Goal: Task Accomplishment & Management: Manage account settings

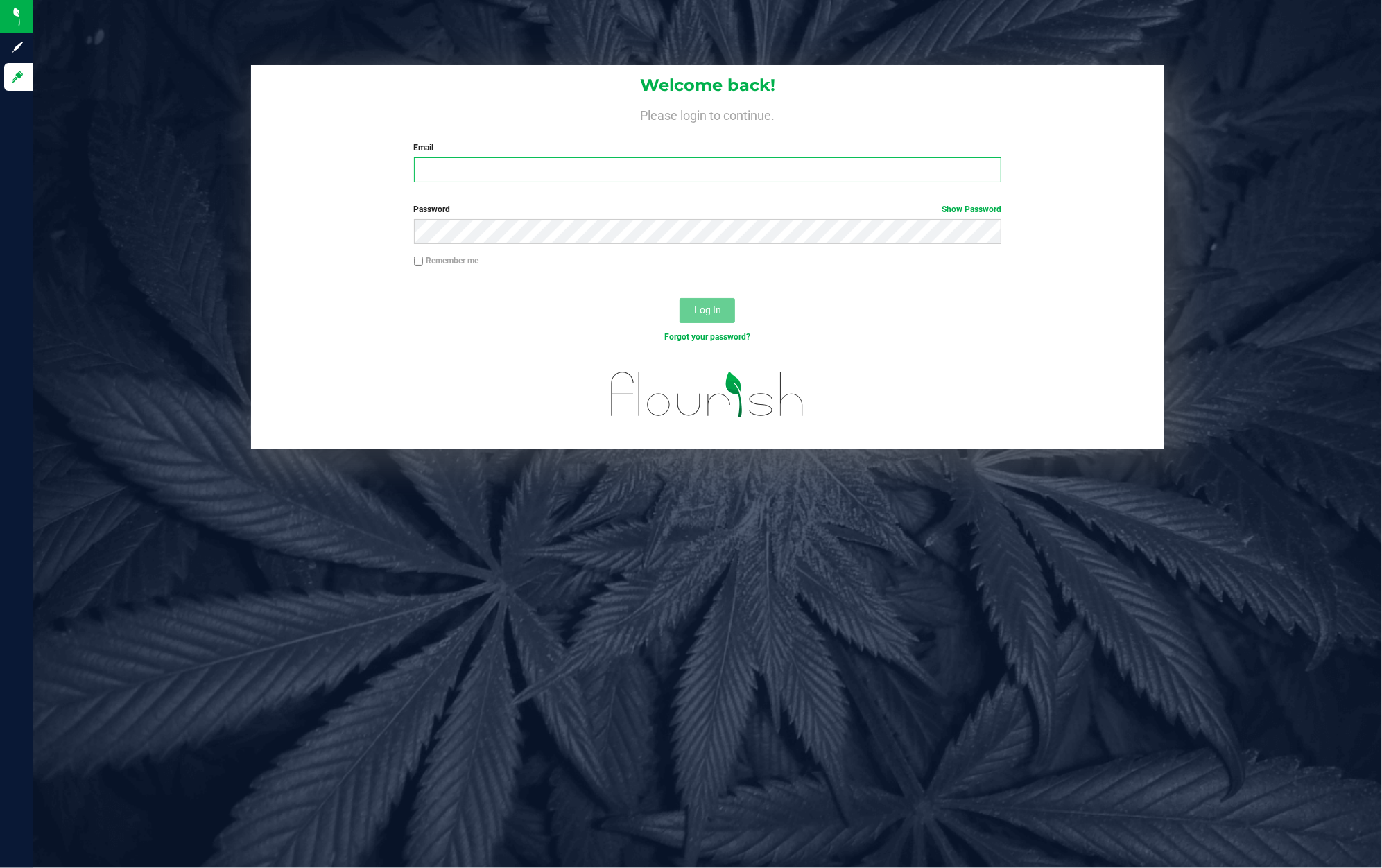
type input "[PERSON_NAME][EMAIL_ADDRESS][DOMAIN_NAME]"
click at [734, 166] on input "[PERSON_NAME][EMAIL_ADDRESS][DOMAIN_NAME]" at bounding box center [708, 170] width 588 height 25
click at [793, 285] on div at bounding box center [707, 286] width 913 height 11
click at [722, 321] on button "Log In" at bounding box center [707, 311] width 56 height 25
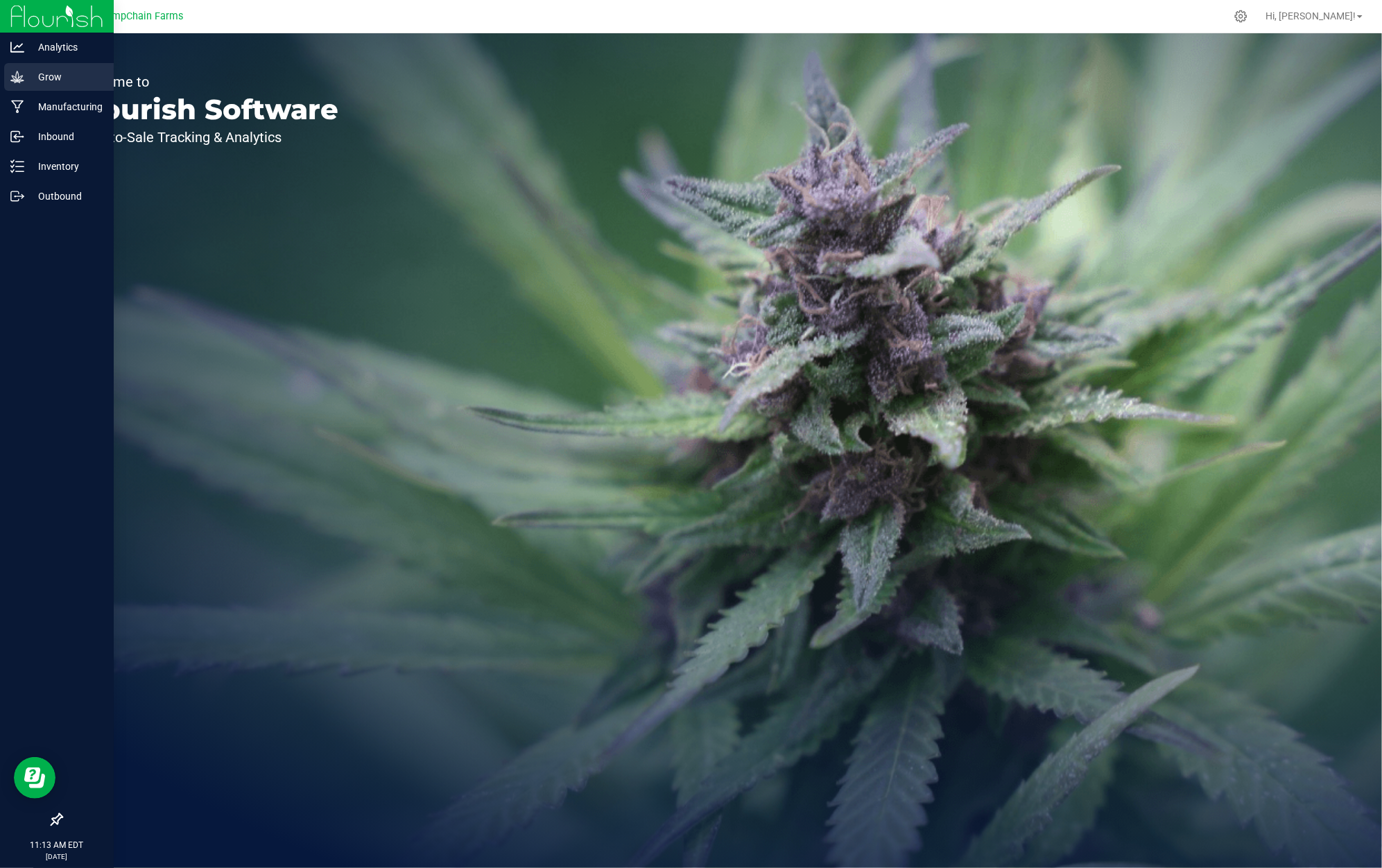
drag, startPoint x: 26, startPoint y: 70, endPoint x: 33, endPoint y: 79, distance: 11.4
click at [26, 70] on p "Grow" at bounding box center [66, 77] width 83 height 17
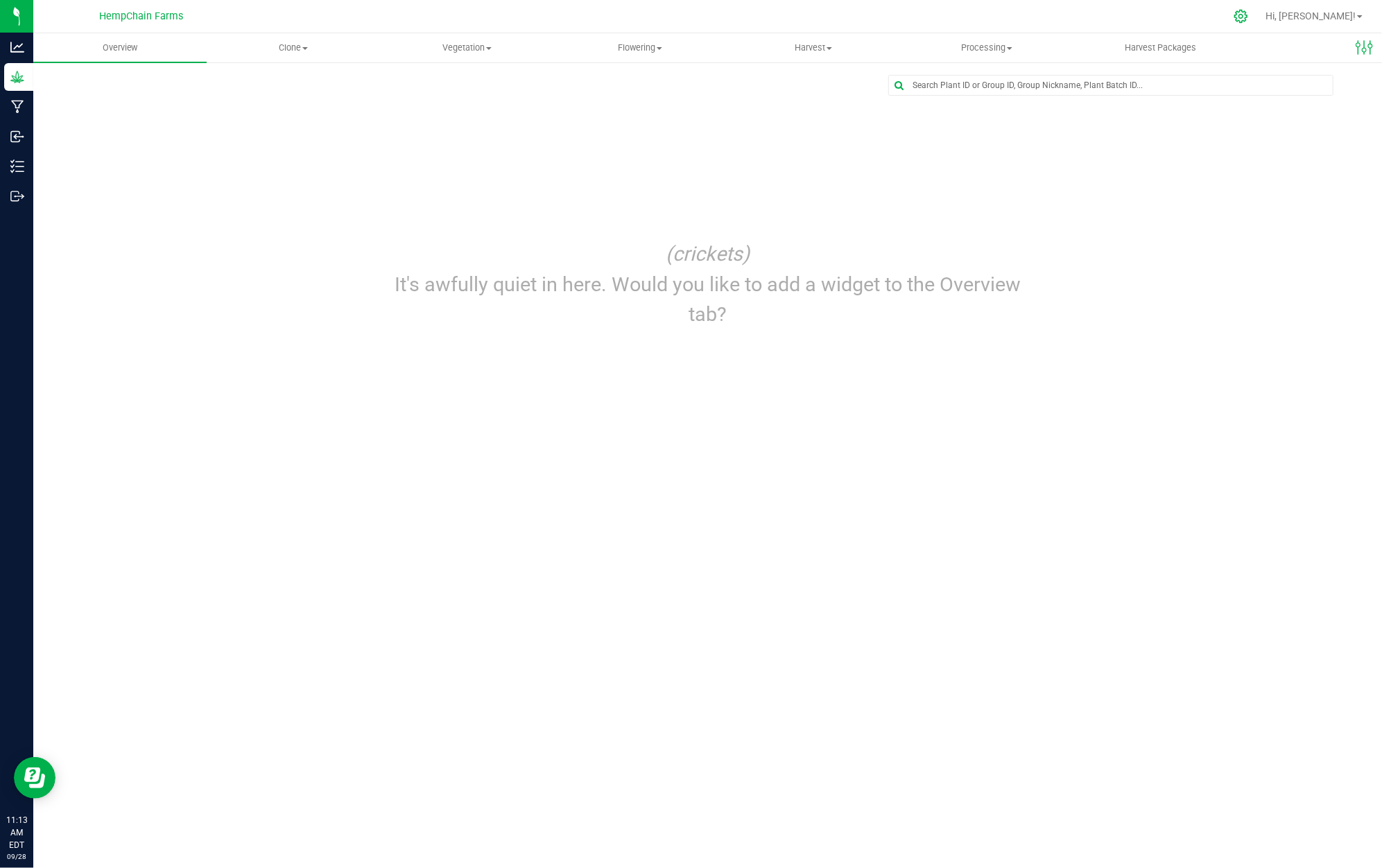
click at [1258, 14] on div at bounding box center [1241, 16] width 35 height 30
click at [1248, 19] on icon at bounding box center [1241, 16] width 14 height 14
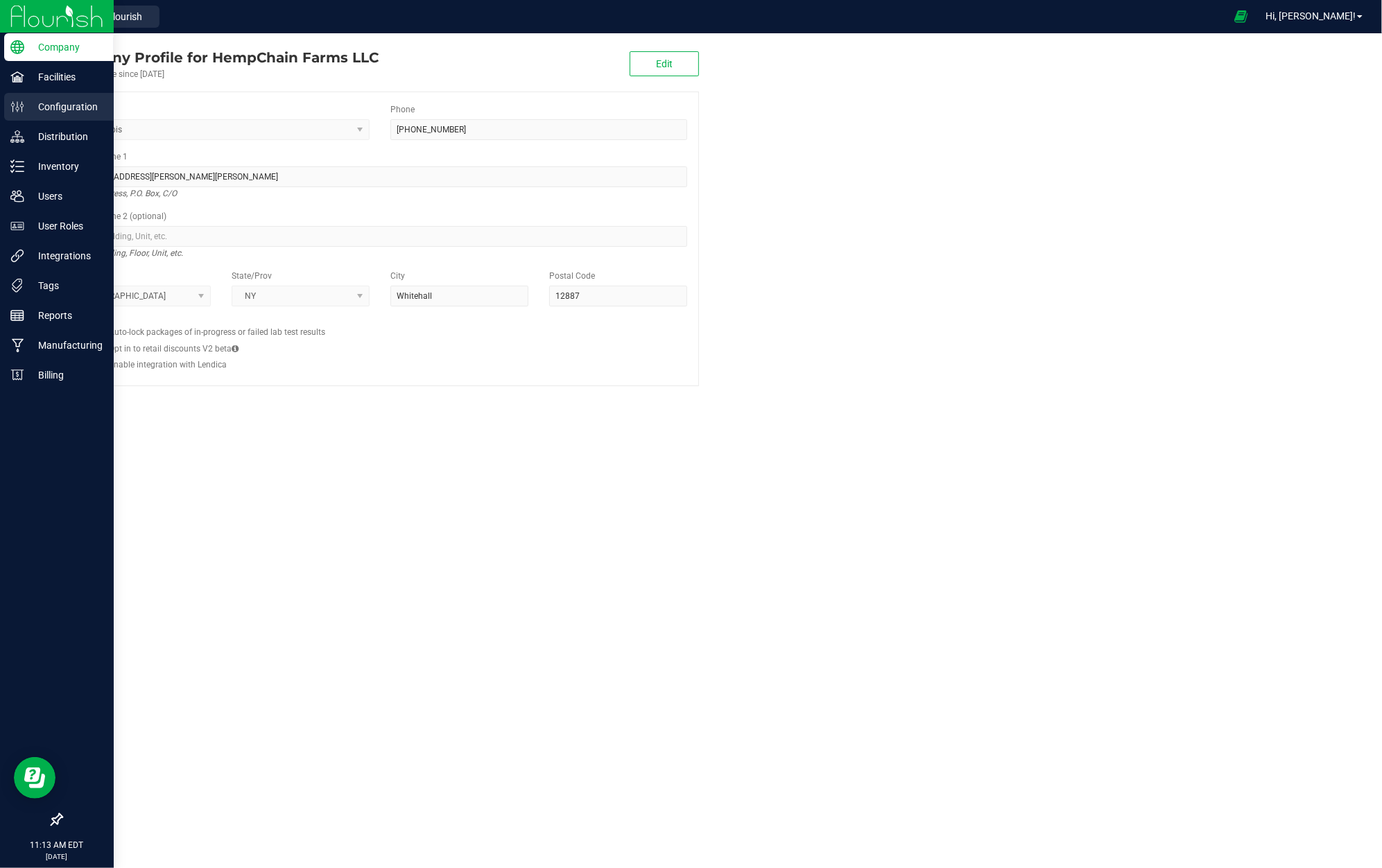
click at [59, 97] on div "Configuration" at bounding box center [59, 107] width 110 height 27
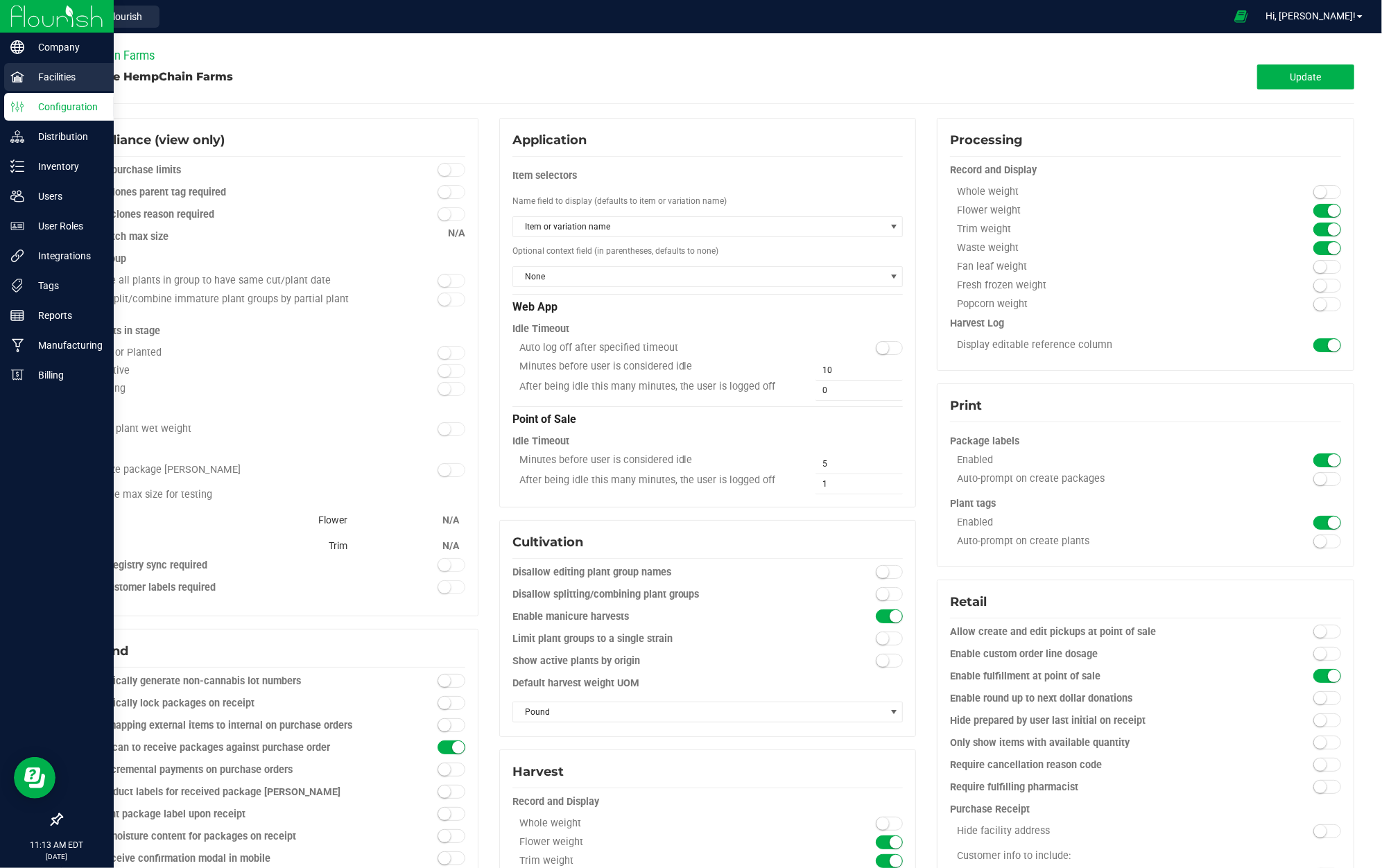
click at [30, 74] on p "Facilities" at bounding box center [66, 77] width 83 height 17
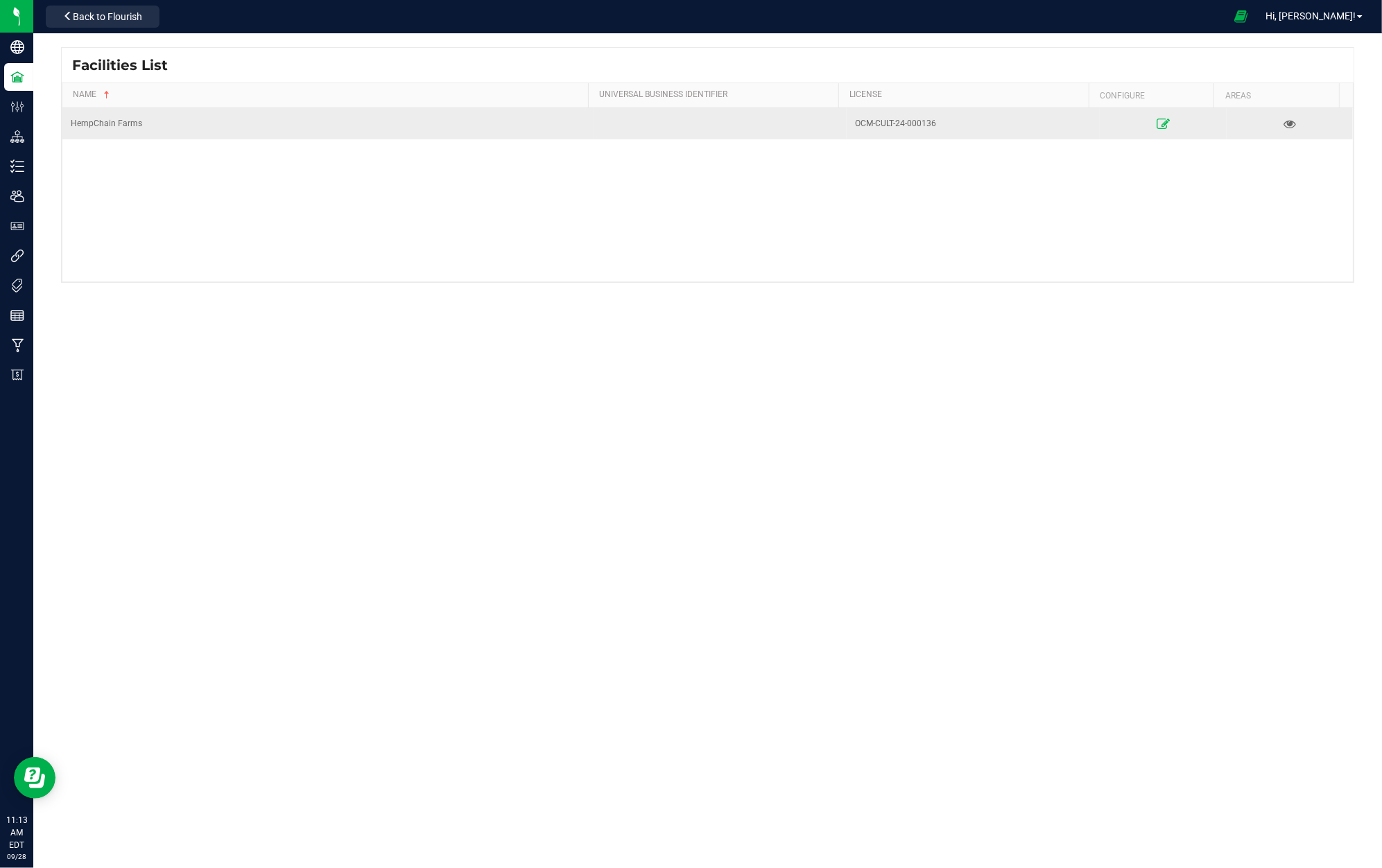
click at [1139, 116] on link at bounding box center [1162, 123] width 121 height 22
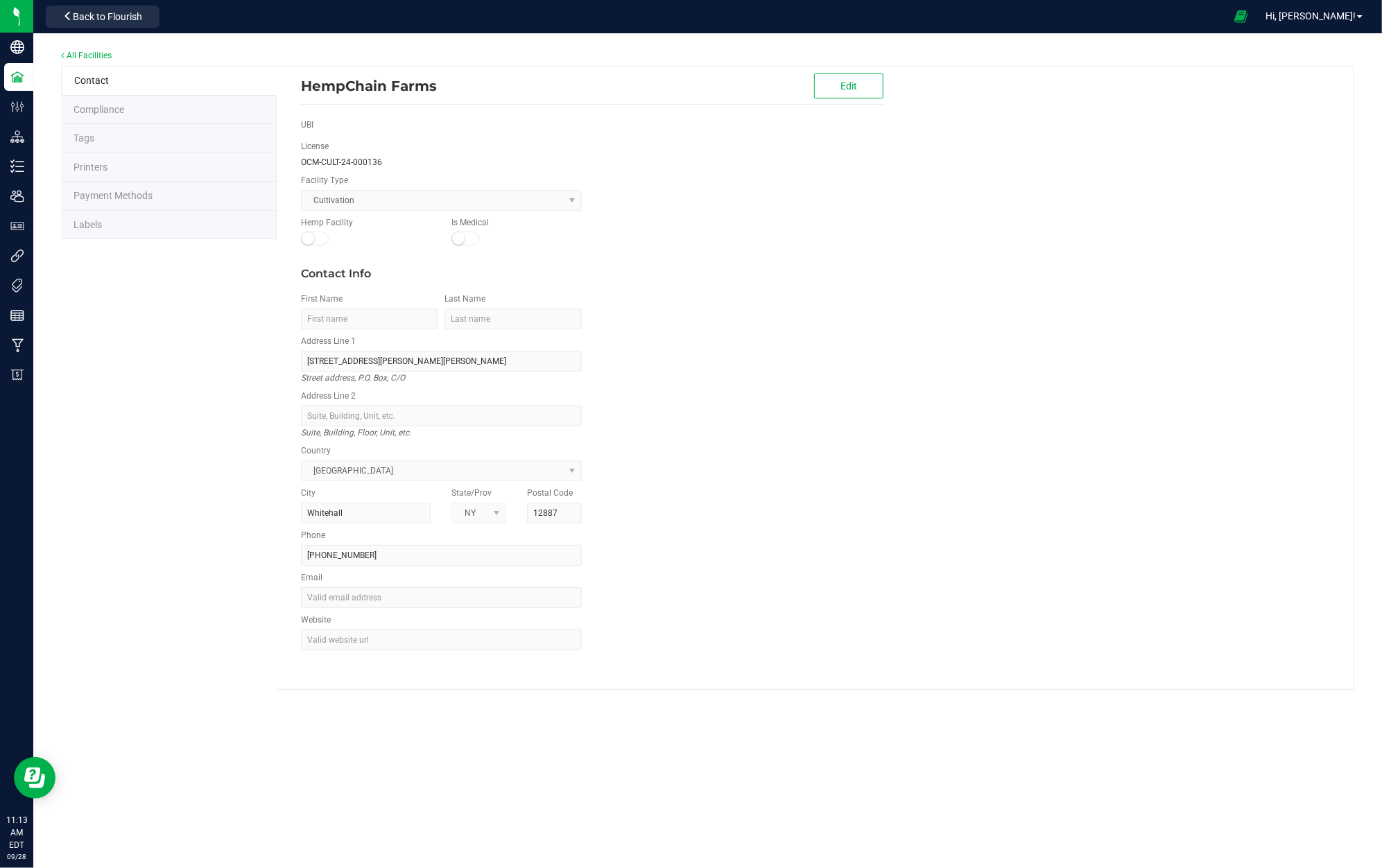
drag, startPoint x: 150, startPoint y: 217, endPoint x: 146, endPoint y: 228, distance: 11.7
click at [146, 228] on li "Labels" at bounding box center [168, 225] width 216 height 29
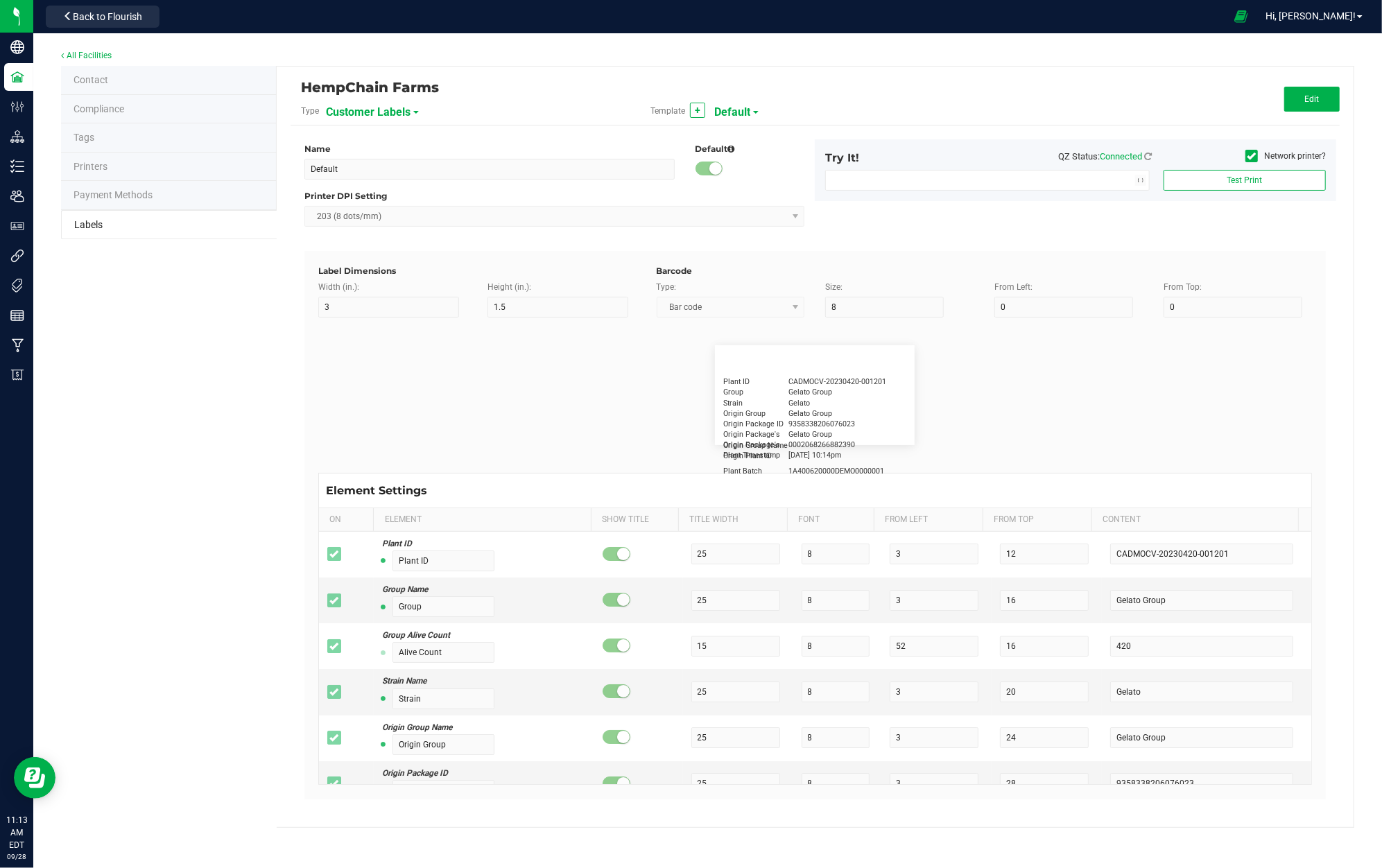
type input "2.25"
type input "1.25"
type input "20"
type input "5"
type input "Customer"
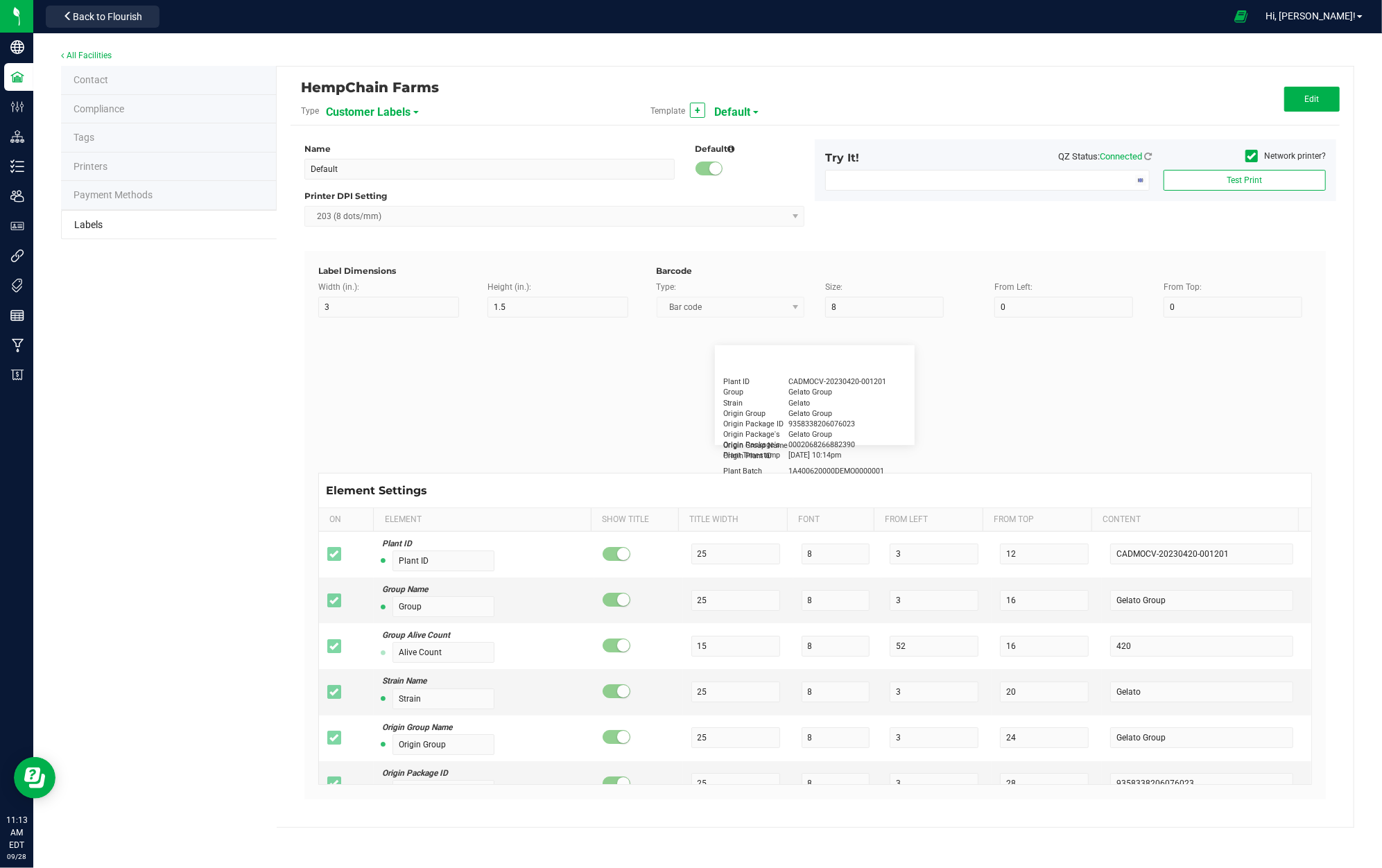
type input "15"
type input "5"
type input "[PERSON_NAME]"
type input "Product"
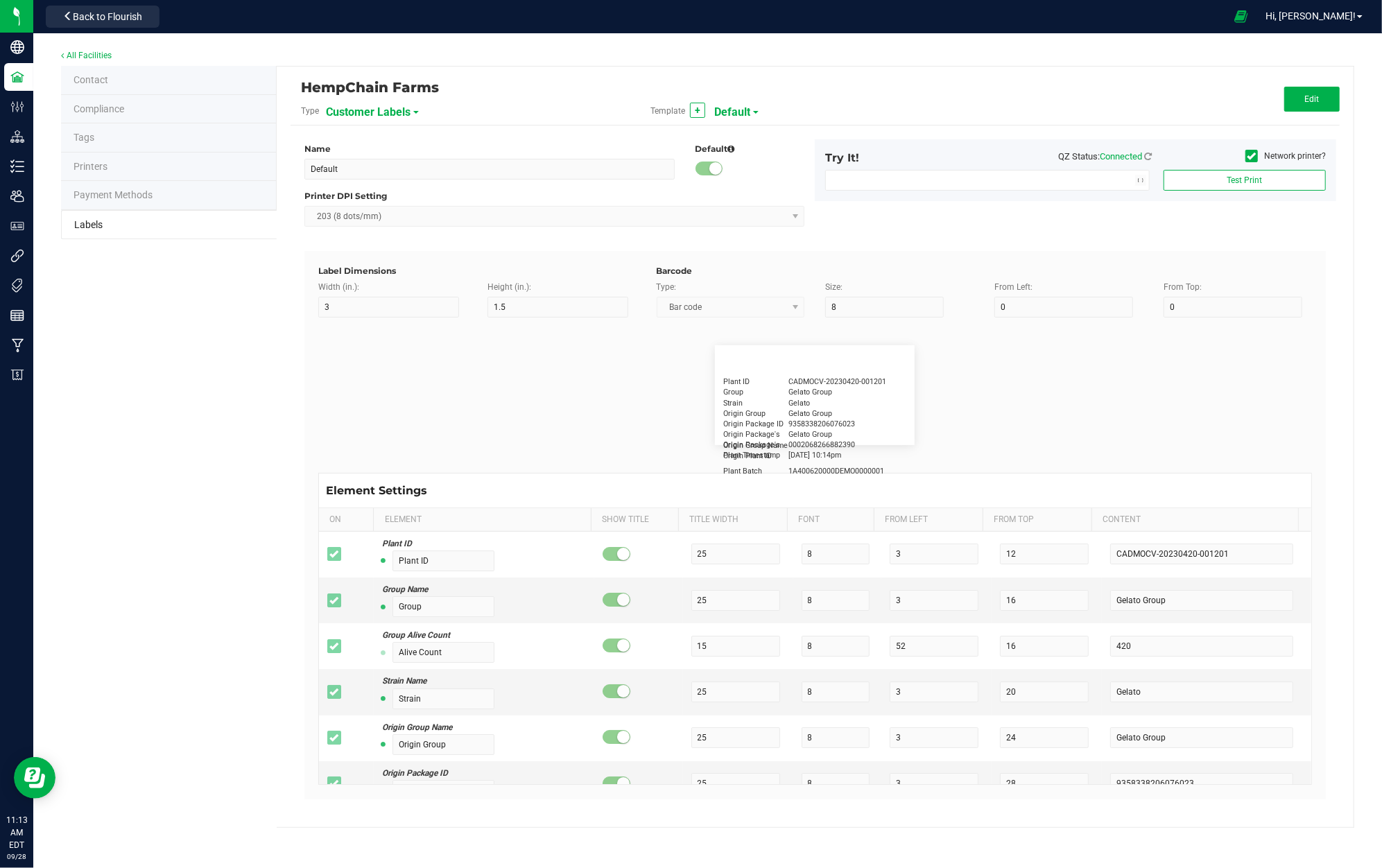
type input "15"
type input "5"
type input "10"
type input "GSC Oil Tincture"
type input "Qty"
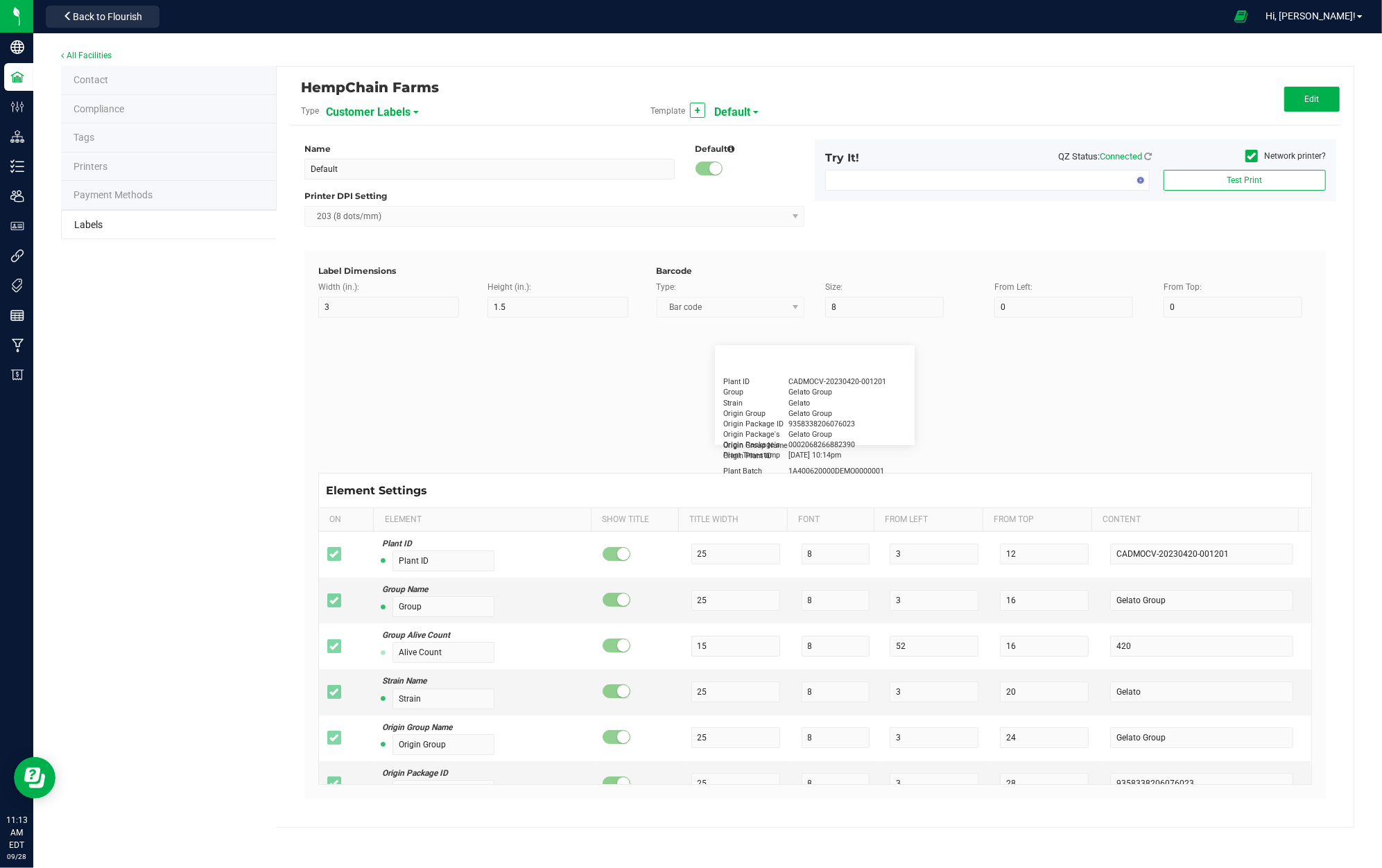
type input "5"
type input "15"
type input "3 ea"
type input "Physician"
type input "15"
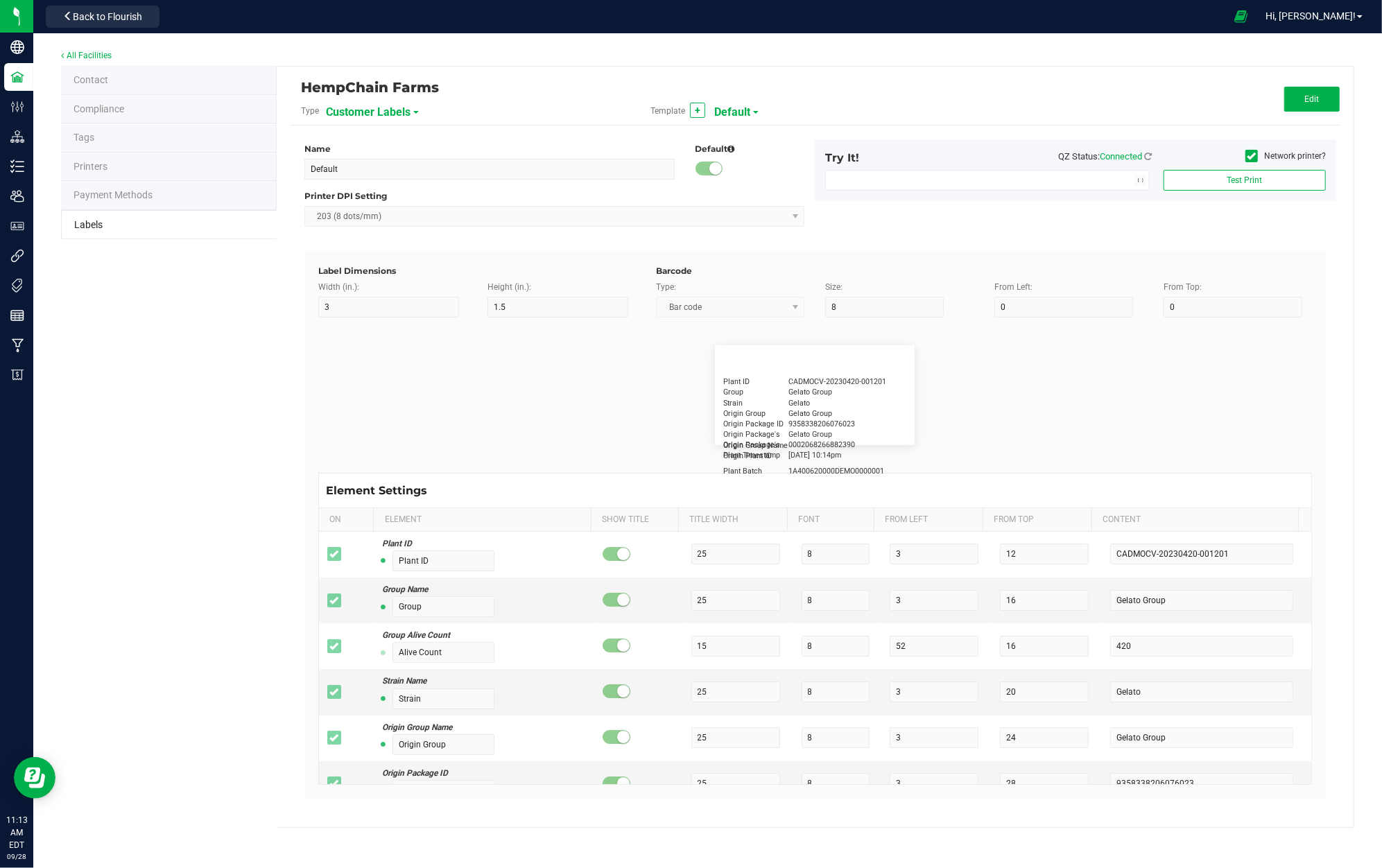
type input "5"
type input "Docfirst Doclast, MD."
type input "Order Date"
type input "15"
type input "5"
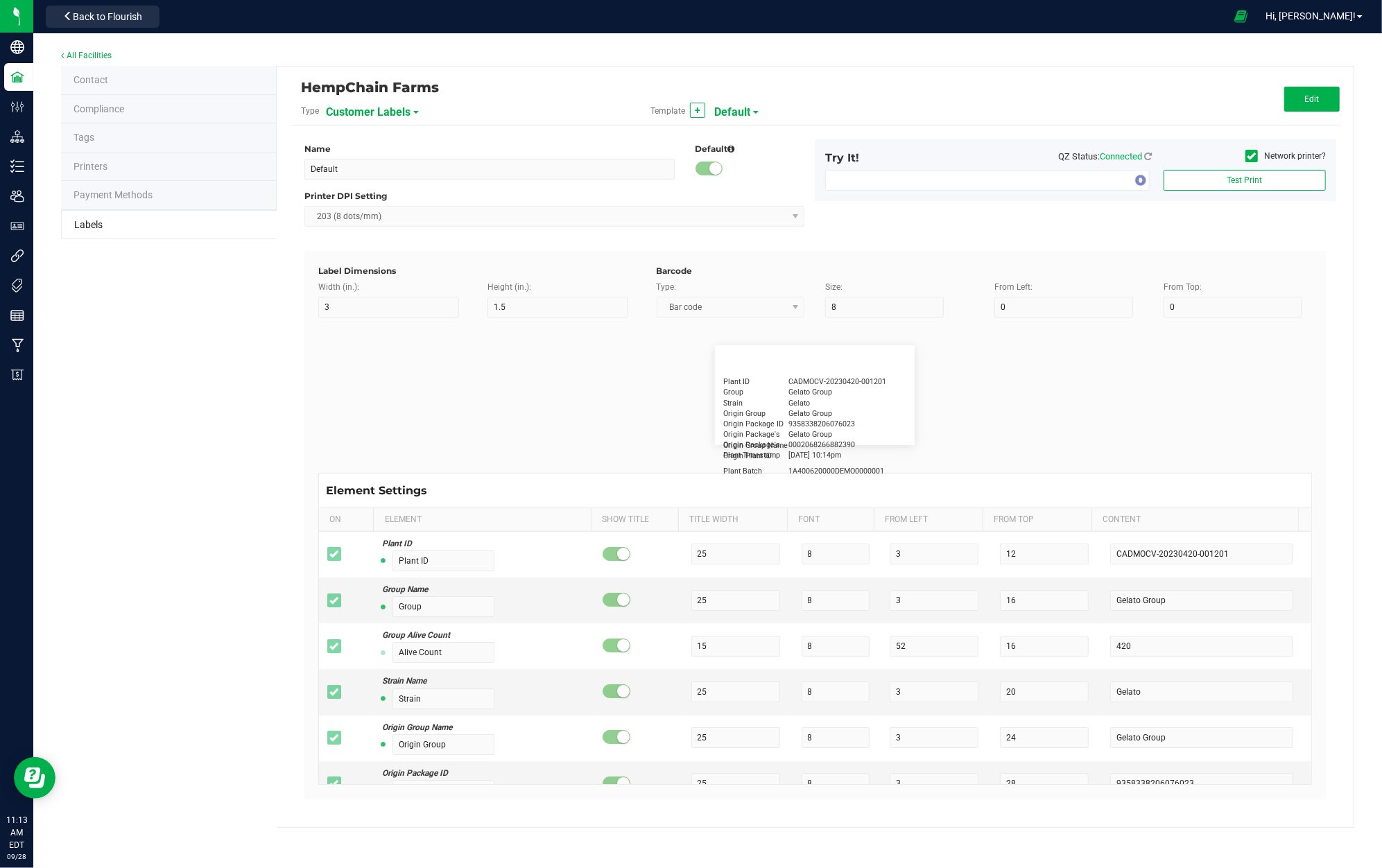
type input "25"
type input "[DATE] 1:17 pm"
type input "Package ID"
type input "15"
type input "5"
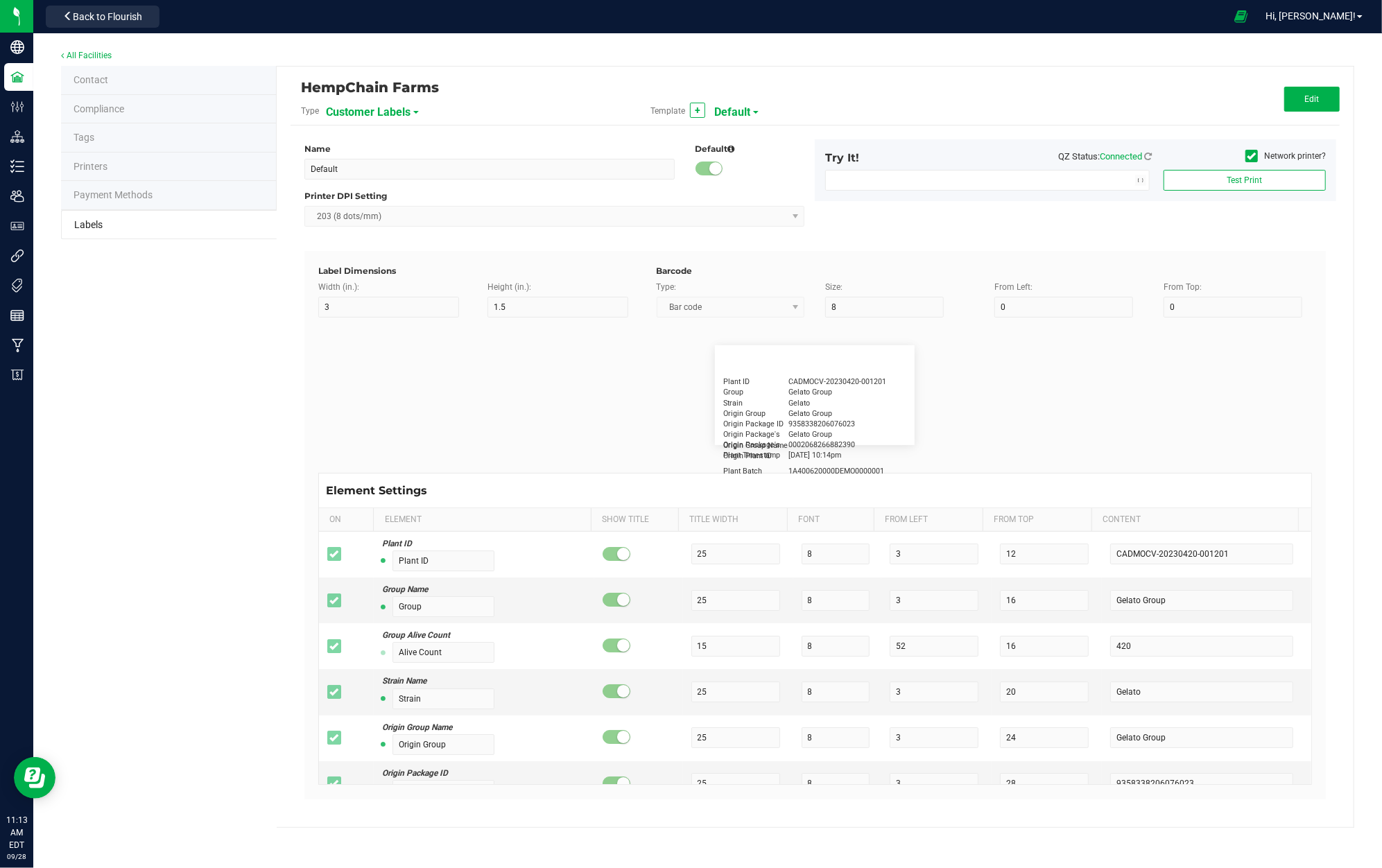
type input "10"
type input "CADMODS-20230420-096"
type input "Lot Number"
type input "15"
type input "5"
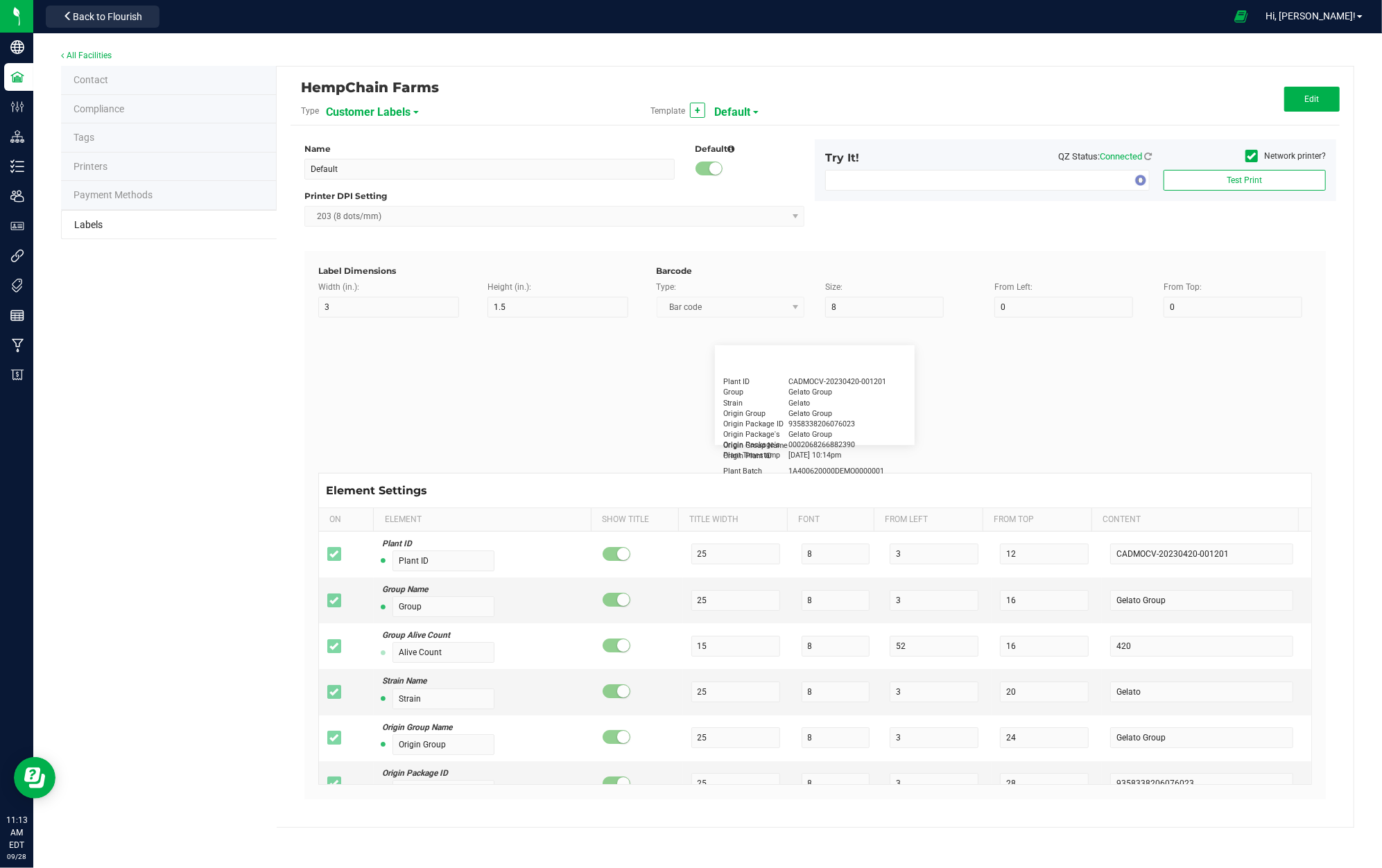
type input "10"
type input "LOTPXGDP-0912"
type input "Warning"
type input "15"
type input "5"
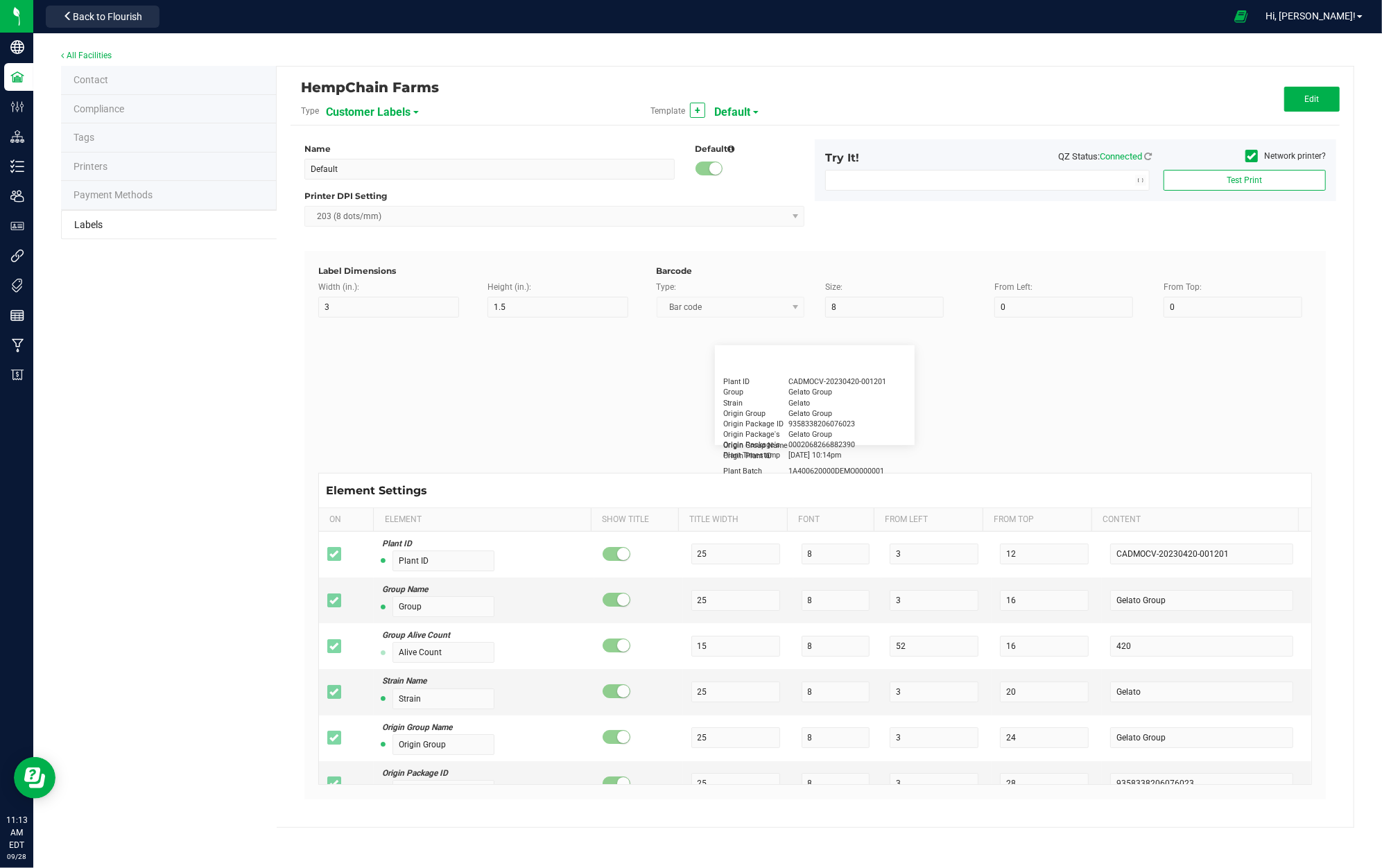
type input "30"
type input "Type Warning Here"
type input "Brand"
type input "15"
type input "5"
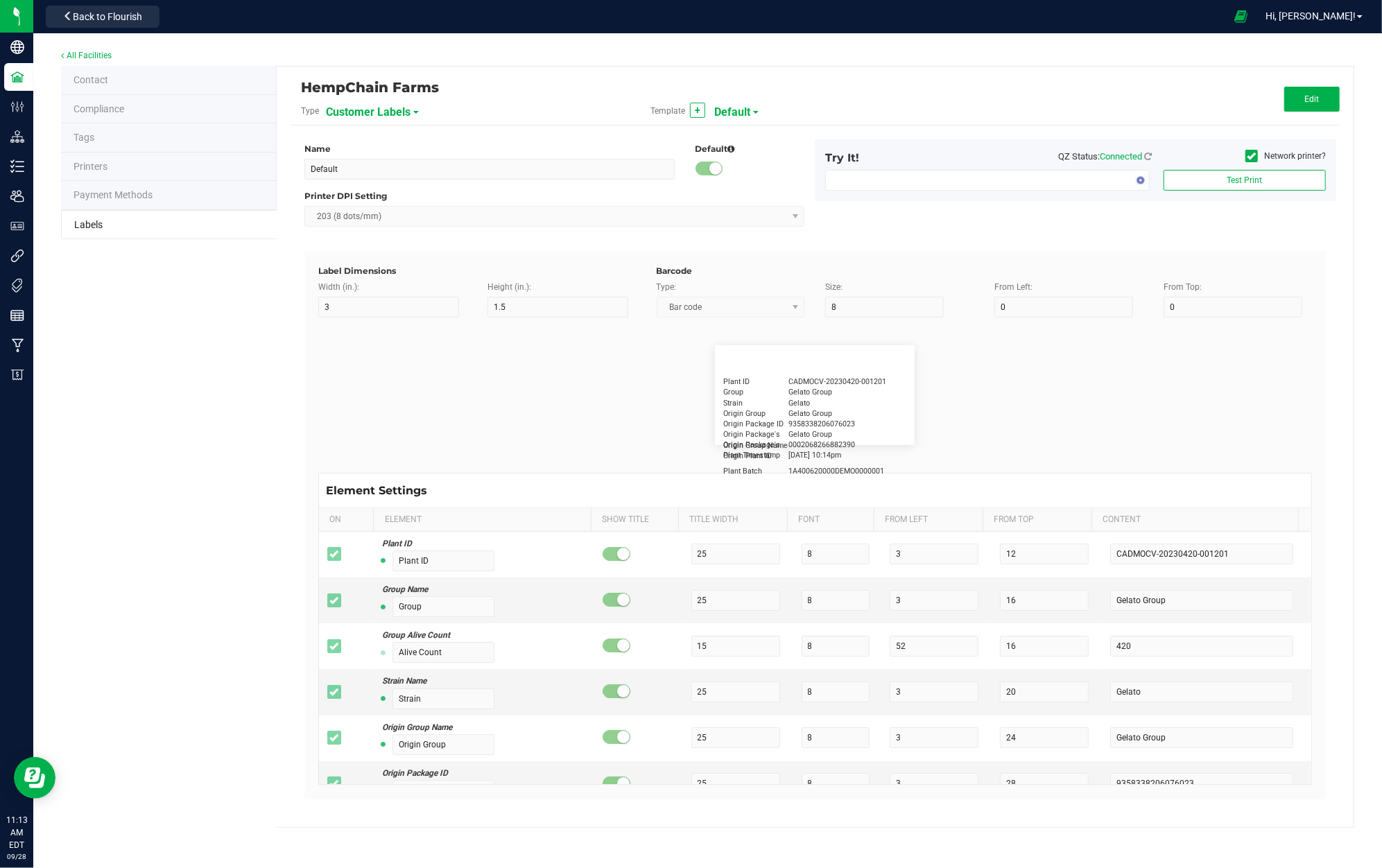
type input "30"
type input "Cannabis Co."
type input "NDC Number"
type input "15"
type input "5"
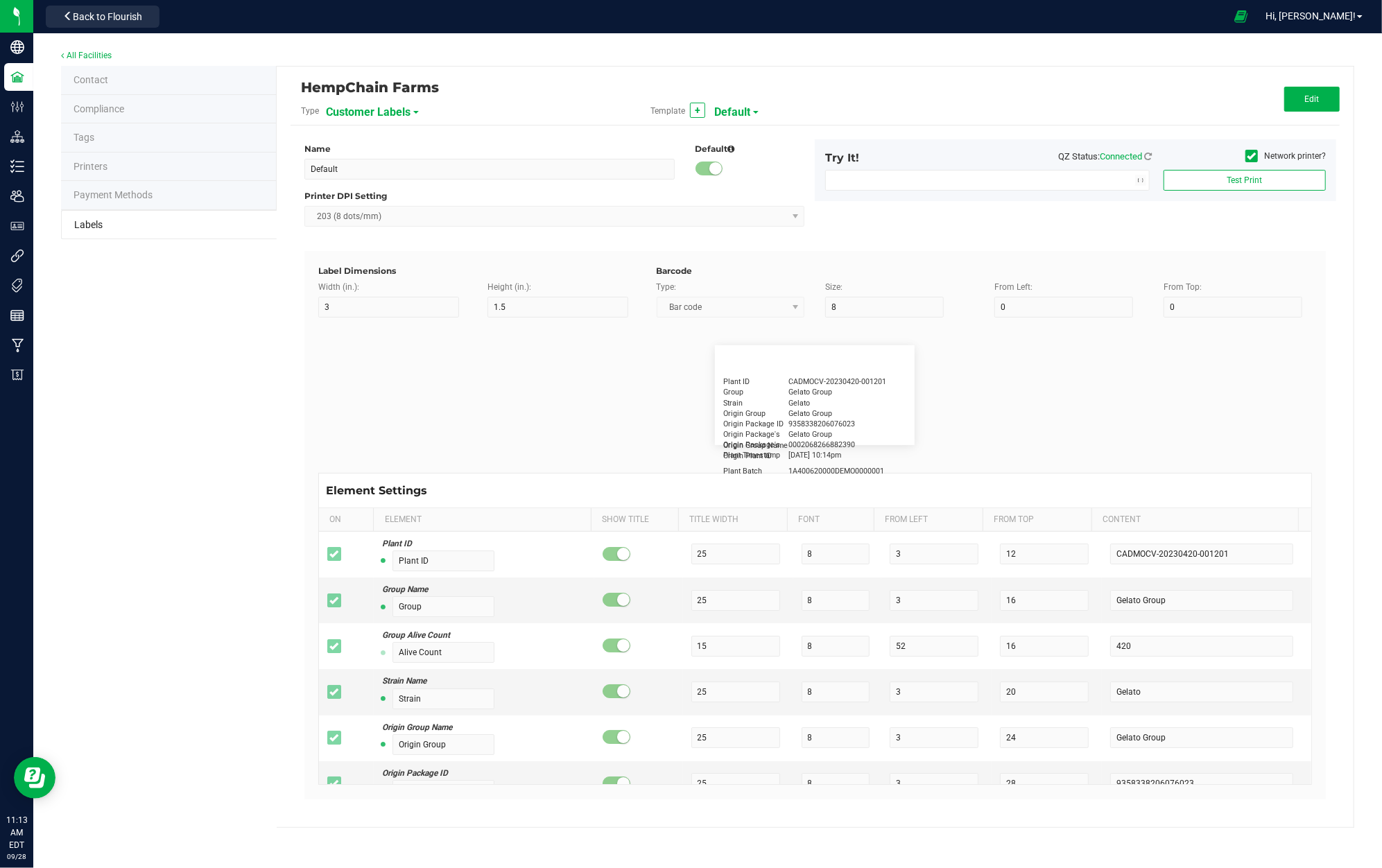
type input "30"
type input "[PHONE_NUMBER]"
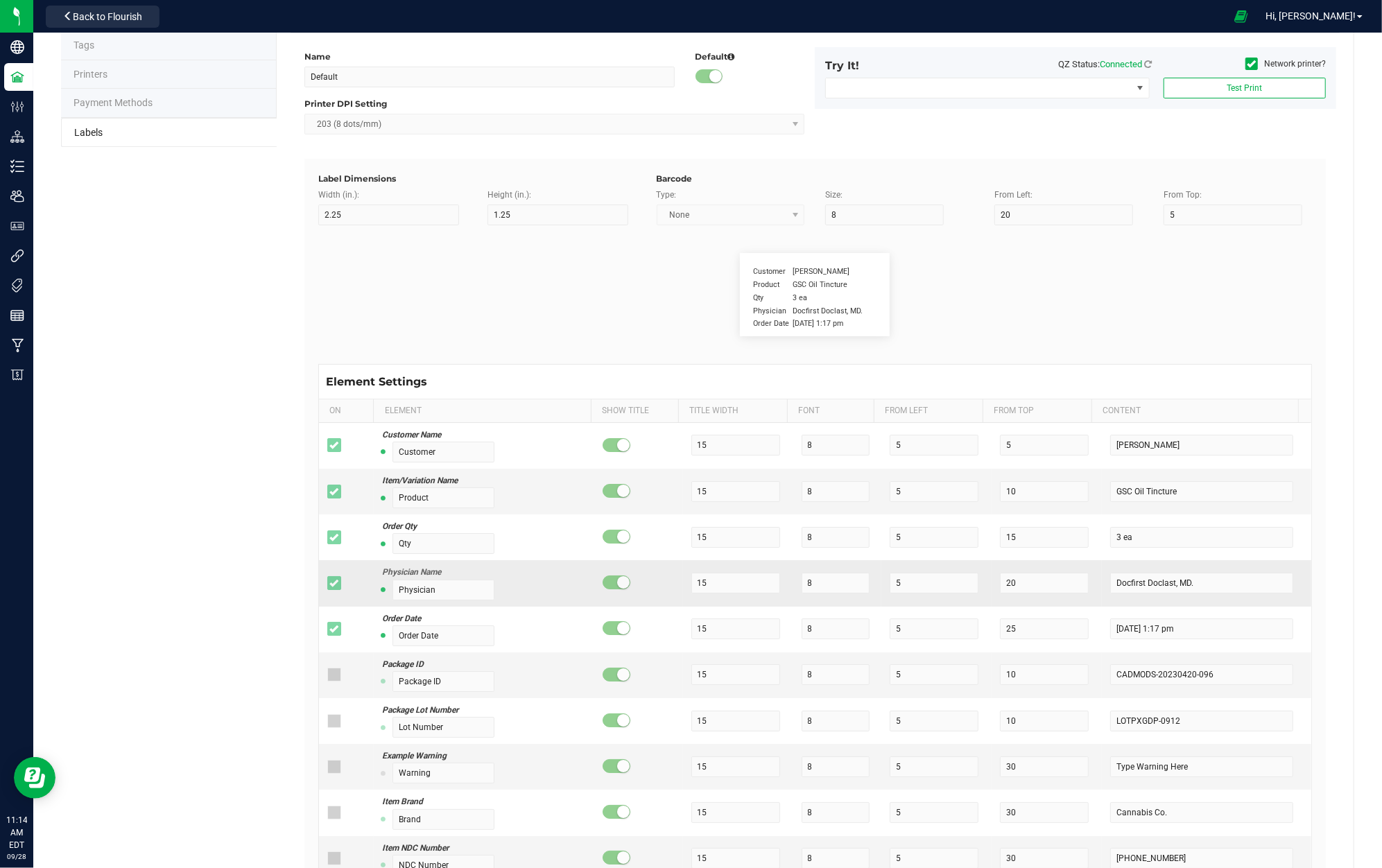
click at [330, 583] on icon at bounding box center [334, 583] width 9 height 0
click at [493, 344] on div "Customer [PERSON_NAME] Product GSC Oil Tincture Qty 3 ea Physician Docfirst Doc…" at bounding box center [815, 295] width 1014 height 139
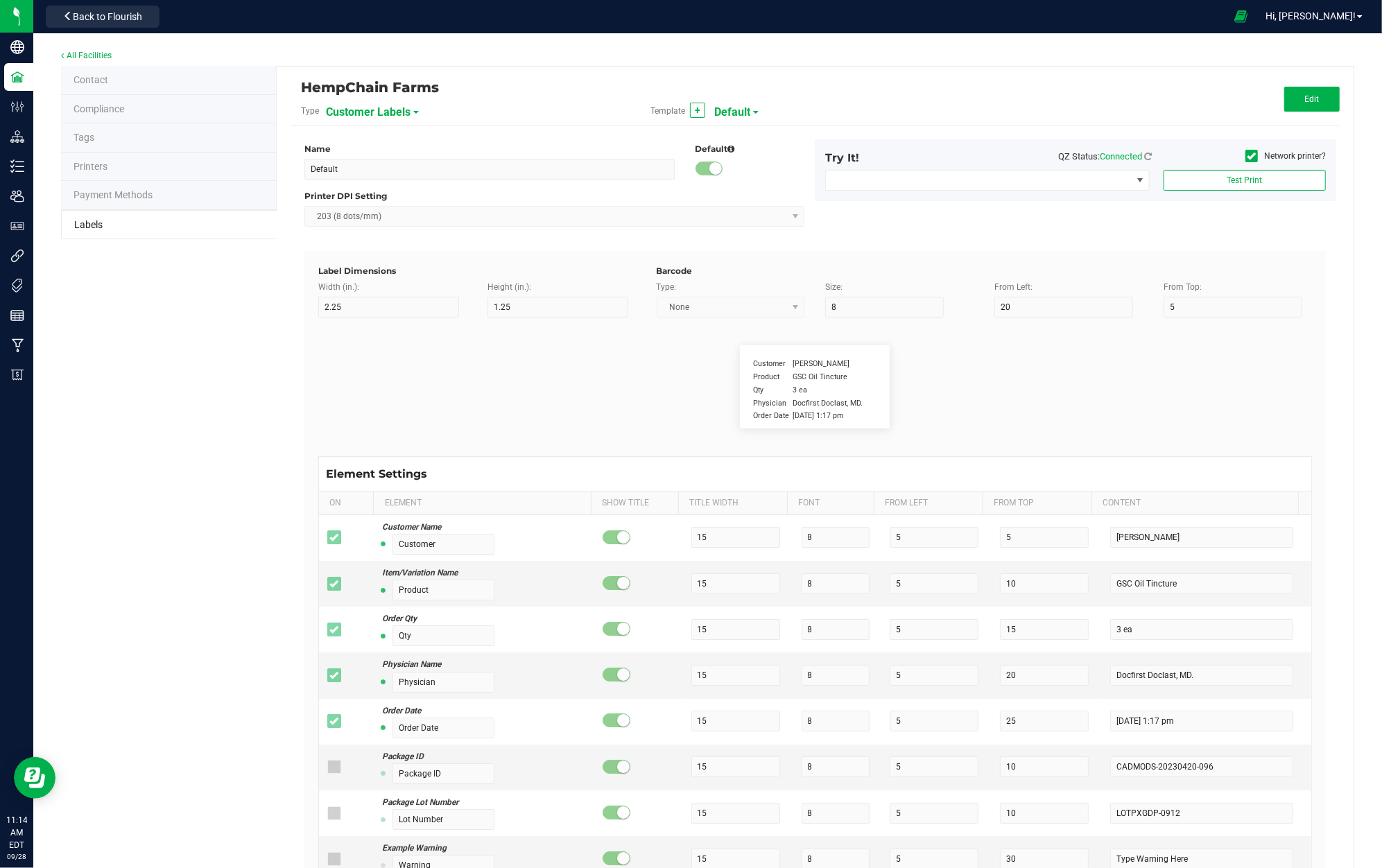
click at [709, 169] on small at bounding box center [715, 168] width 12 height 12
click at [413, 110] on div "Customer Labels" at bounding box center [402, 111] width 152 height 25
click at [407, 114] on div "Customer Labels" at bounding box center [402, 111] width 152 height 25
click at [406, 110] on span "Customer Labels" at bounding box center [368, 112] width 85 height 24
click at [415, 192] on li "Package Labels" at bounding box center [392, 194] width 137 height 25
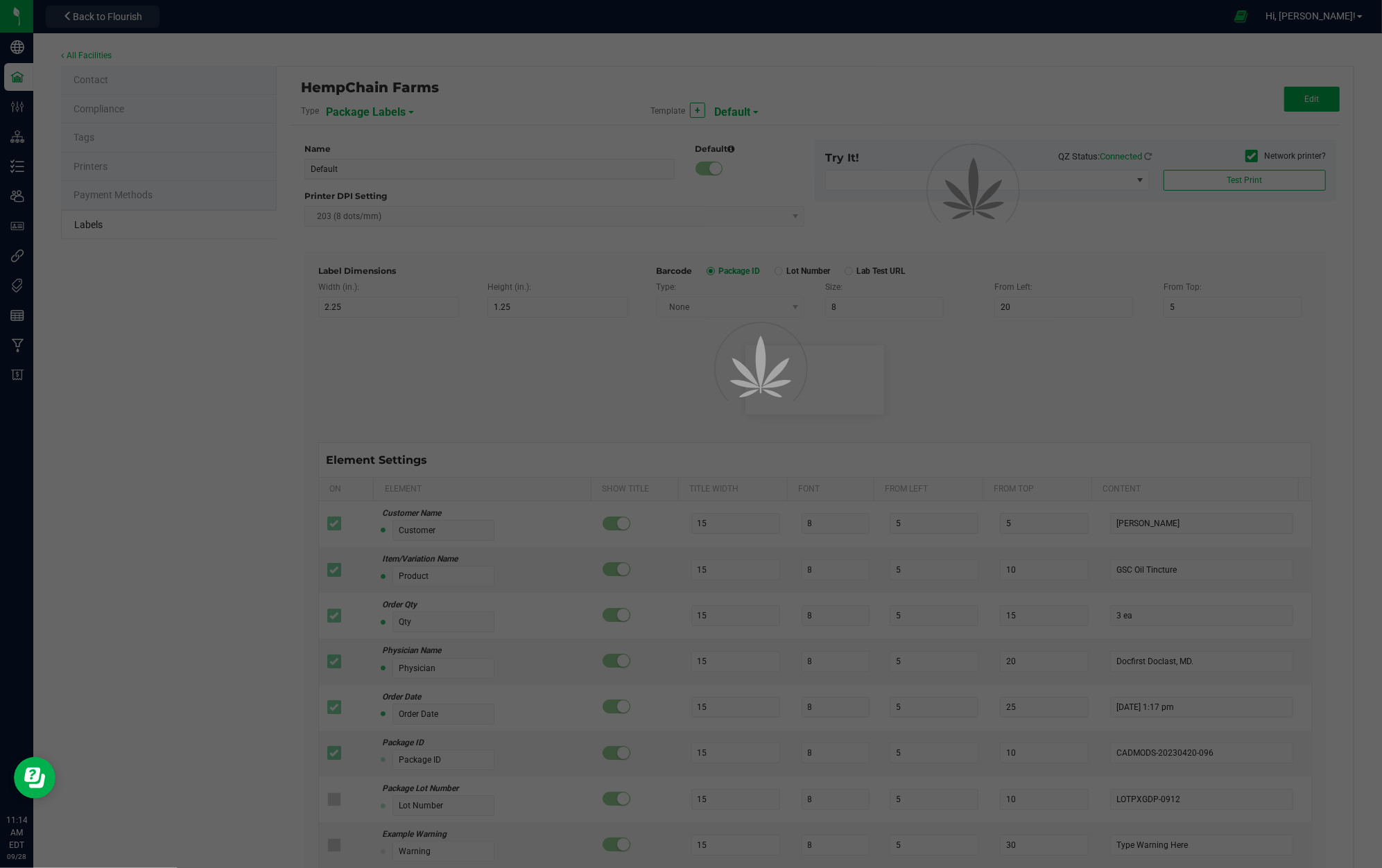
type input "4"
type input "3"
type input "5"
type input "40"
type input "Package ID"
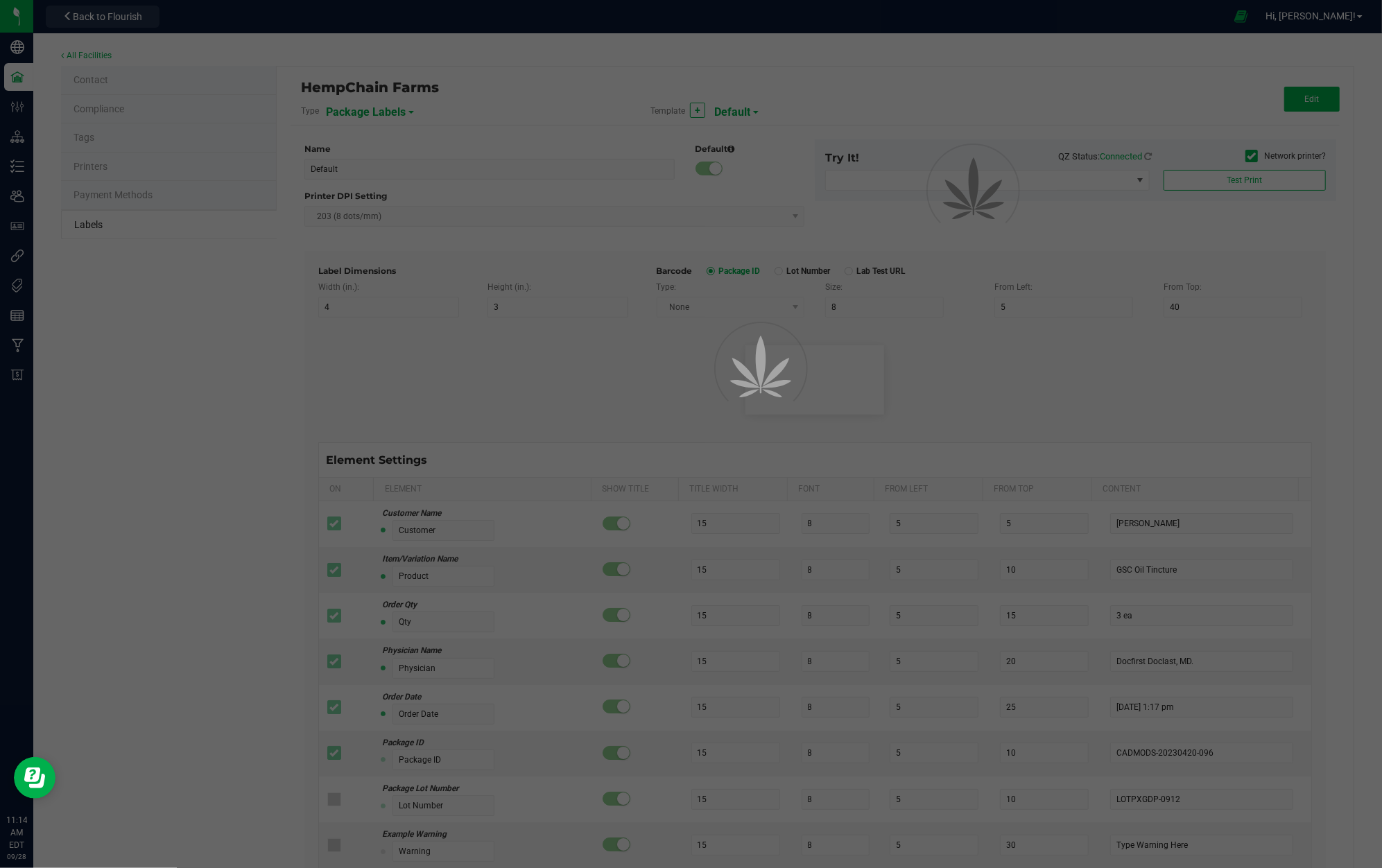
type input "25"
type input "10"
type input "CADMODS-20200420-096"
type input "SKU Name"
type input "25"
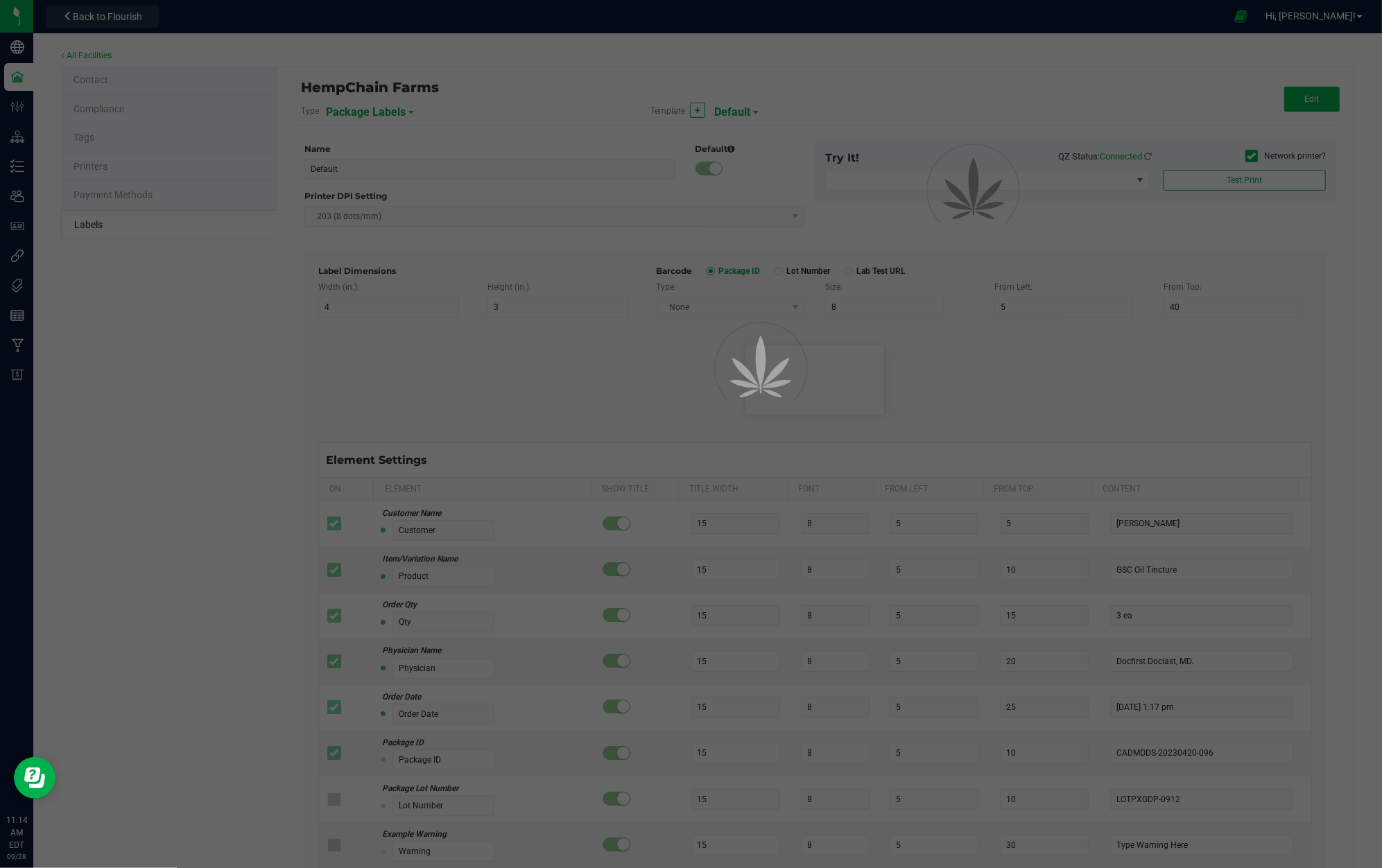
type input "10"
type input "Gelato Pen"
type input "Strain"
type input "25"
type input "10"
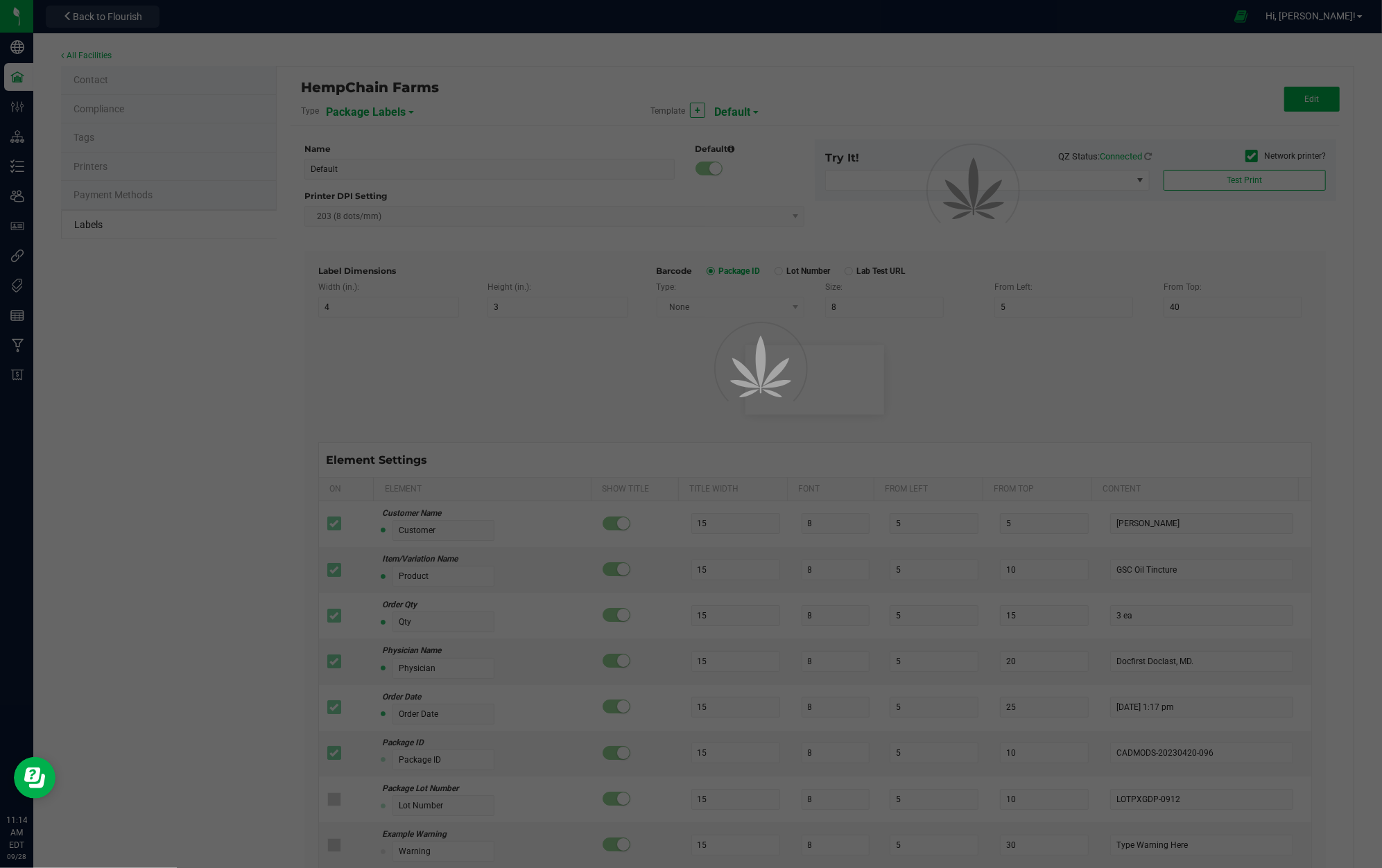
type input "Gelato"
type input "Size"
type input "25"
type input "10"
type input "44 ea"
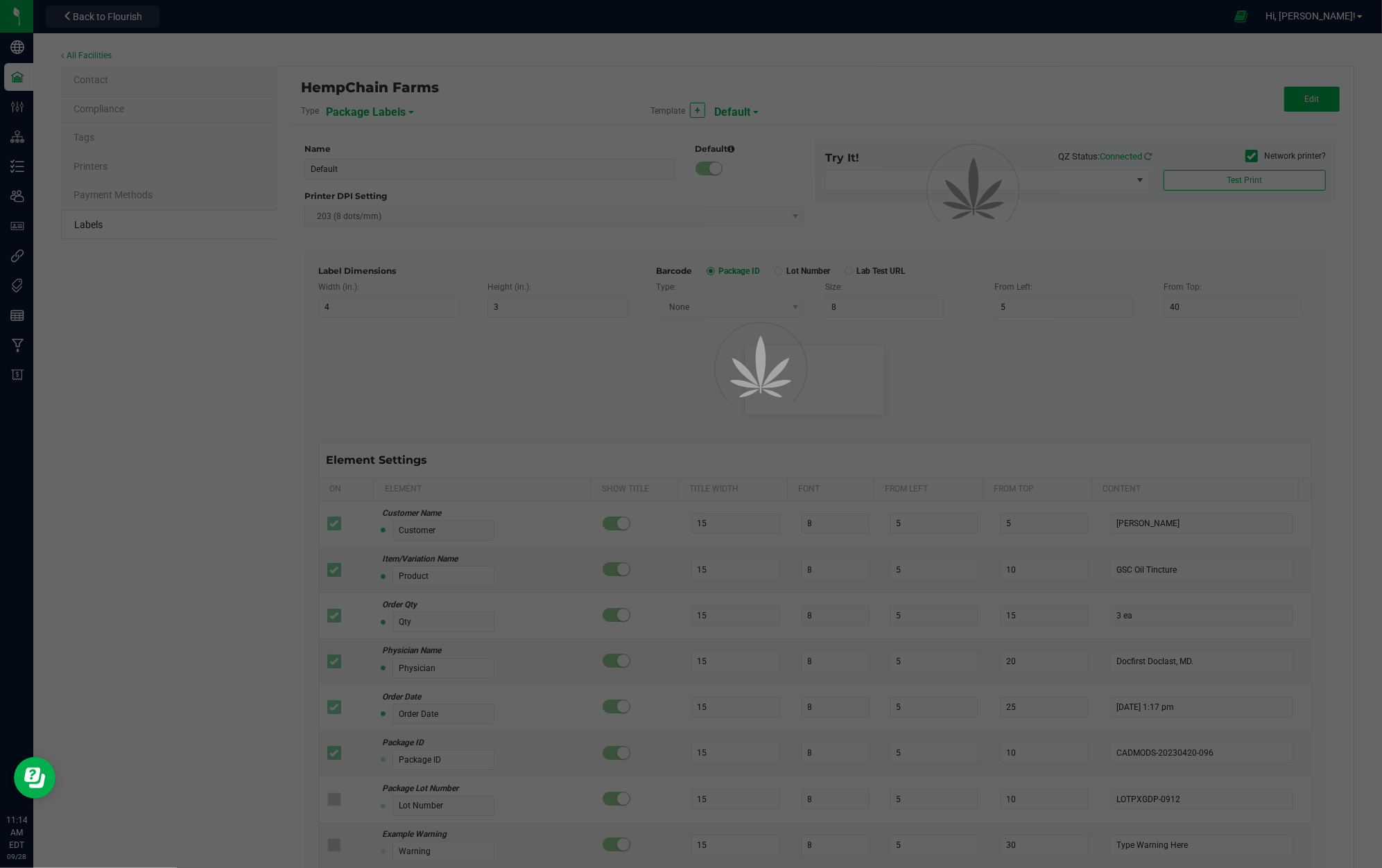
type input "Package Date"
type input "25"
type input "10"
type input "[DATE] 10:14pm"
type input "Lot Number"
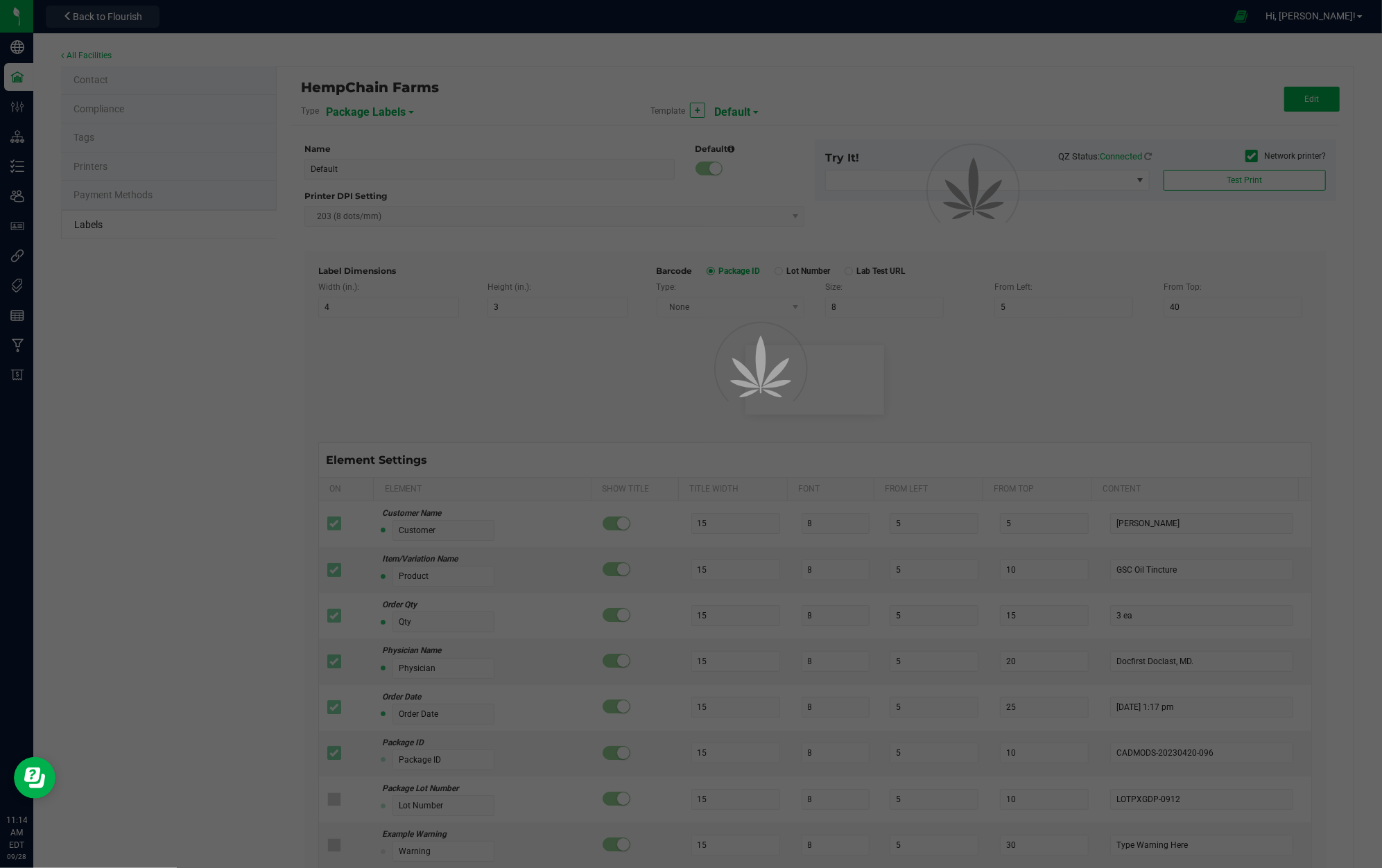
type input "25"
type input "10"
type input "30"
type input "LOT918234"
type input "SKU"
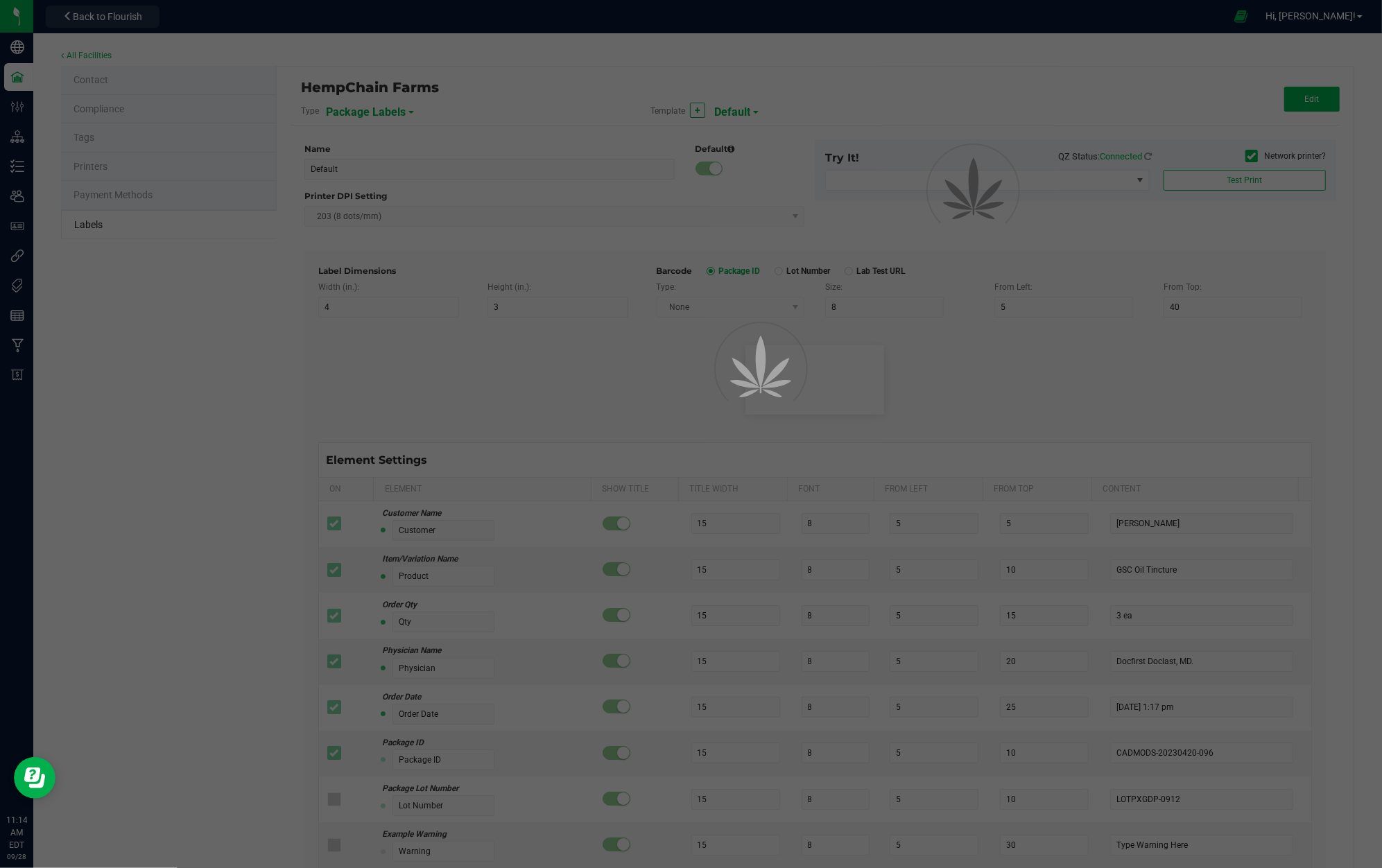
type input "25"
type input "10"
type input "30"
type input "42P017"
type input "Ref Field 1"
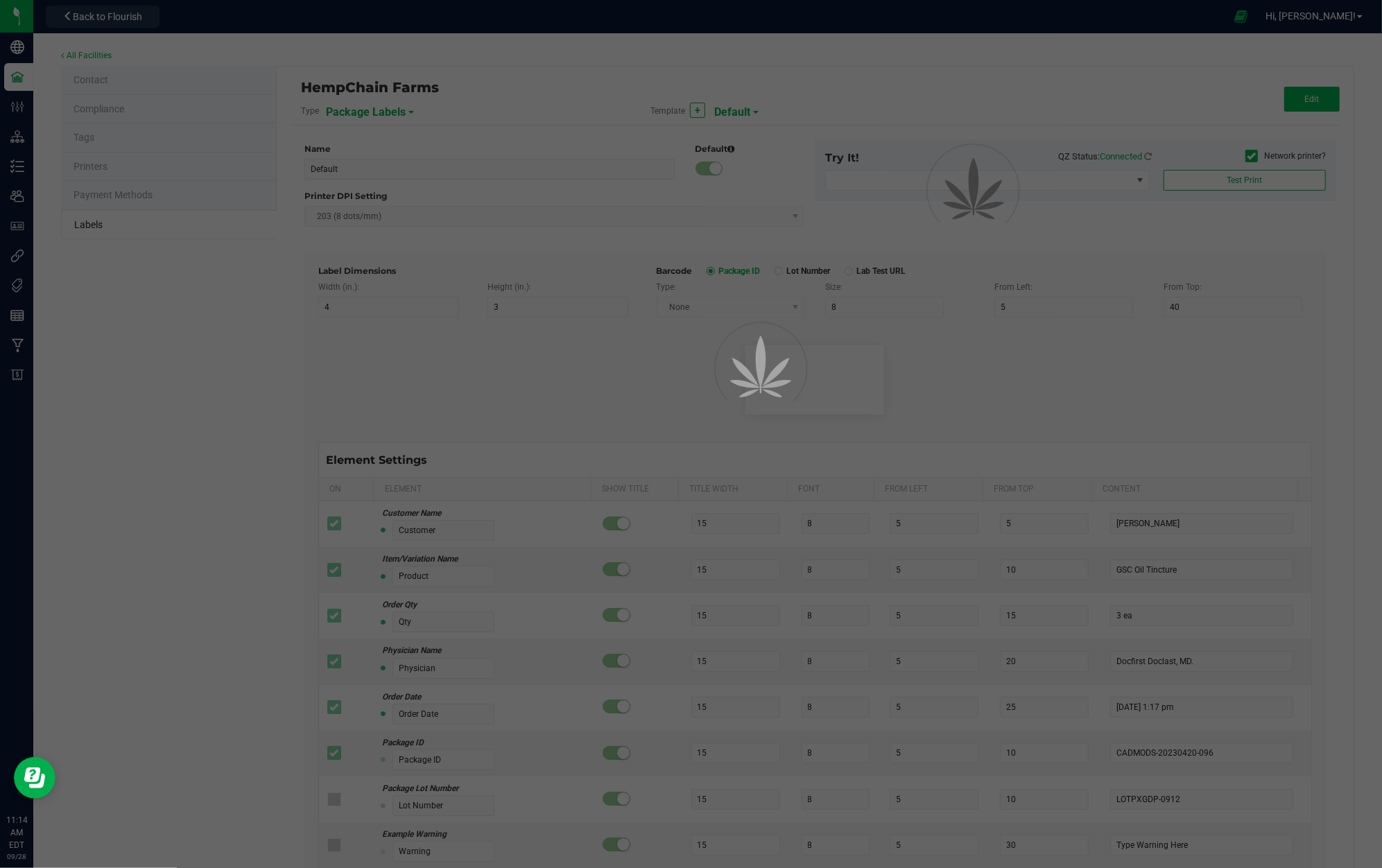
type input "25"
type input "10"
type input "35"
type input "Ref Field 1 Value"
type input "Ref Field 2"
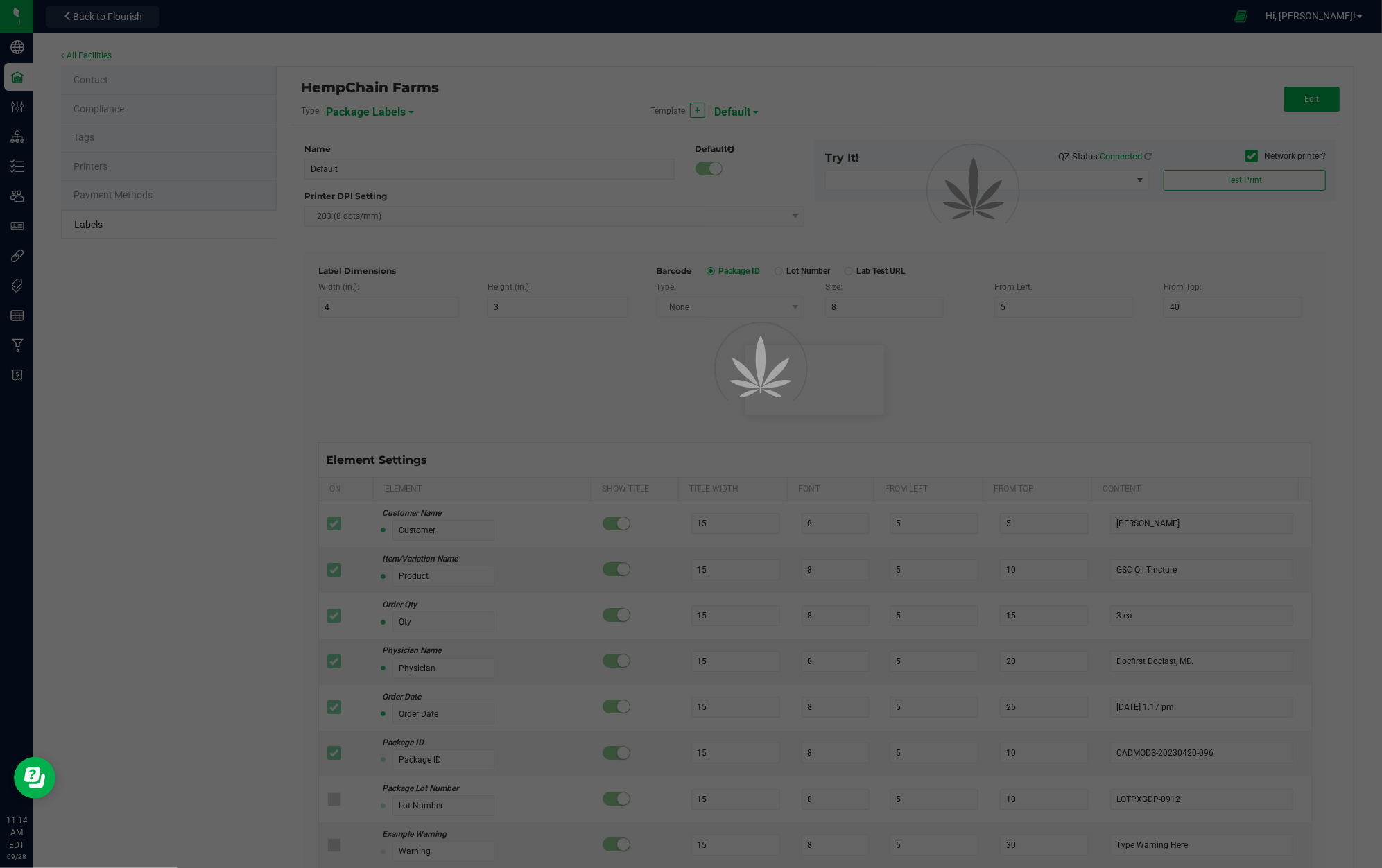
type input "25"
type input "10"
type input "35"
type input "Ref Field 2 Value"
type input "Ref Field 3"
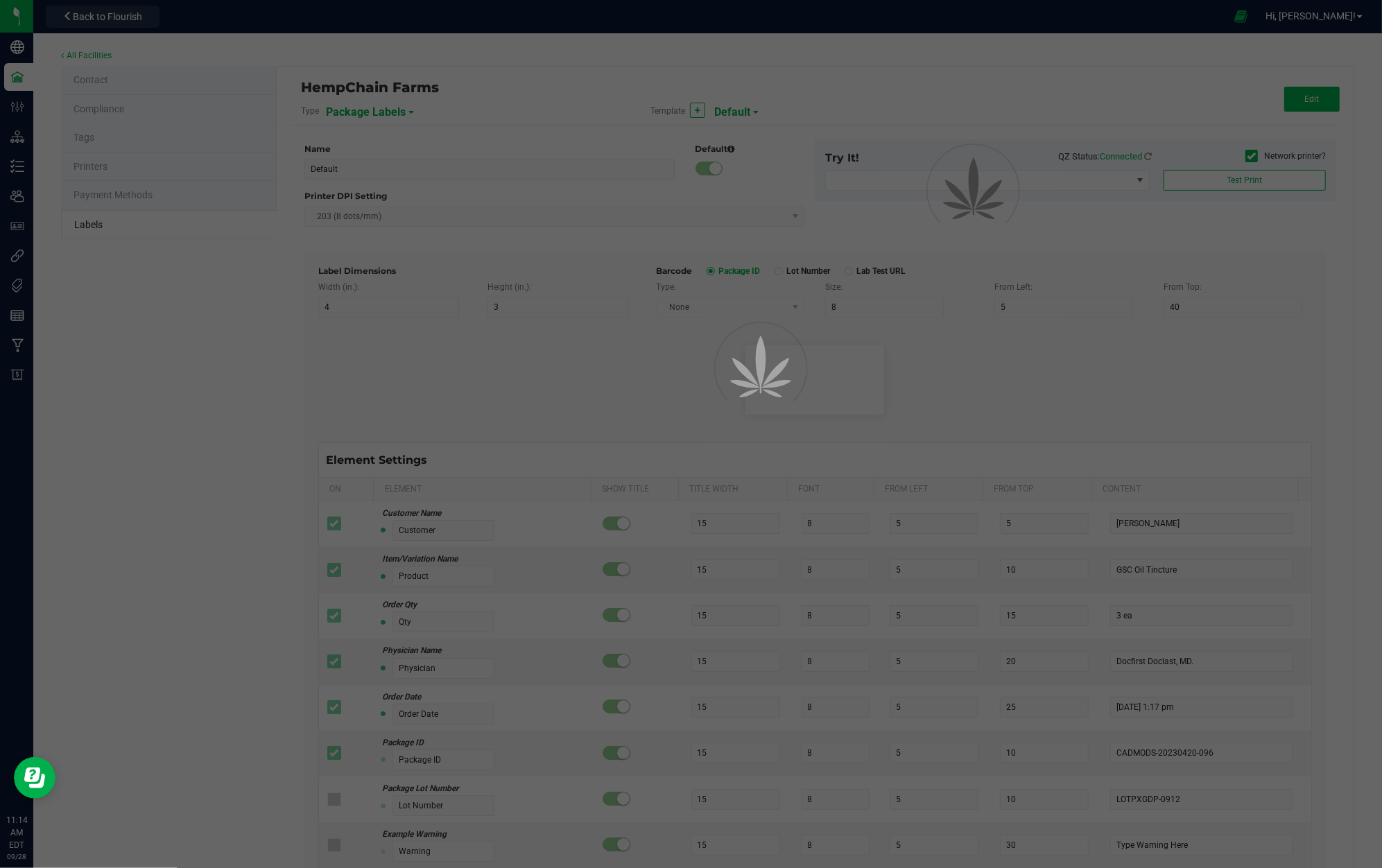
type input "25"
type input "10"
type input "35"
type input "Ref Field 3 Value"
type input "Item Ref Field 1"
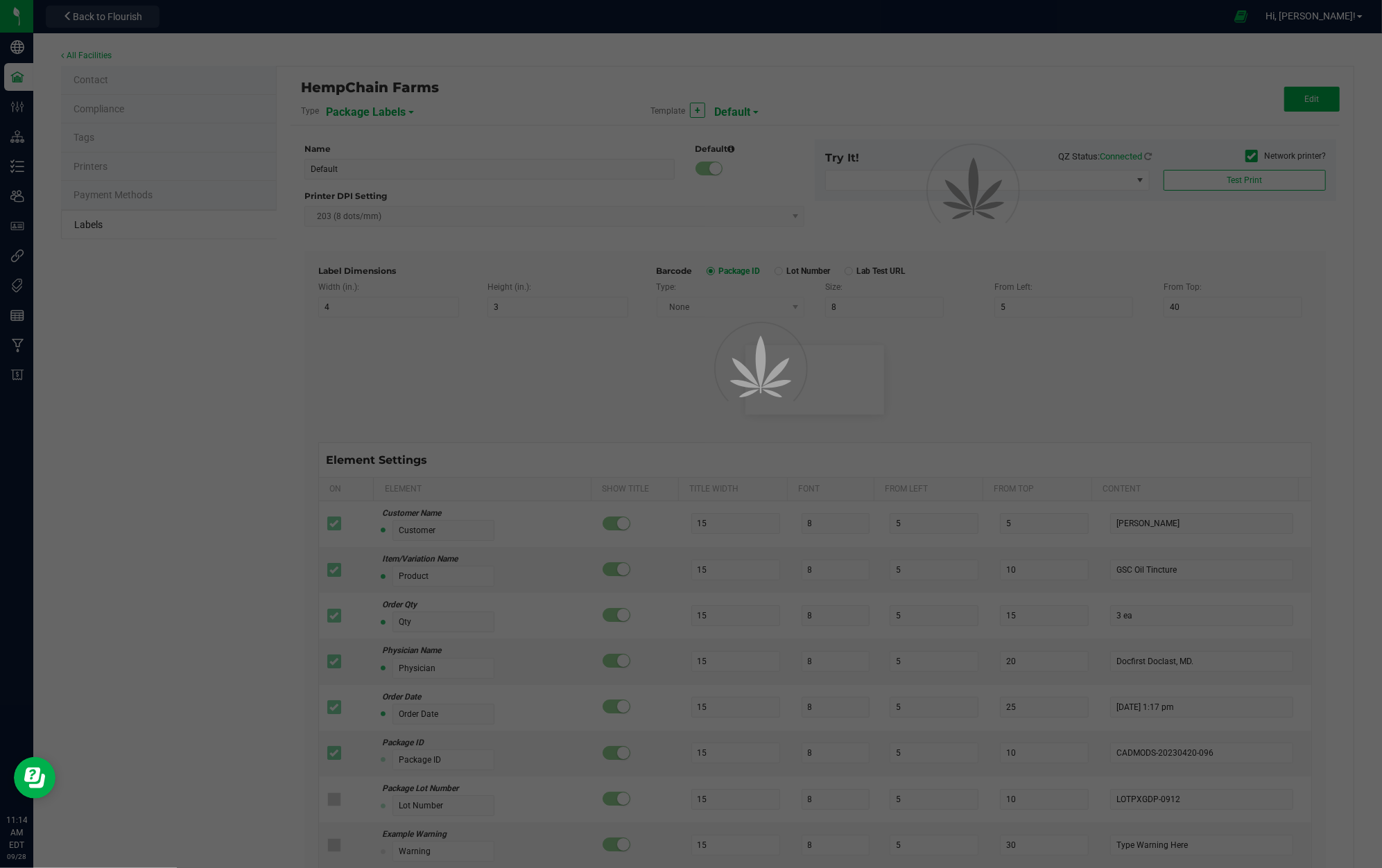
type input "25"
type input "10"
type input "35"
type input "Item Ref Field 1 Value"
type input "Item Ref Field 2"
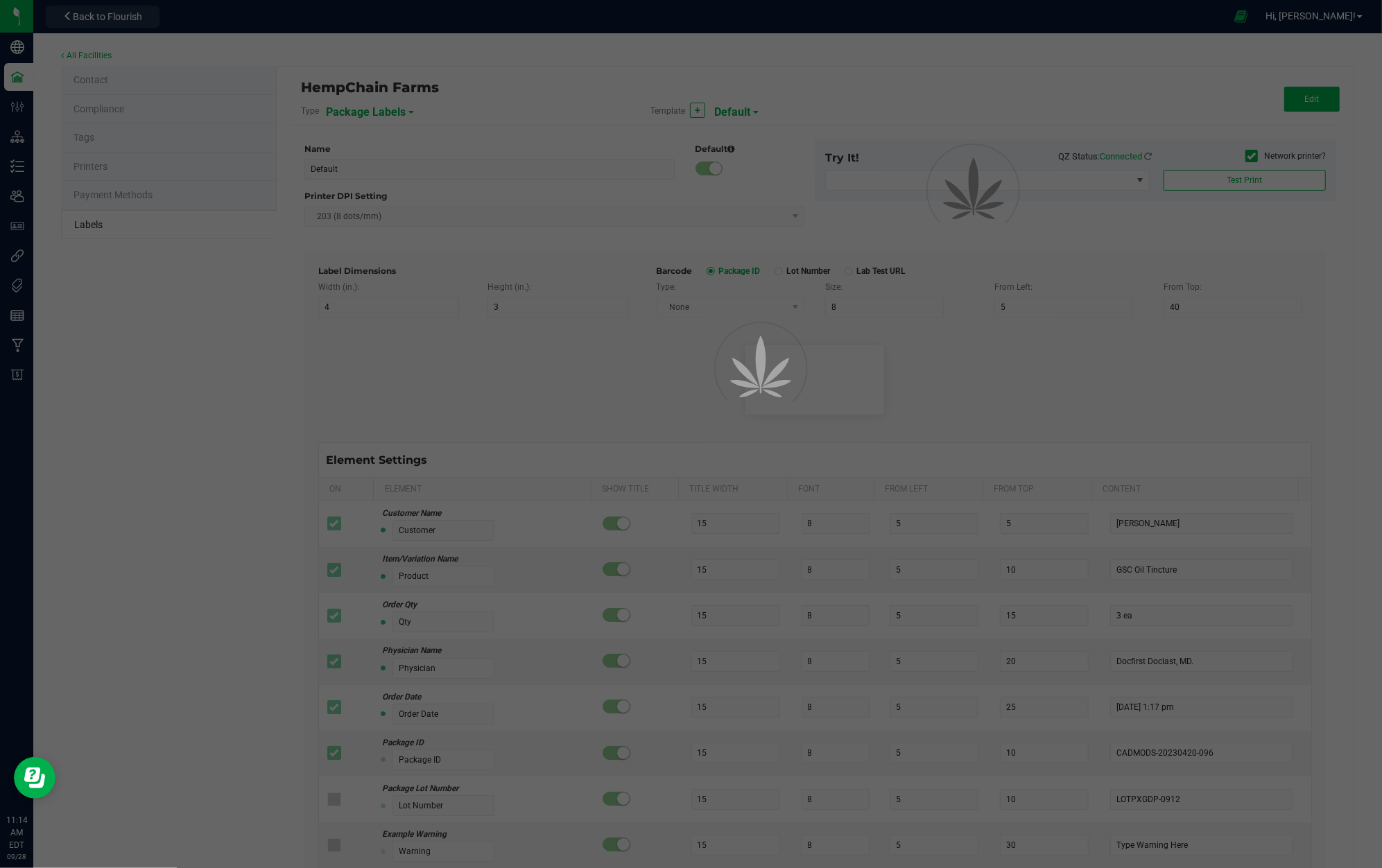
type input "25"
type input "10"
type input "35"
type input "Item Ref Field 2 Value"
type input "Item Ref Field 3"
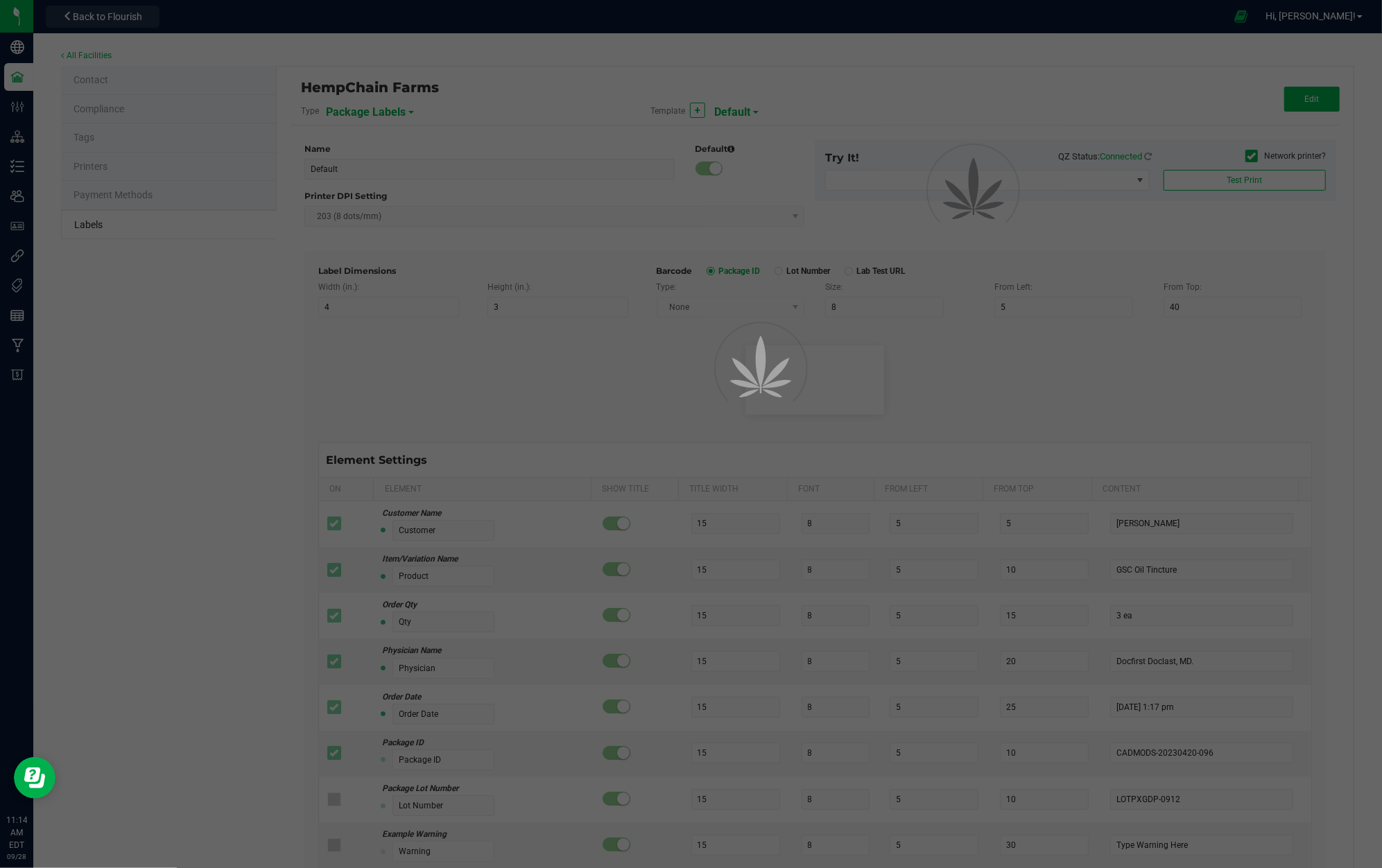
type input "25"
type input "10"
type input "35"
type input "Item Ref Field 3 Value"
type input "Item Ref Field 4"
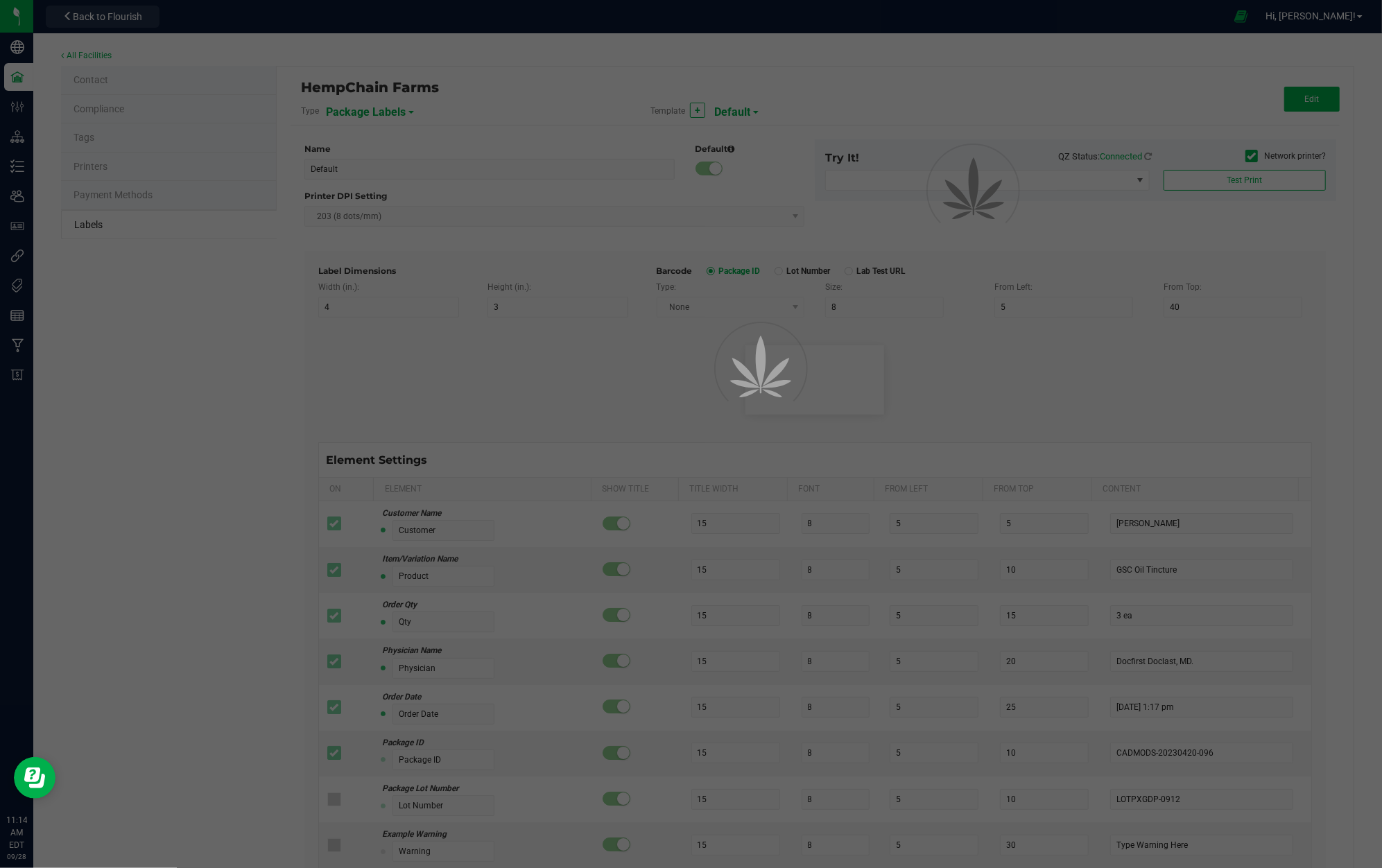
type input "25"
type input "10"
type input "35"
type input "Item Ref Field 4 Value"
type input "Item Ref Field 5"
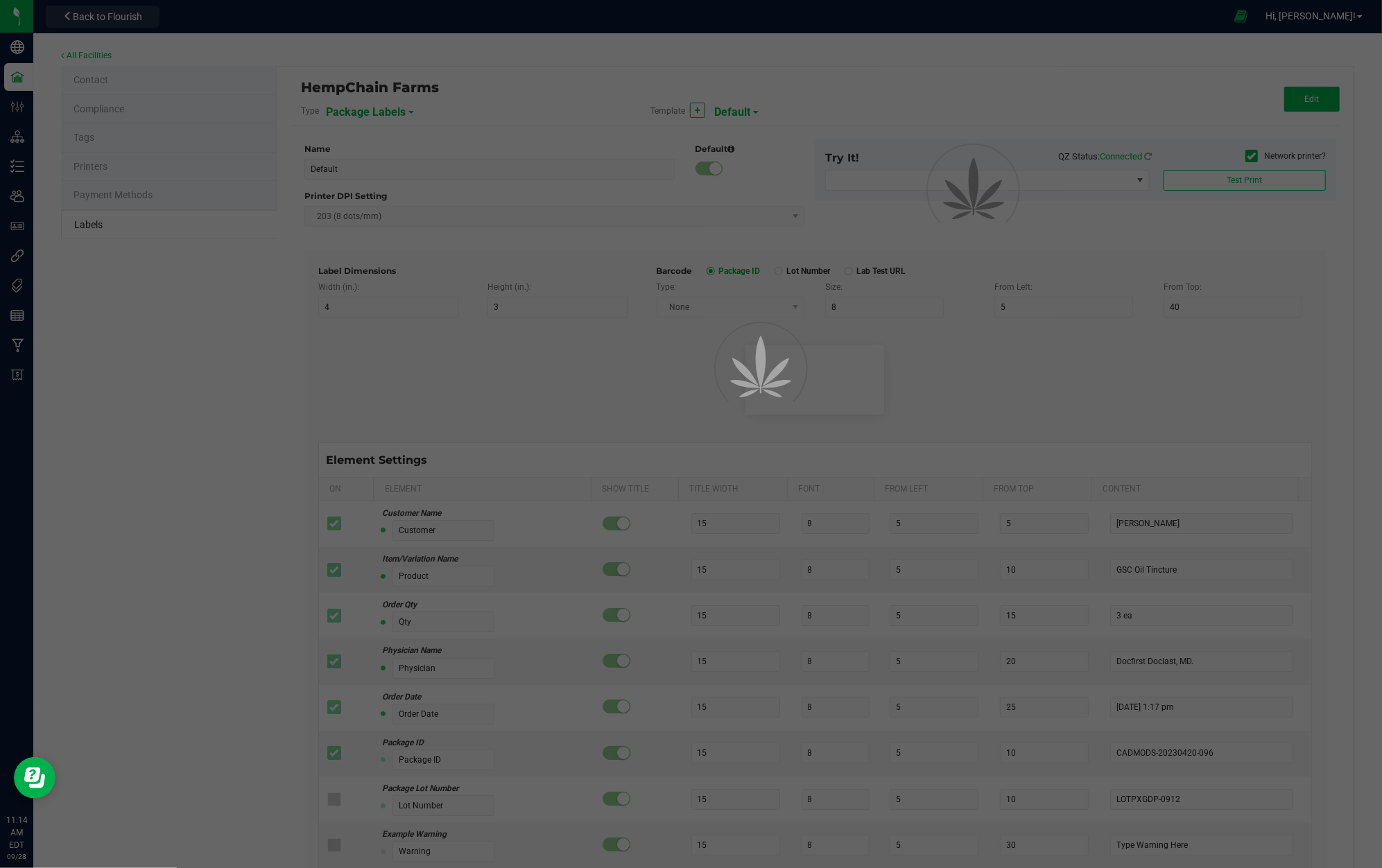
type input "25"
type input "10"
type input "35"
type input "Item Ref Field 5 Value"
type input "NDC Number"
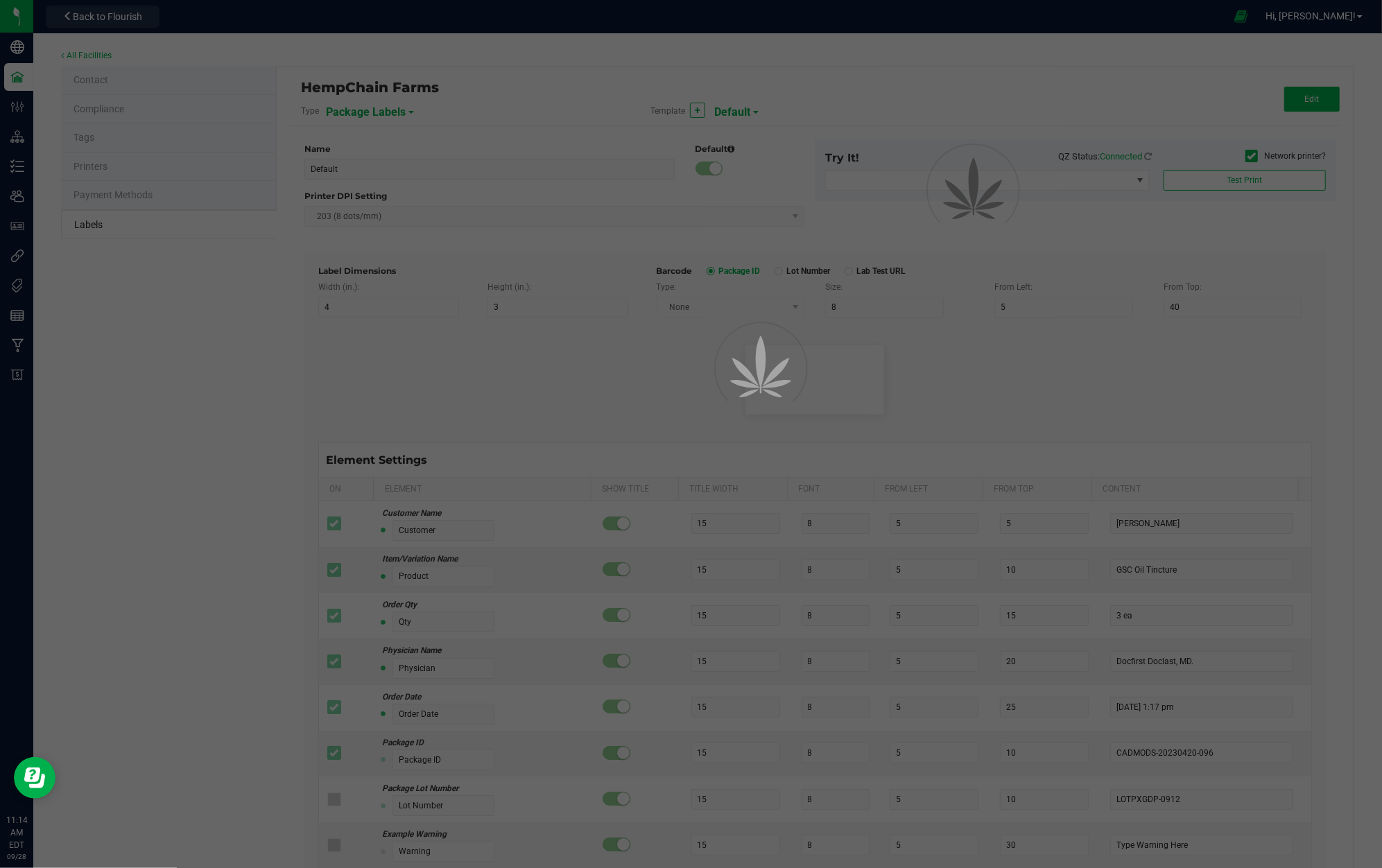
type input "25"
type input "10"
type input "35"
type input "[PHONE_NUMBER]"
type input "Number of Servings"
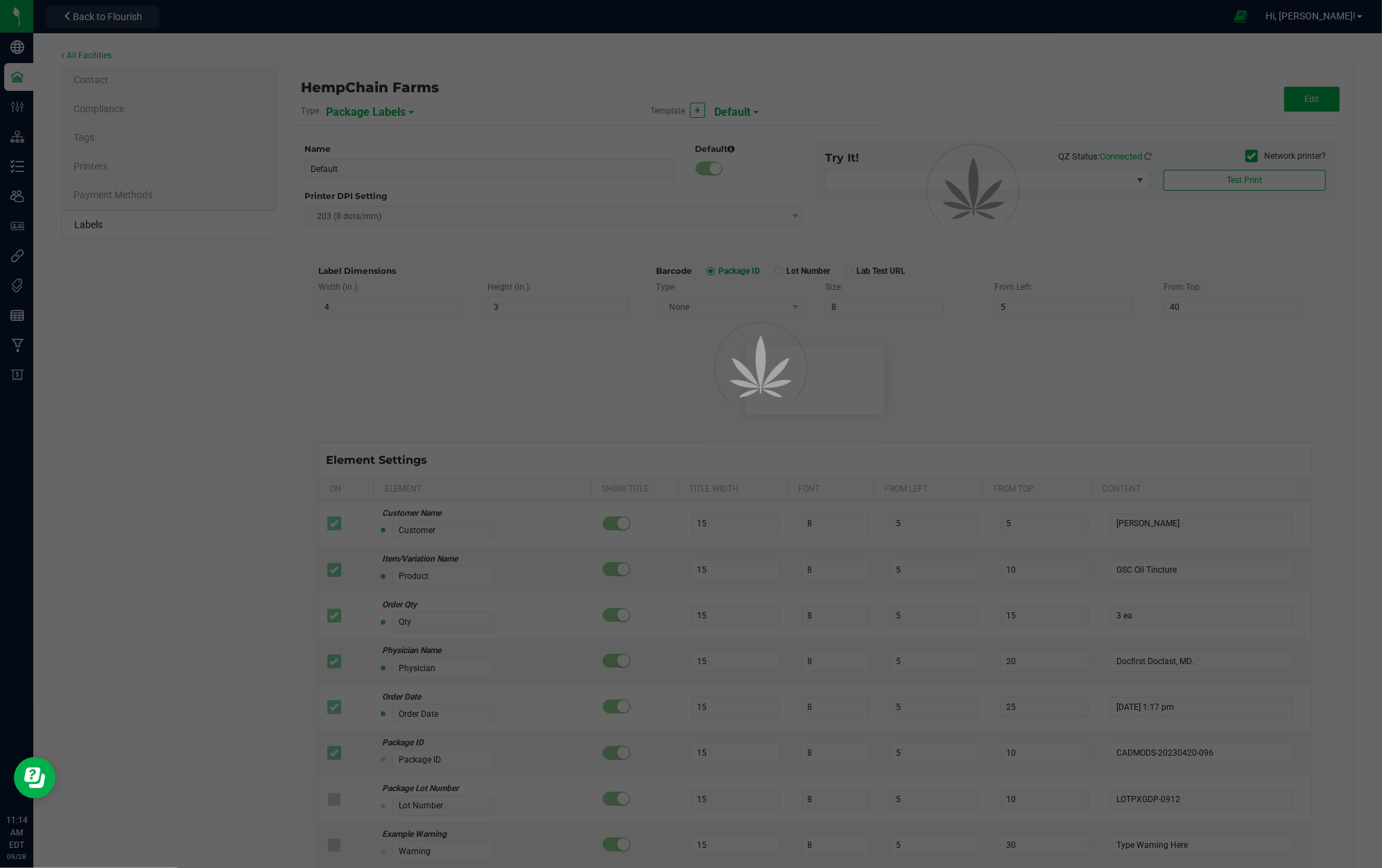
type input "25"
type input "10"
type input "35"
type input "4 servings/item"
type input "Serving Size"
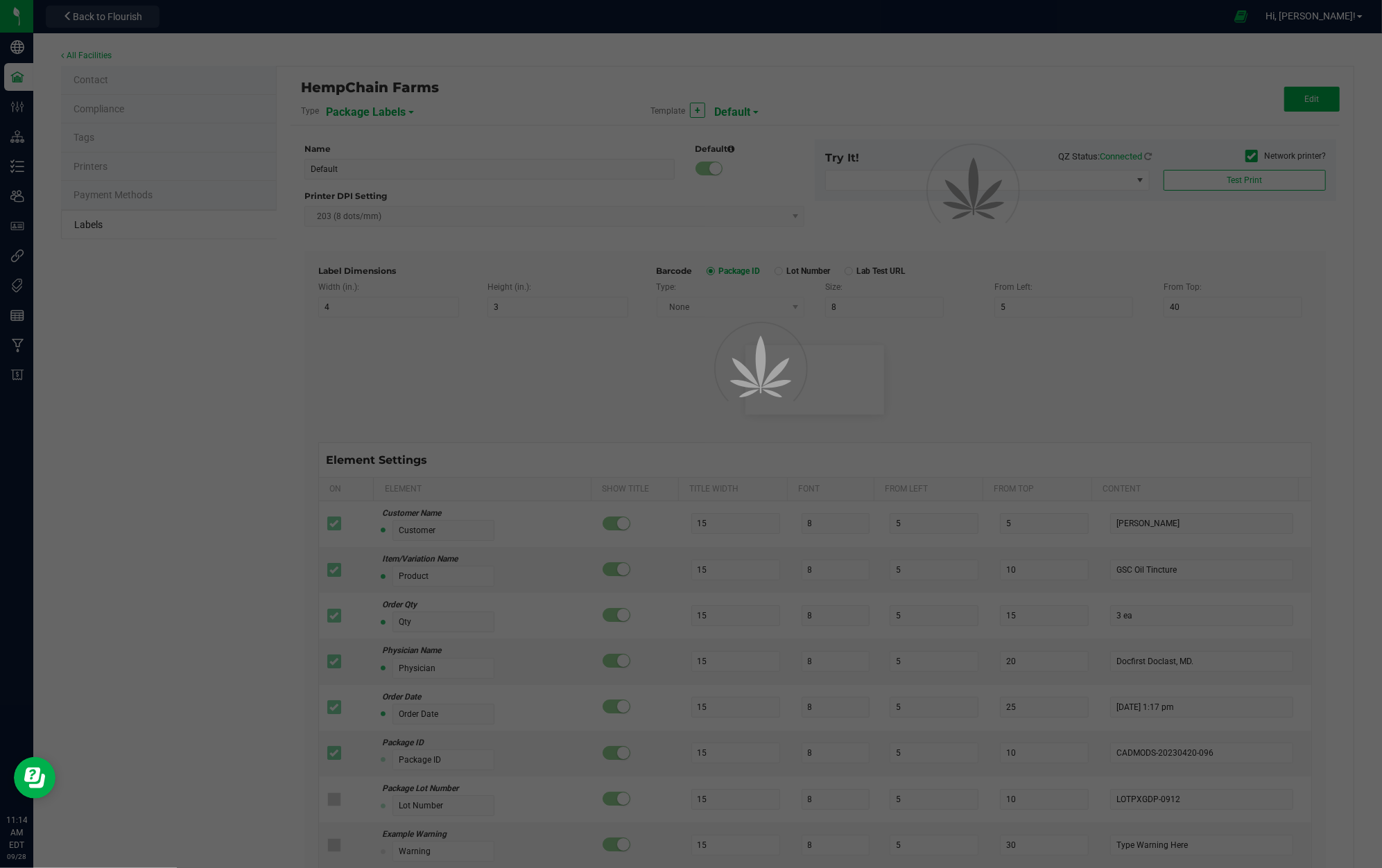
type input "25"
type input "10"
type input "35"
type input "1 cup"
type input "Serving Size (Grams)"
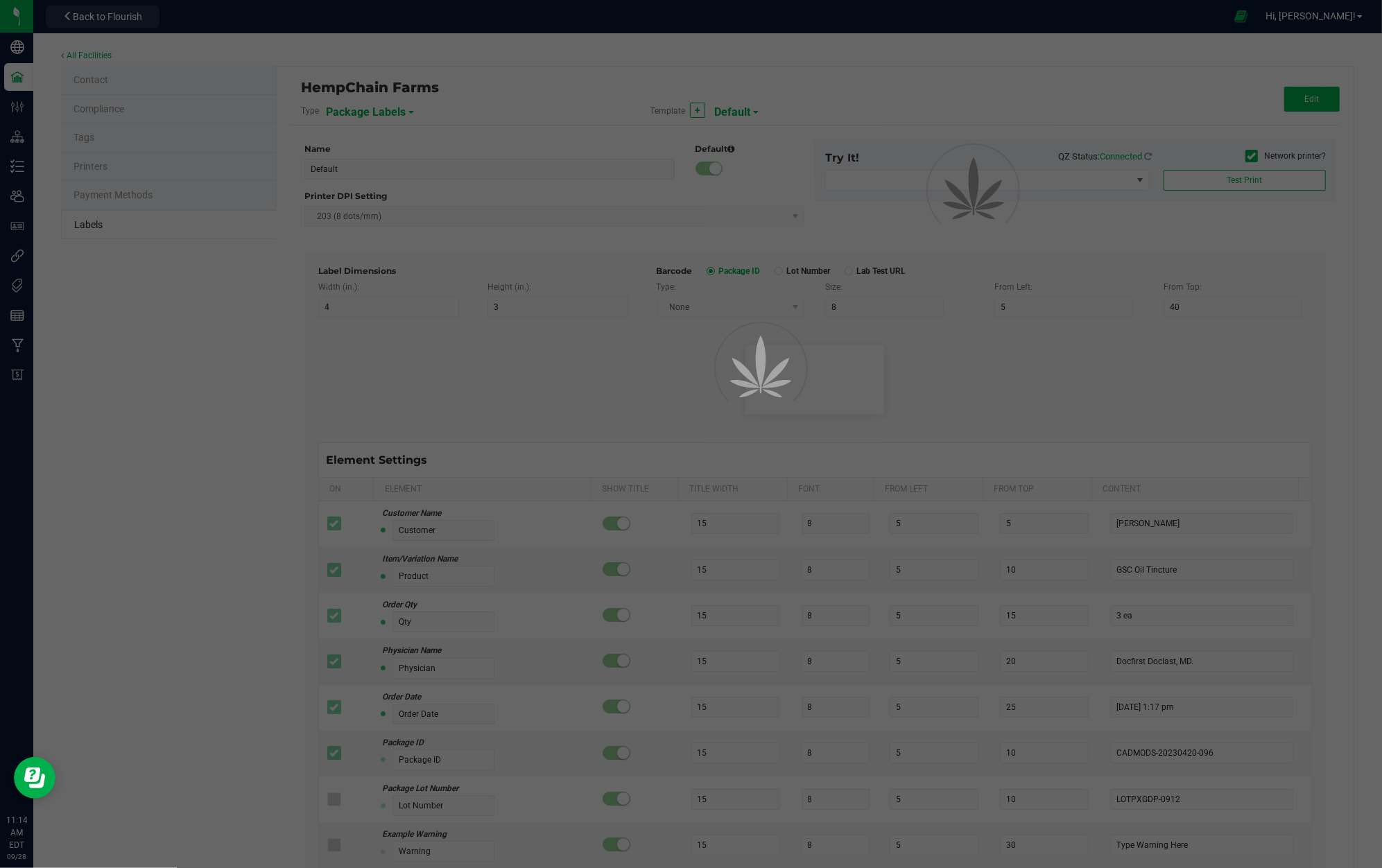
type input "25"
type input "10"
type input "35"
type input "4 g"
type input "Item Ingredients"
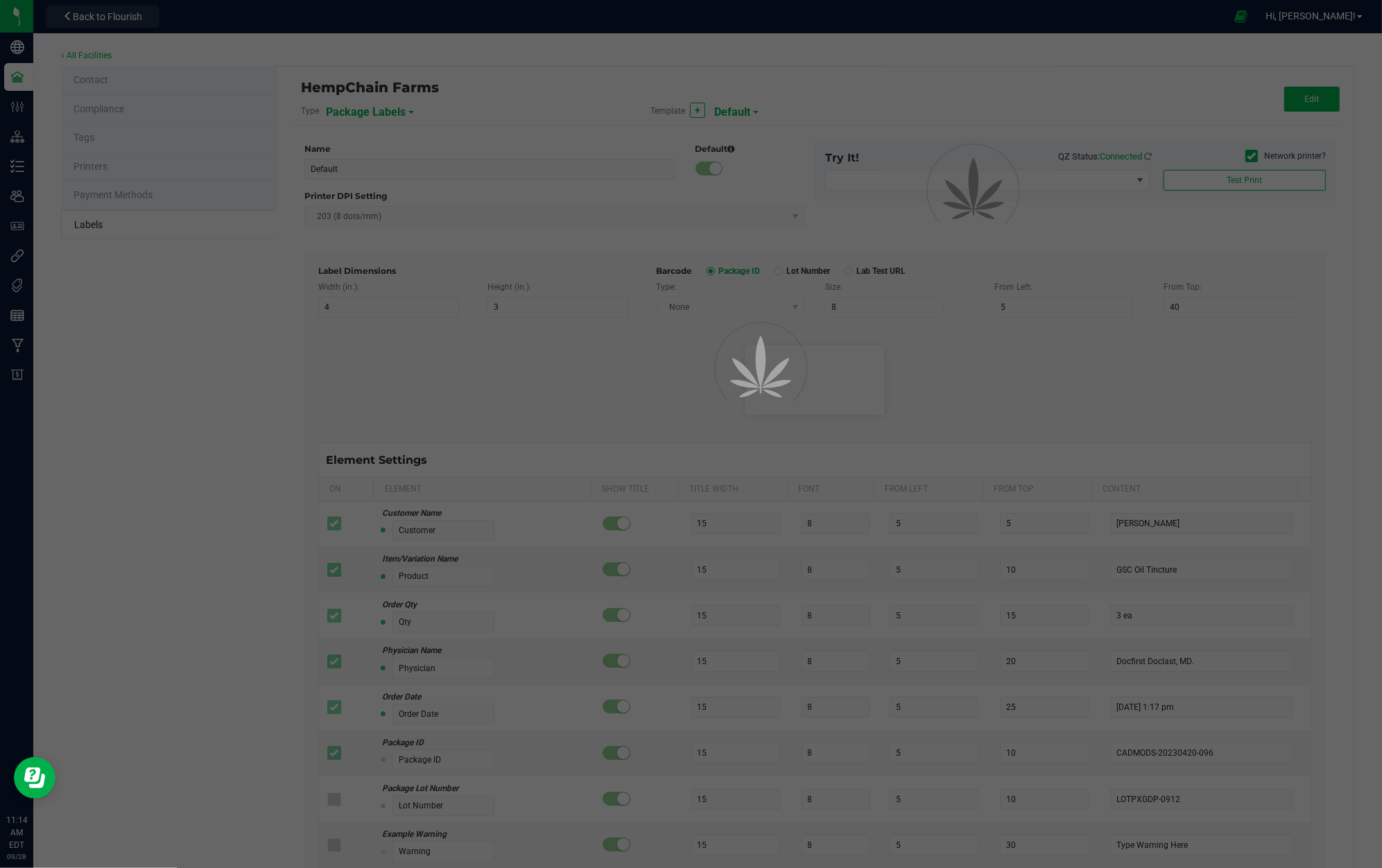
type input "25"
type input "10"
type input "35"
type input "Ingredient one, ingredient two"
type input "Allergens"
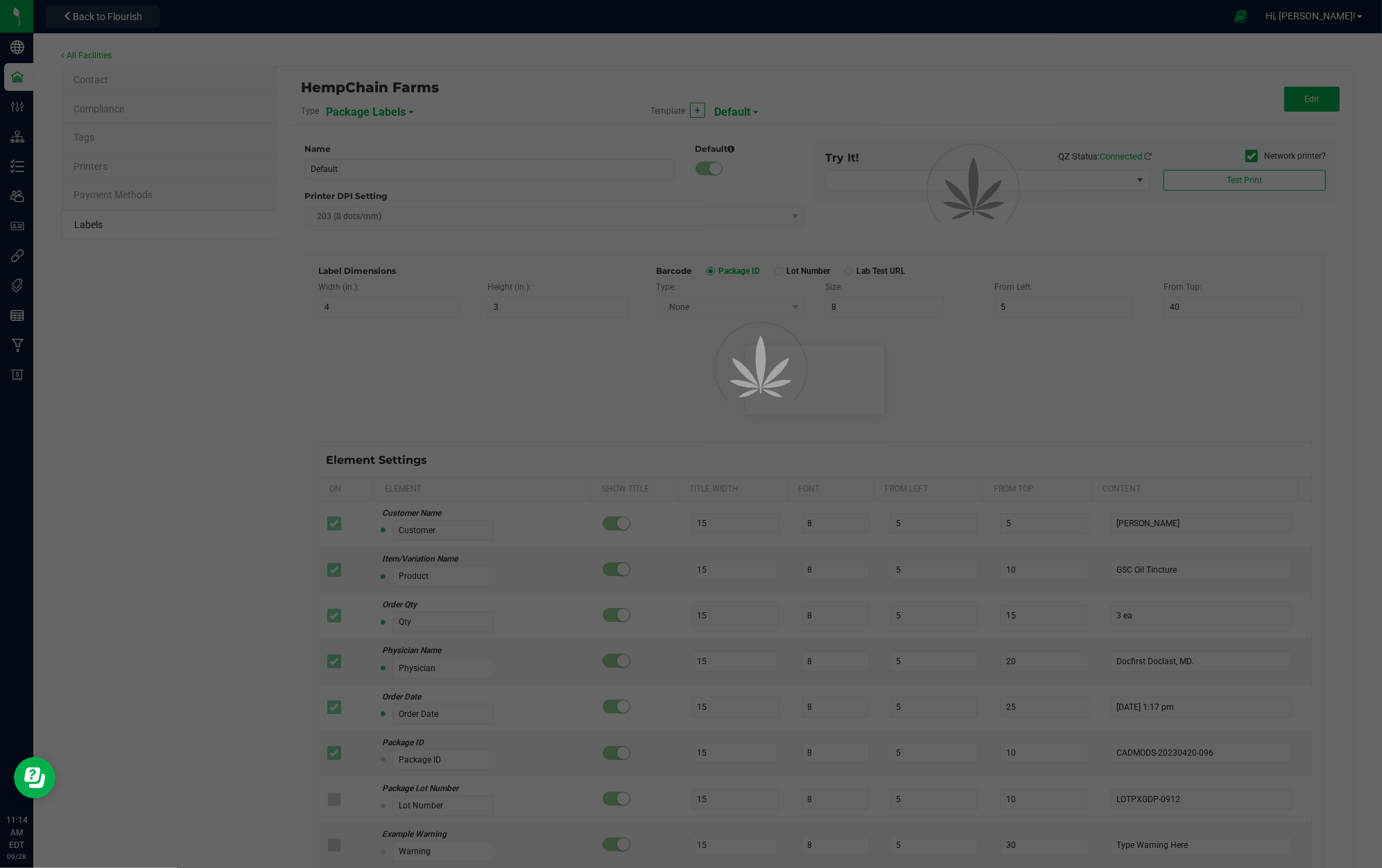
type input "25"
type input "10"
type input "35"
type input "Tree Nuts, Soy, Wheat"
type input "Feel"
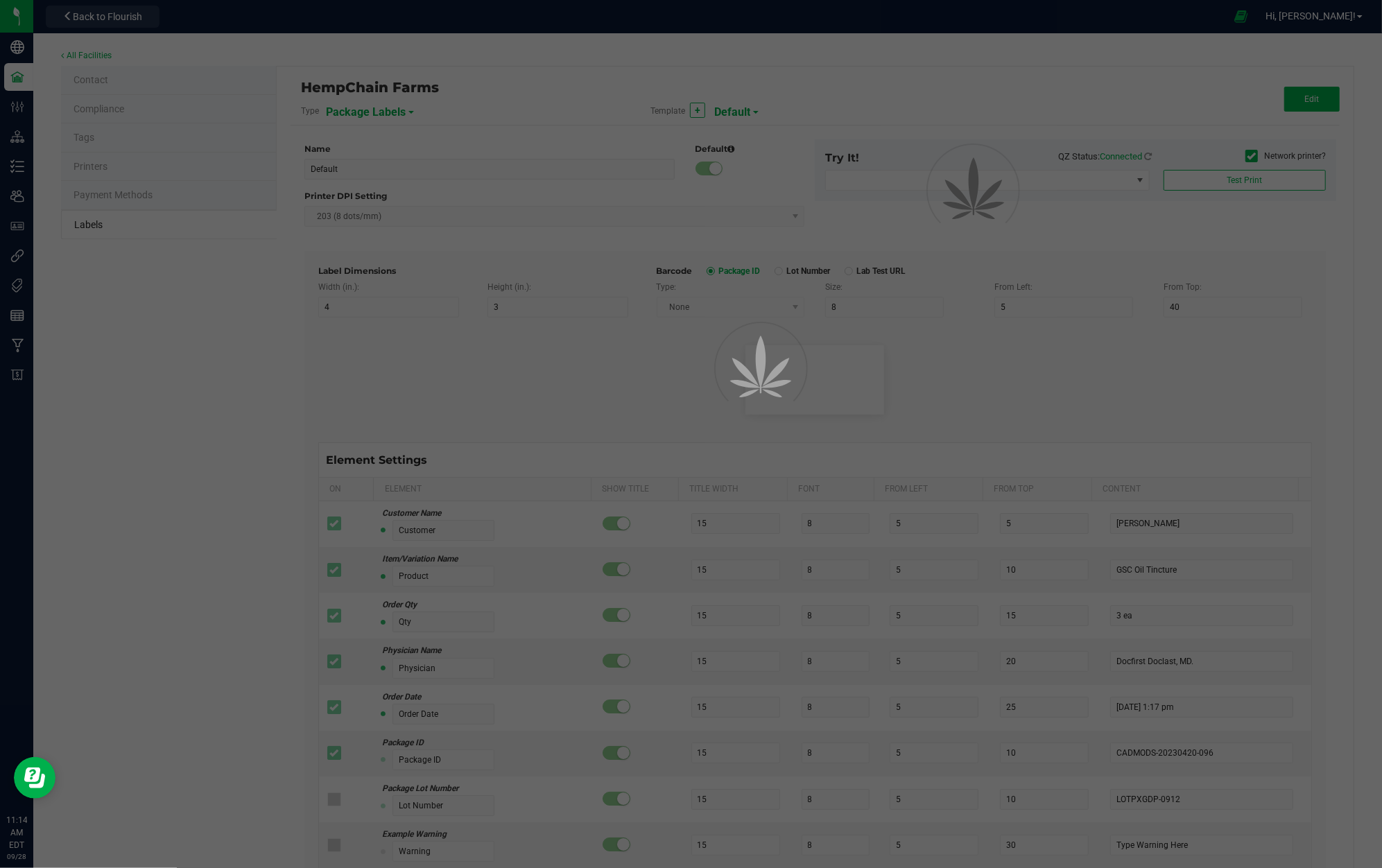
type input "25"
type input "10"
type input "35"
type input "Relaxed"
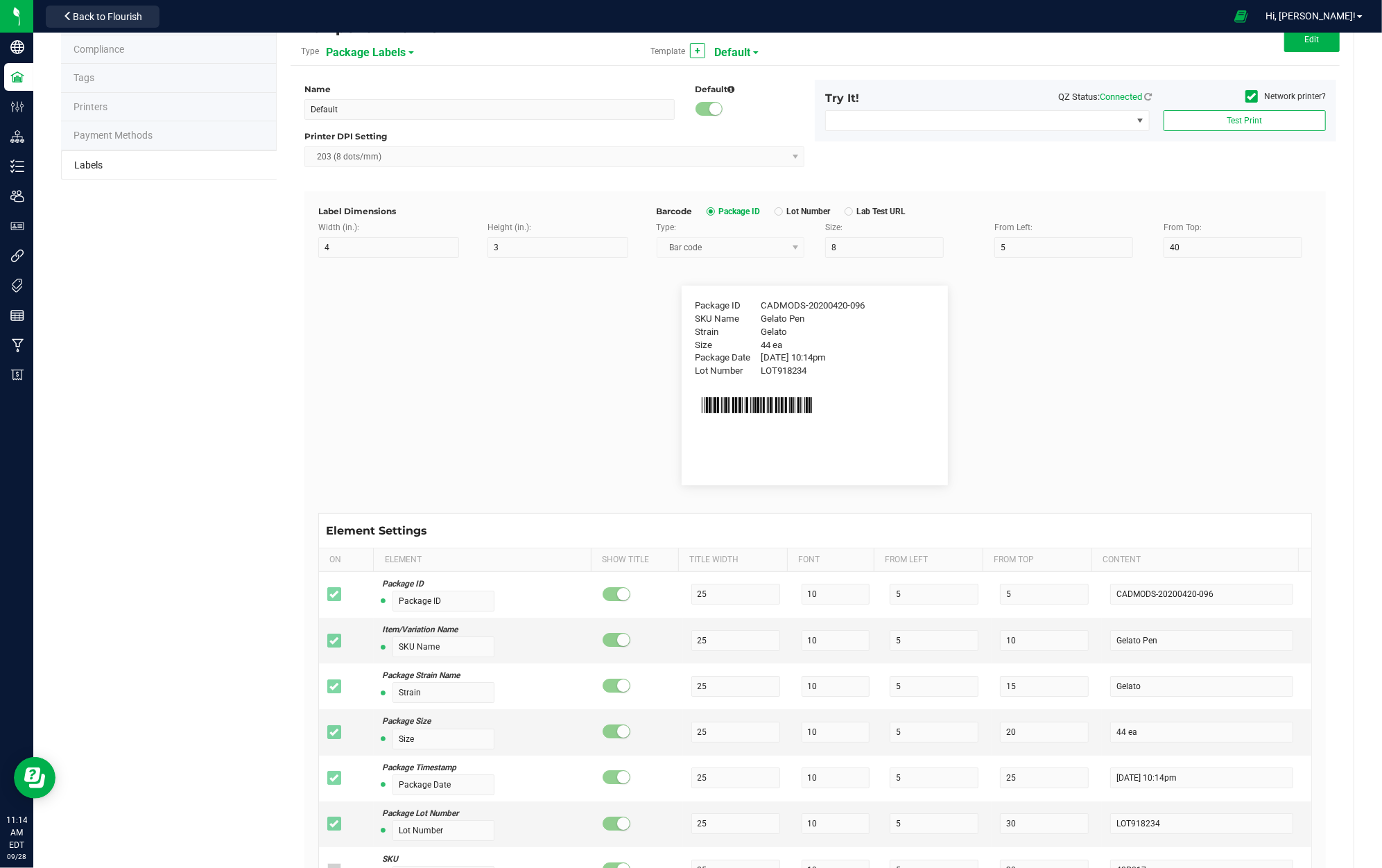
scroll to position [92, 0]
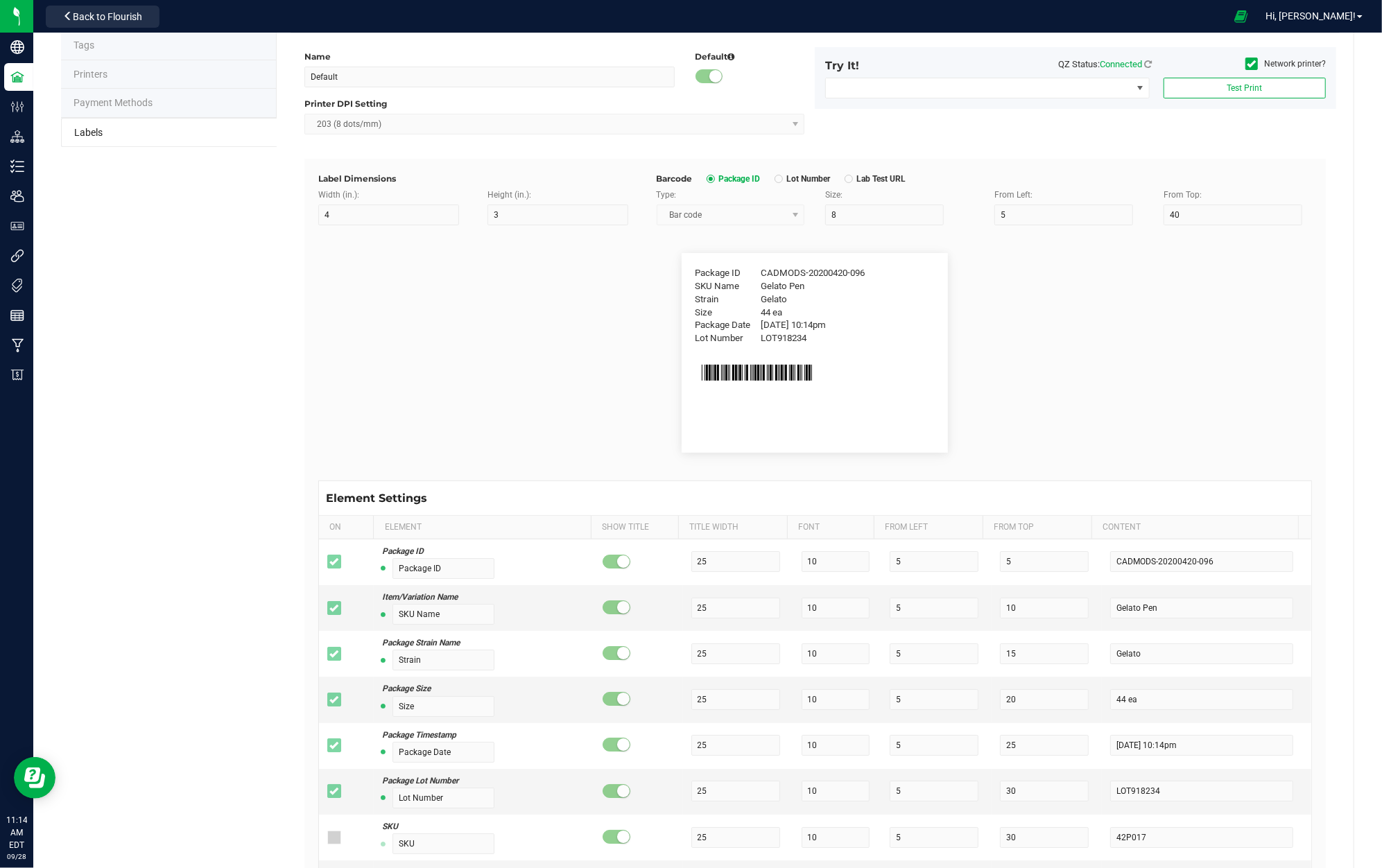
drag, startPoint x: 808, startPoint y: 336, endPoint x: 837, endPoint y: 337, distance: 29.0
click at [837, 337] on div "Package ID CADMODS-20200420-096 SKU Name Gelato Pen Strain Gelato Size 44 ea Pa…" at bounding box center [815, 352] width 267 height 199
click at [837, 337] on div "Package ID CADMODS-20200420-096 SKU Name Gelato Pen Strain Gelato Size 44 ea Pa…" at bounding box center [815, 352] width 267 height 199
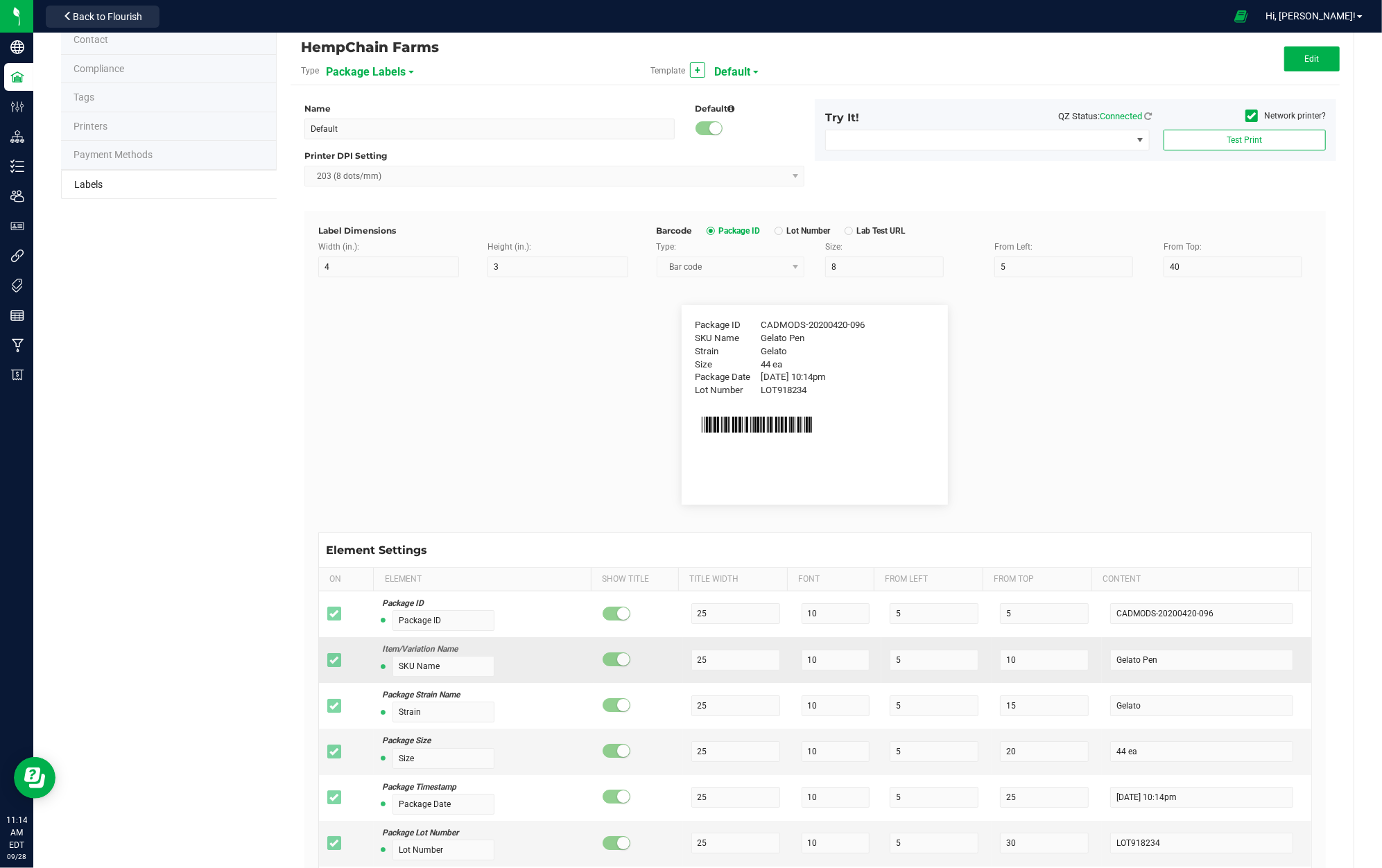
scroll to position [0, 0]
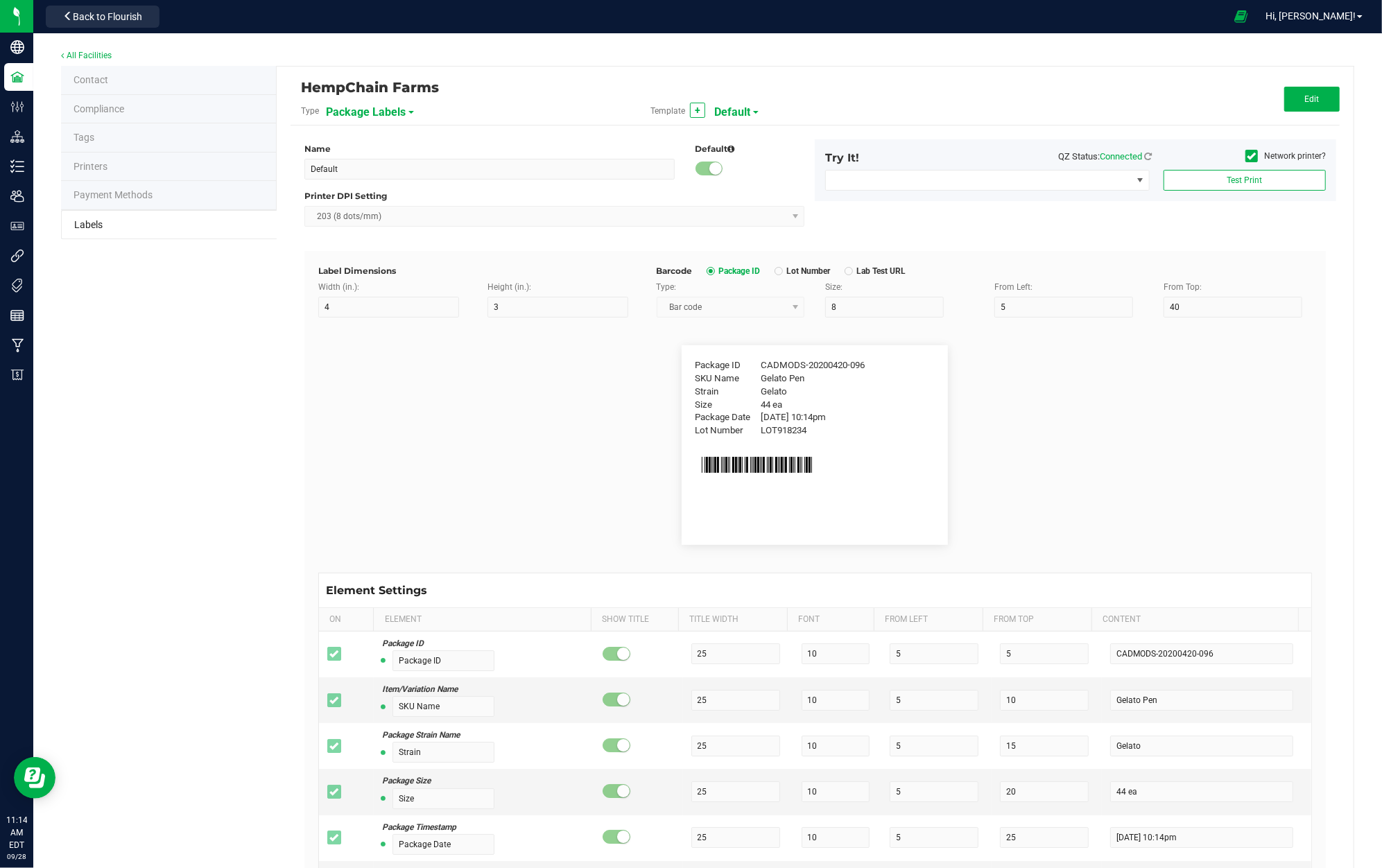
click at [741, 113] on span "Default" at bounding box center [733, 112] width 36 height 24
drag, startPoint x: 730, startPoint y: 142, endPoint x: 767, endPoint y: 288, distance: 150.6
click at [730, 142] on li "2x1" at bounding box center [777, 144] width 137 height 25
type input "2x1"
type input "2"
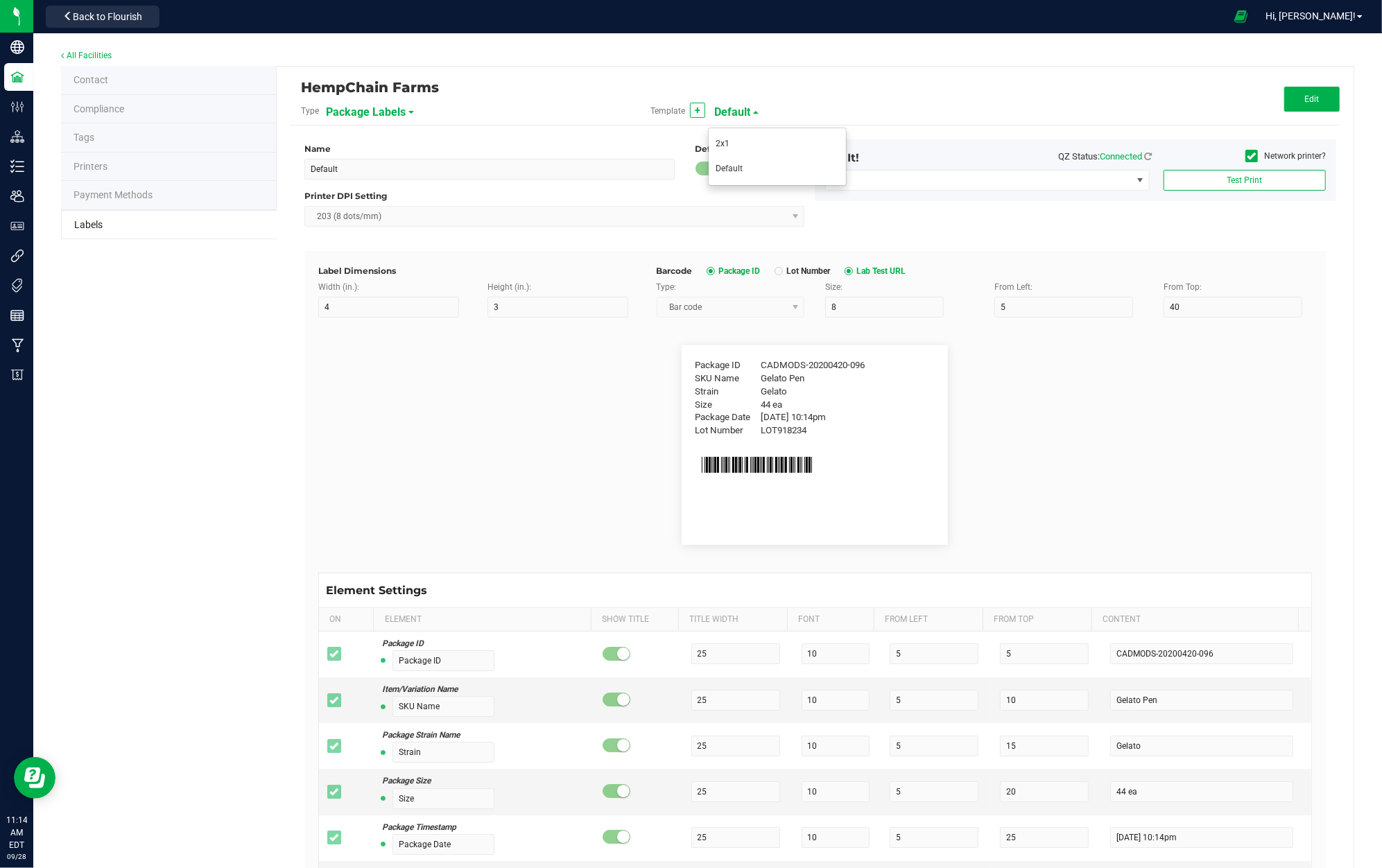
type input "1"
type input "40"
type input "35"
type input "6"
type input "12"
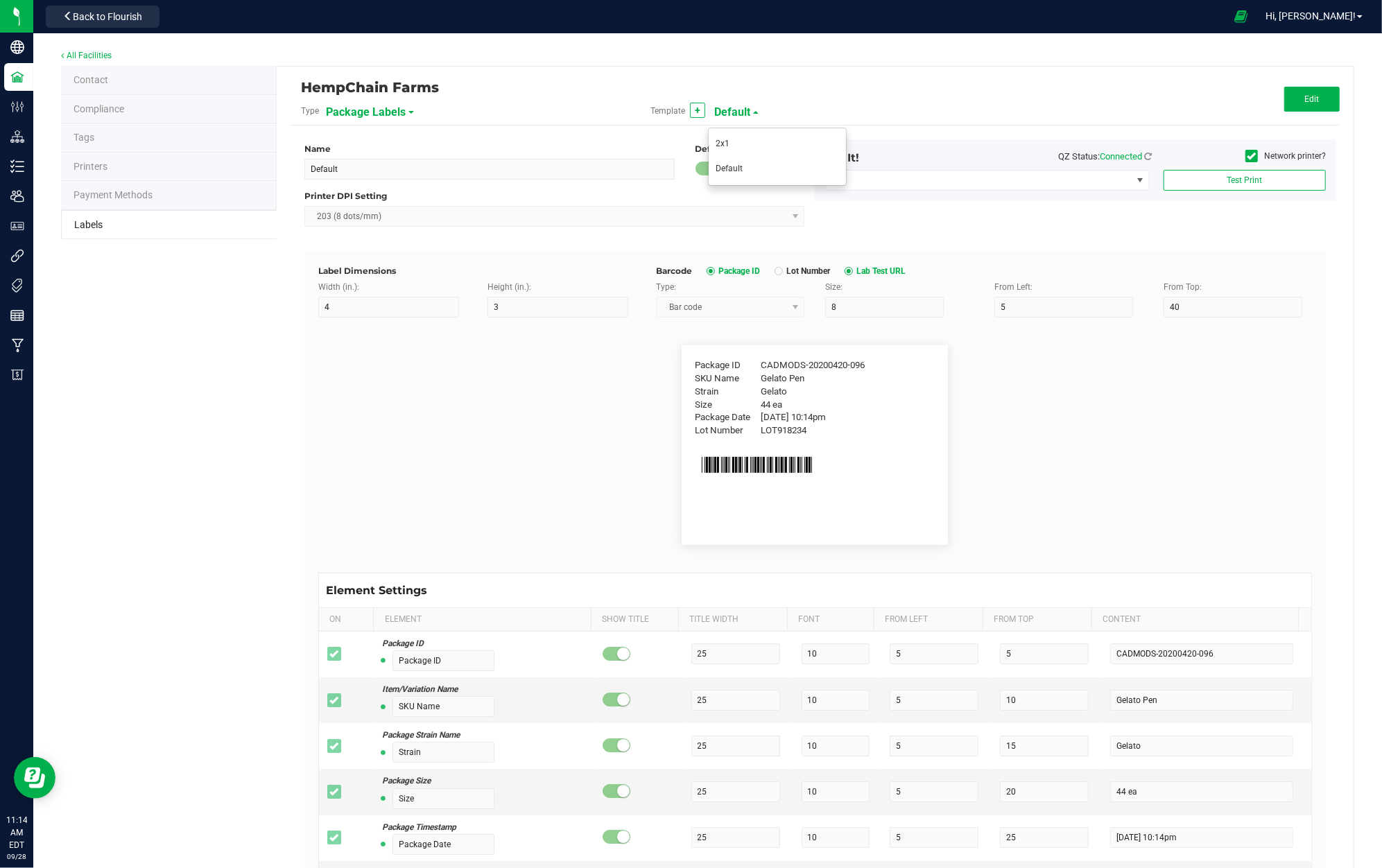
type input "6"
type input "2"
type input "CADMODS-20230420-096"
type input "Item"
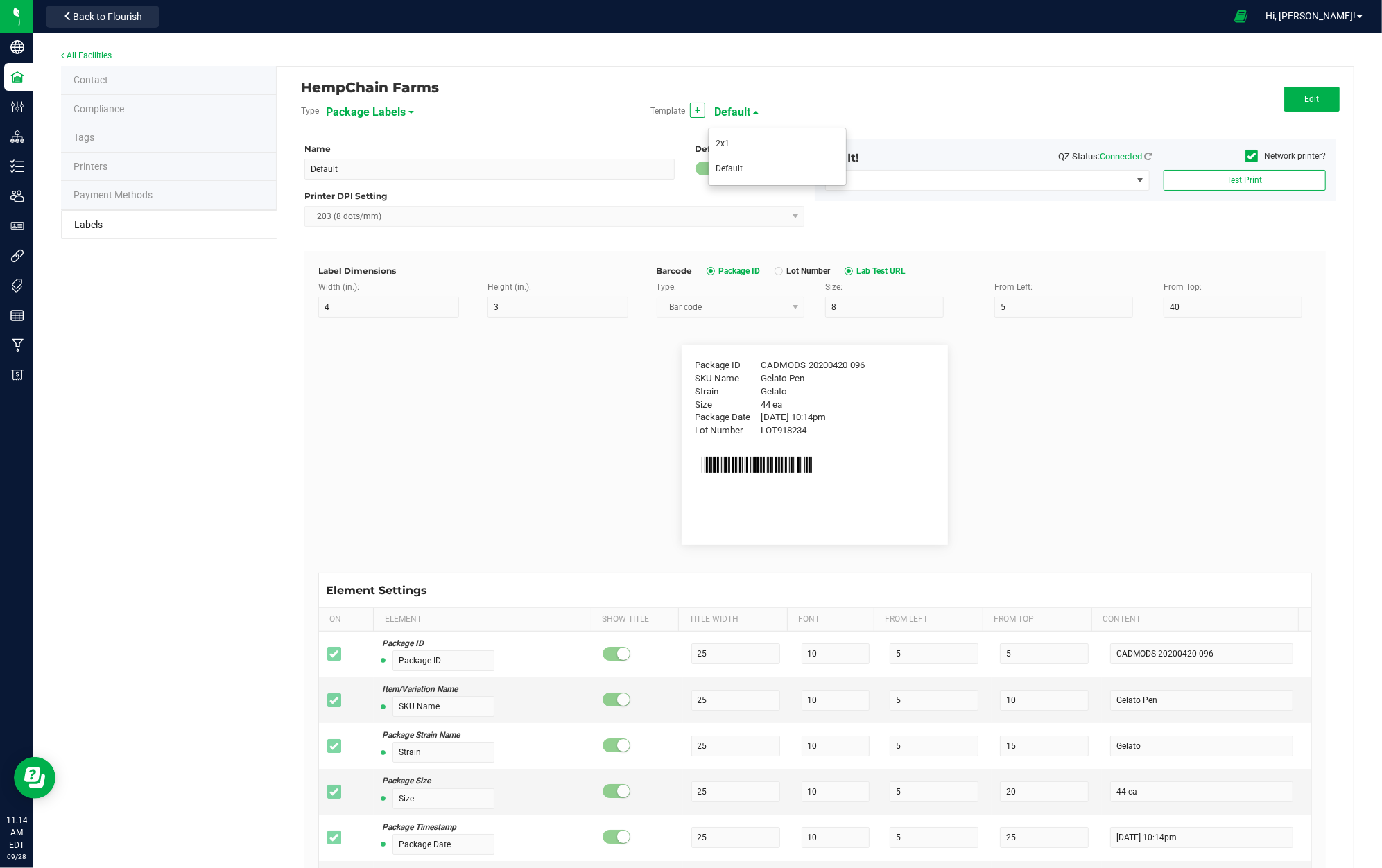
type input "12"
type input "6"
type input "2"
type input "4"
type input "12"
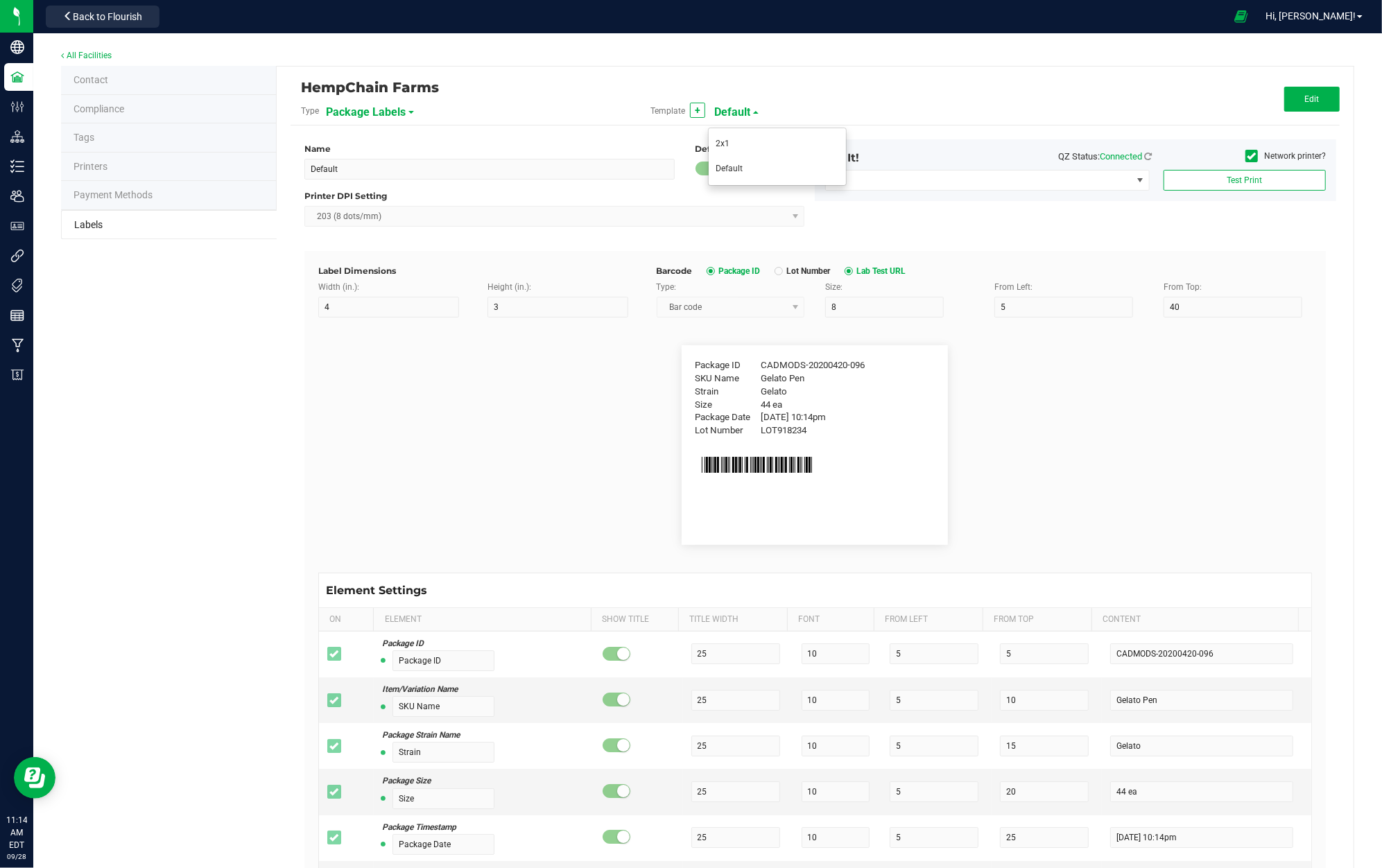
type input "6"
type input "2"
type input "6"
type input "Blueberry Muffins"
type input "12"
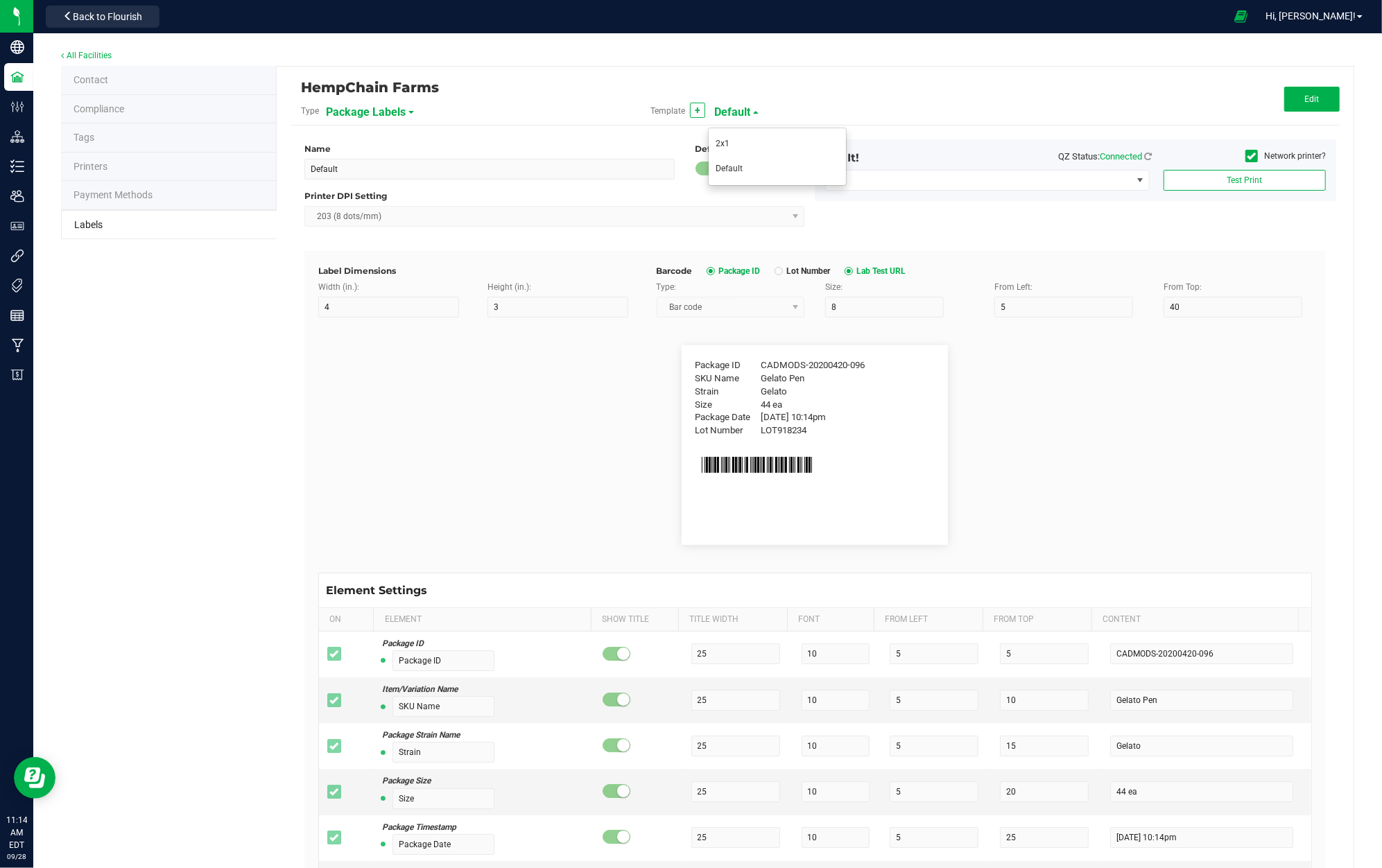
type input "6"
type input "2"
type input "8"
type input "Packaged:"
type input "12"
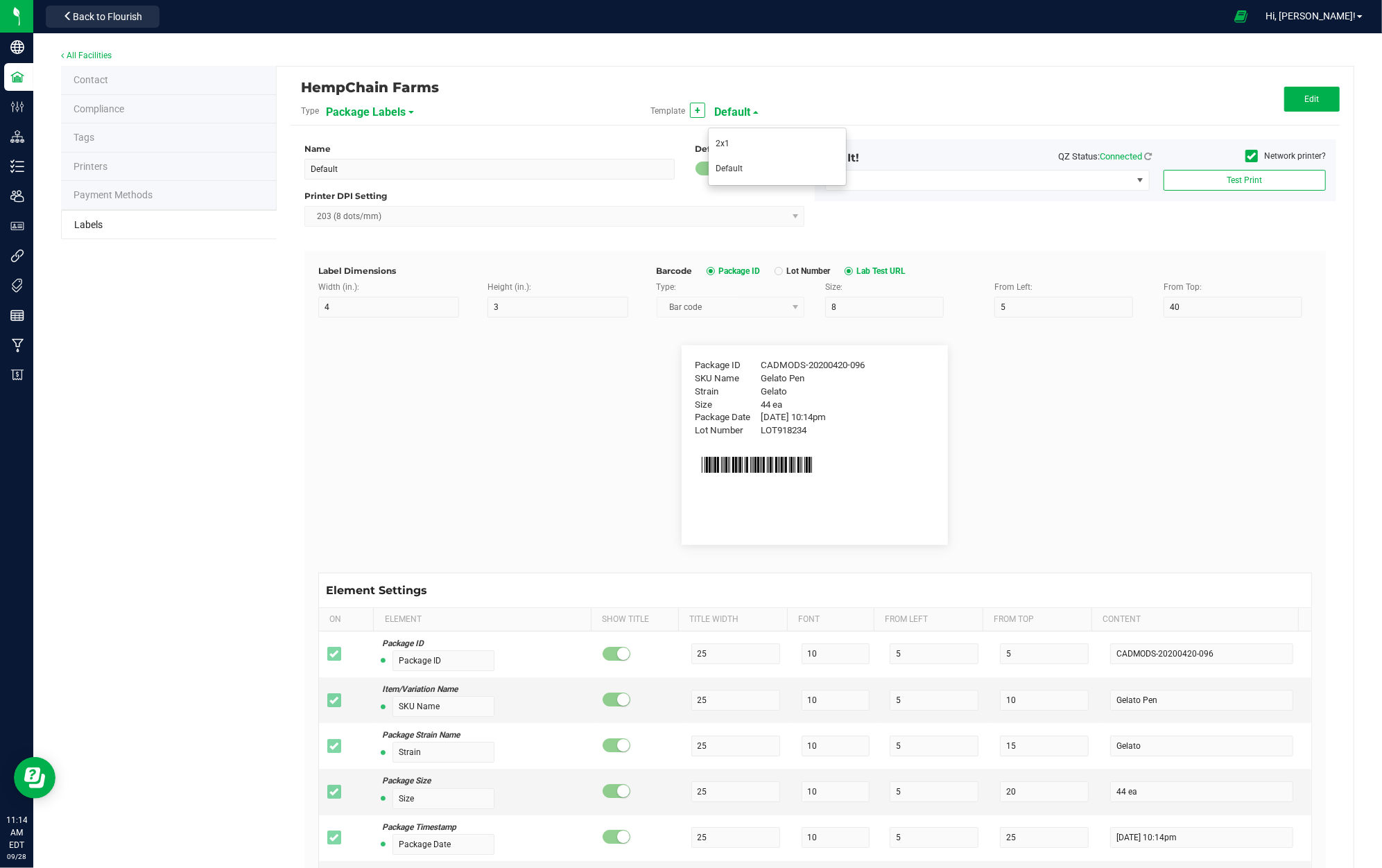
type input "6"
type input "2"
type input "10"
type input "[DATE]"
type input "12"
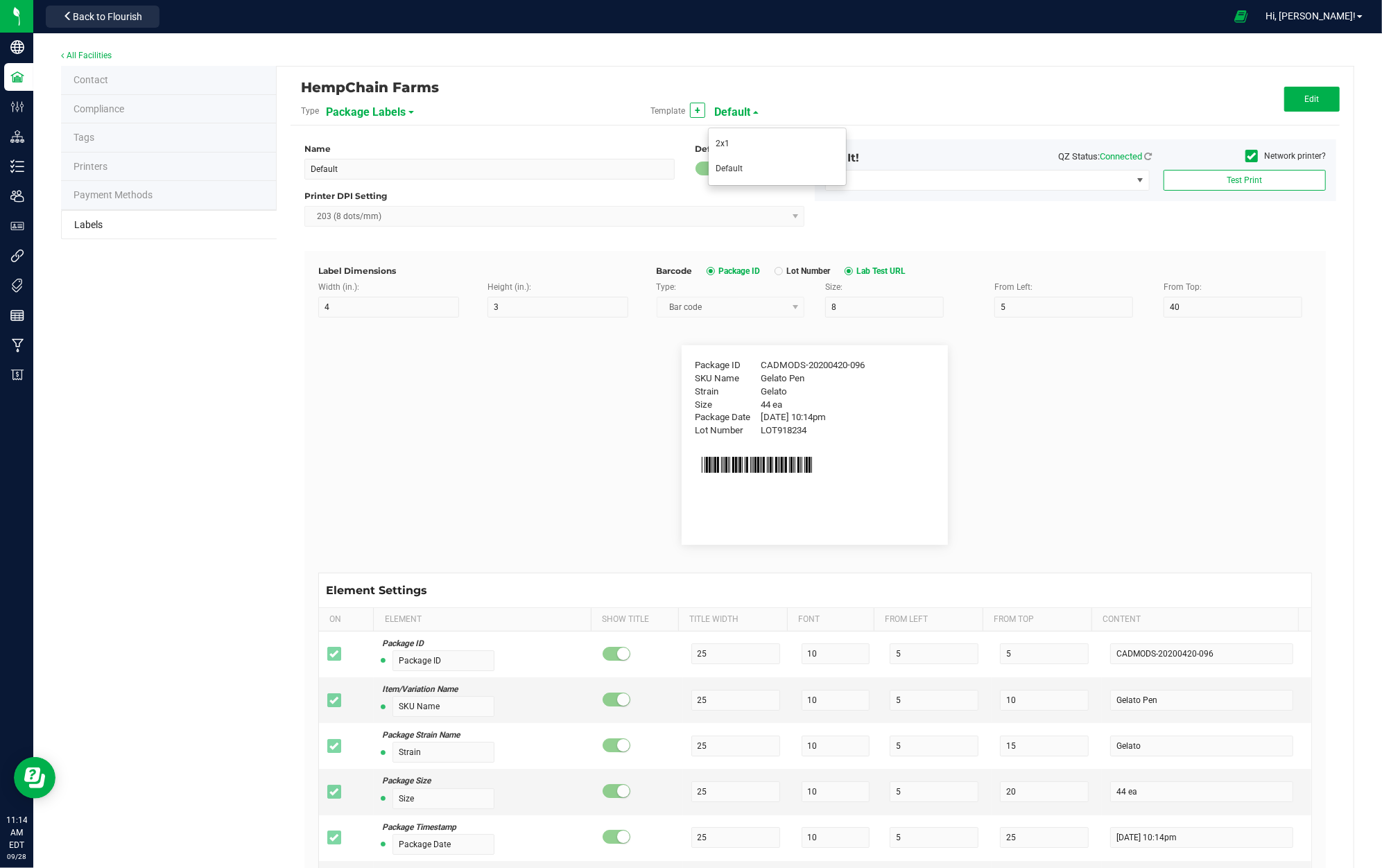
type input "6"
type input "2"
type input "12"
type input "LOT9182341234"
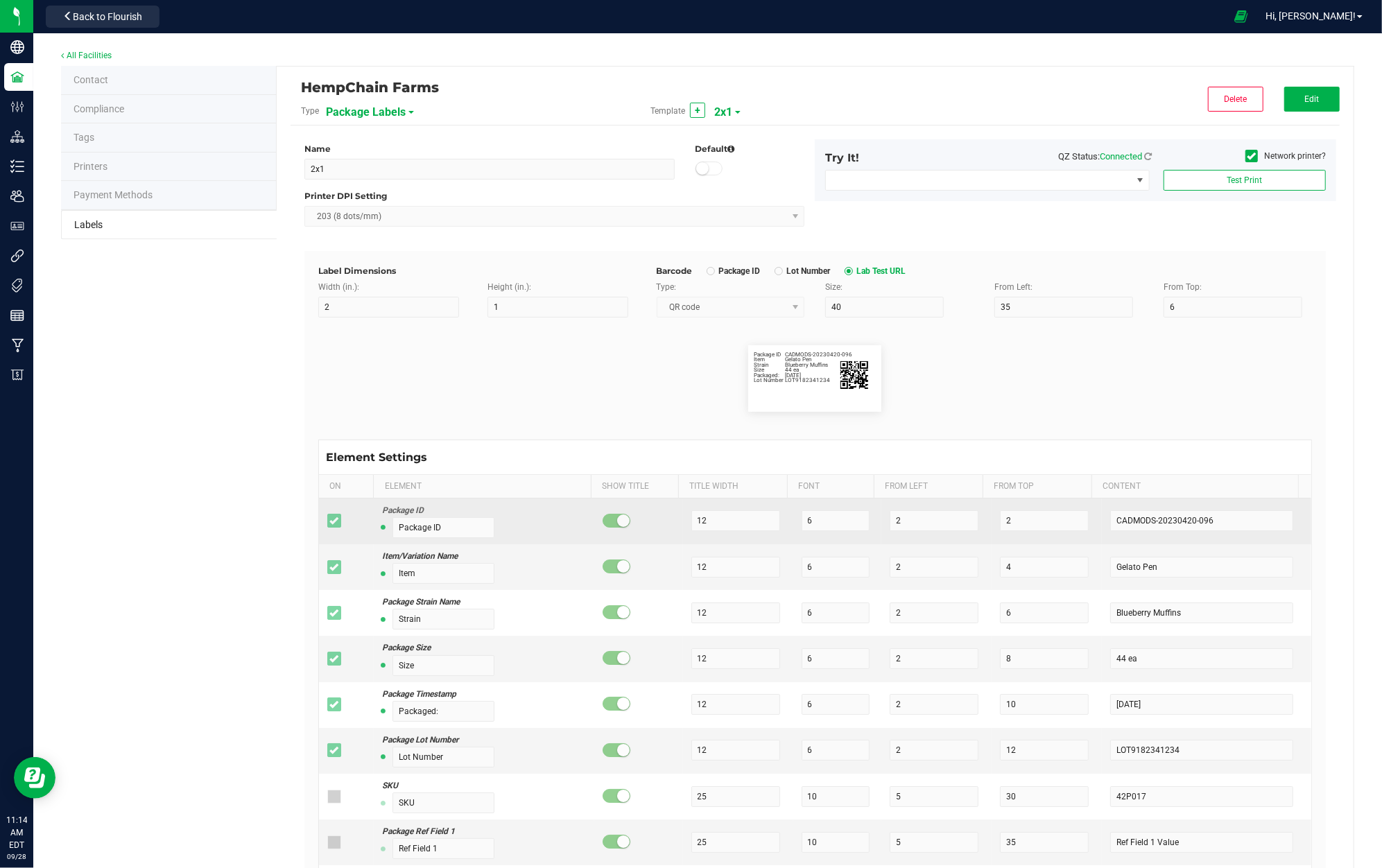
click at [577, 534] on td "Package ID Package ID" at bounding box center [483, 521] width 220 height 45
click at [577, 533] on td "Package ID Package ID" at bounding box center [483, 521] width 220 height 45
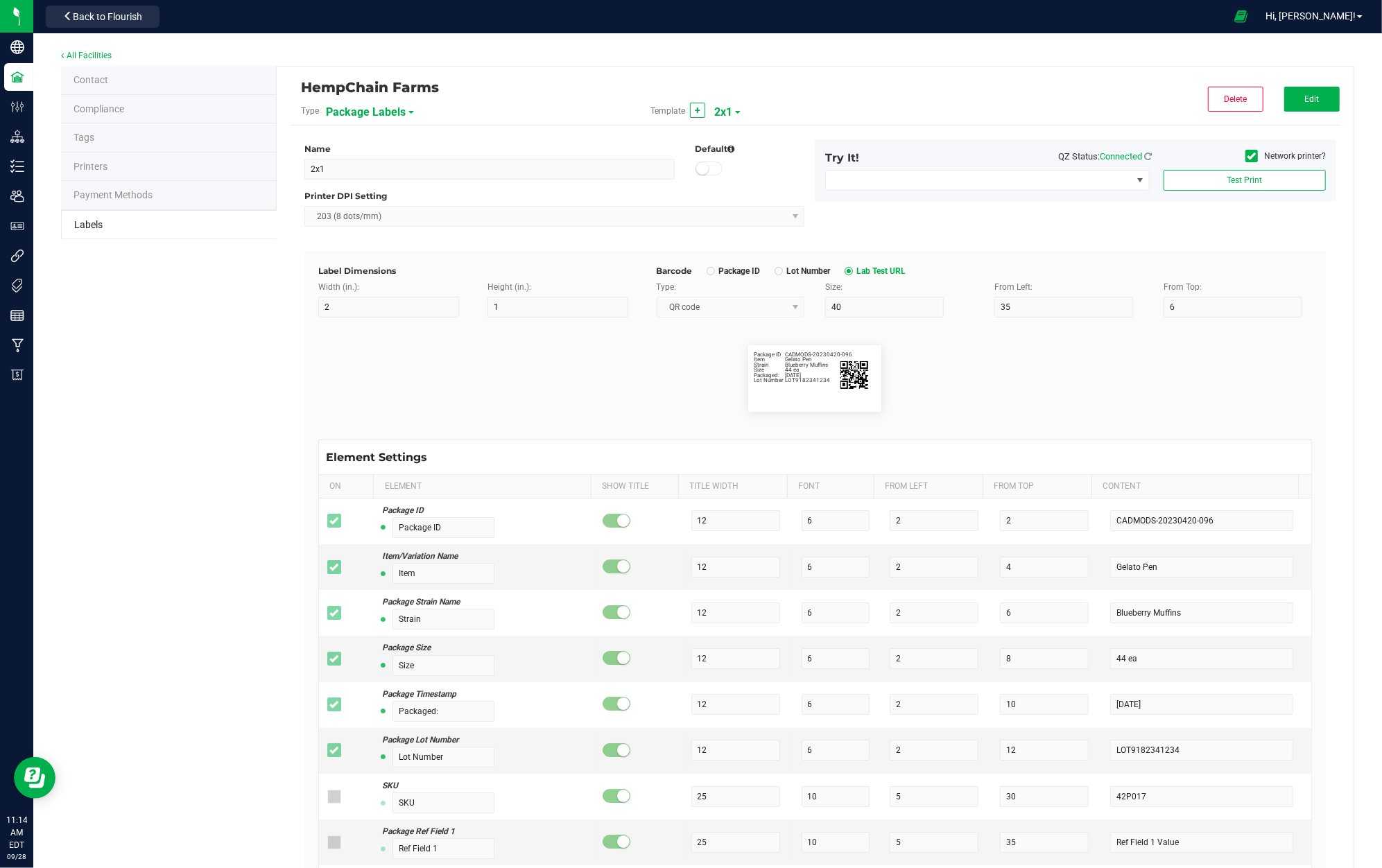
click at [1107, 350] on flourish-label-viewer "Package ID CADMODS-20230420-096 Item Gelato Pen Strain Blueberry Muffins Size 4…" at bounding box center [816, 378] width 994 height 66
click at [1305, 103] on span "Edit" at bounding box center [1312, 99] width 14 height 9
click at [1284, 95] on button "Save" at bounding box center [1312, 99] width 56 height 25
click at [61, 9] on button "Back to Flourish" at bounding box center [102, 17] width 113 height 22
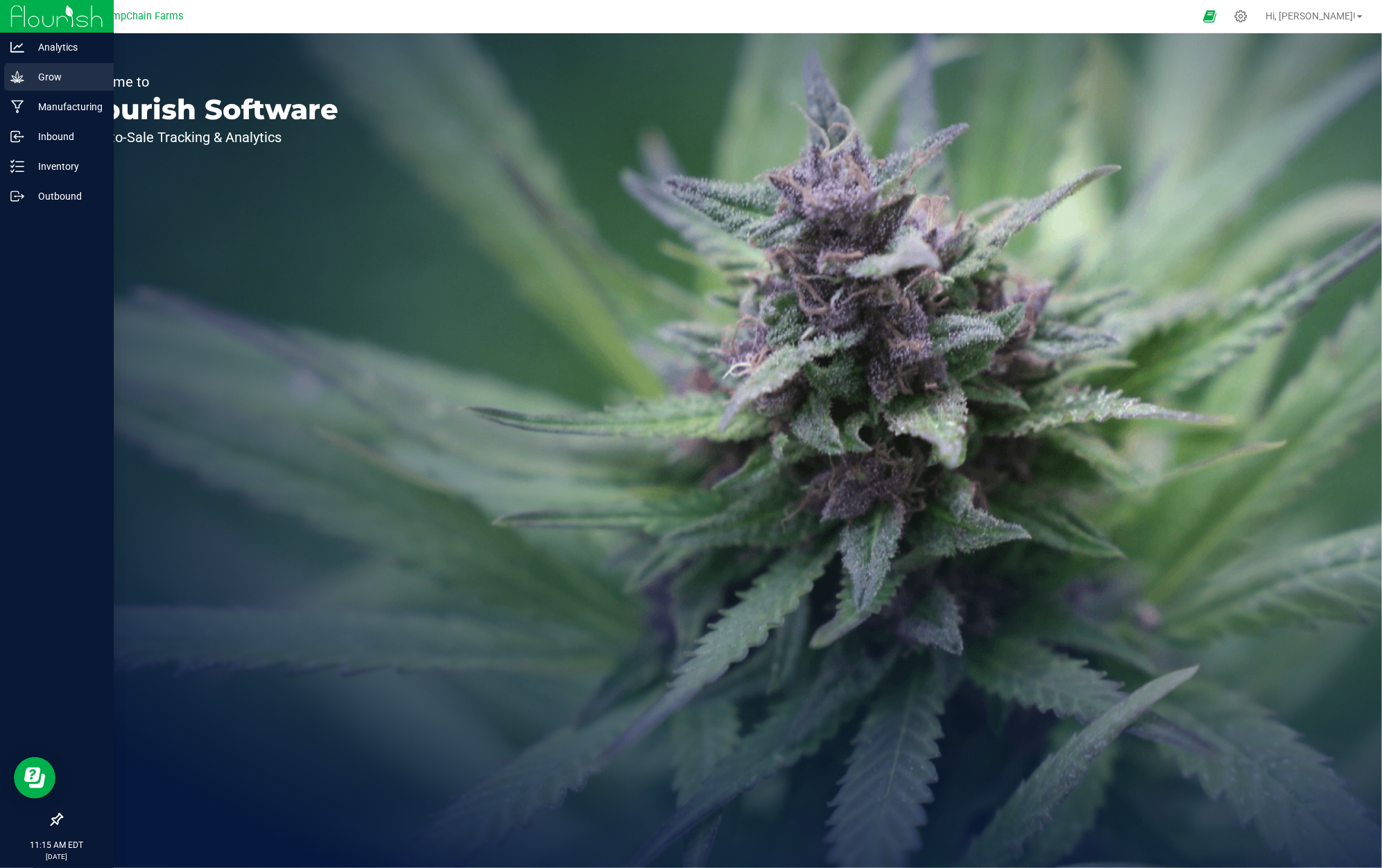
click at [48, 84] on p "Grow" at bounding box center [66, 77] width 83 height 17
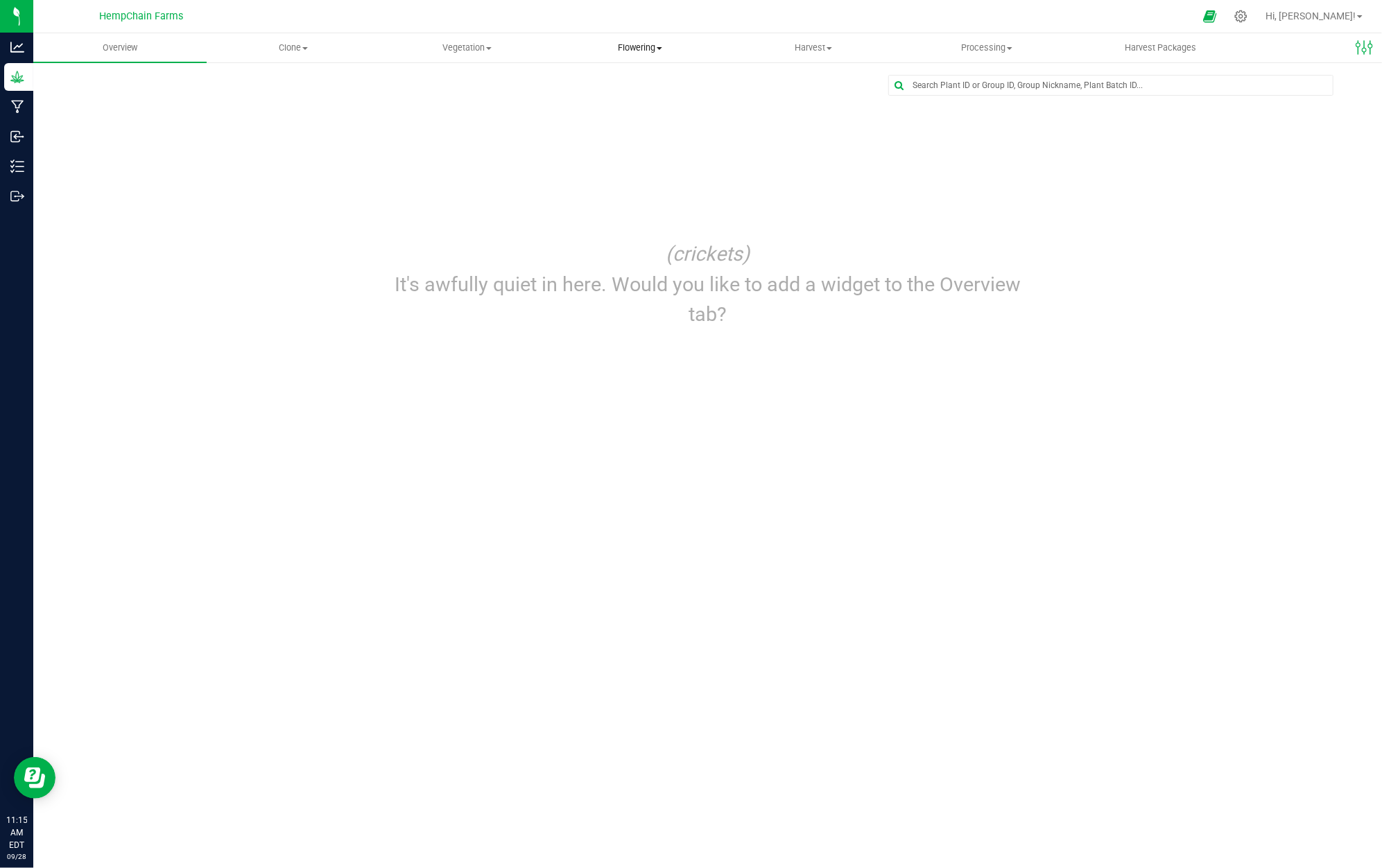
click at [628, 51] on span "Flowering" at bounding box center [640, 48] width 172 height 12
click at [649, 95] on span "Flowering groups" at bounding box center [610, 100] width 115 height 12
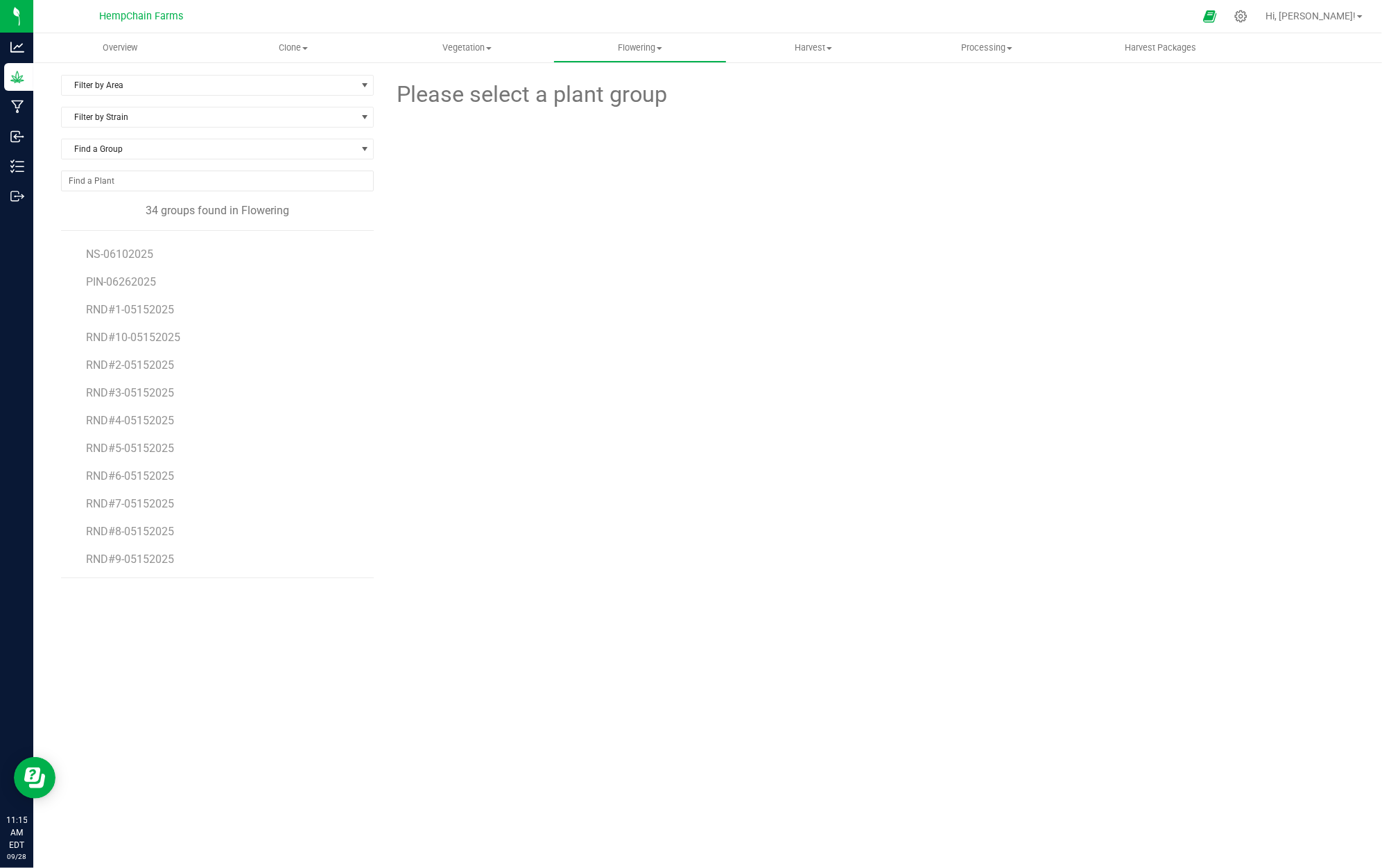
scroll to position [607, 0]
click at [137, 445] on span "SM-05152025" at bounding box center [121, 447] width 71 height 13
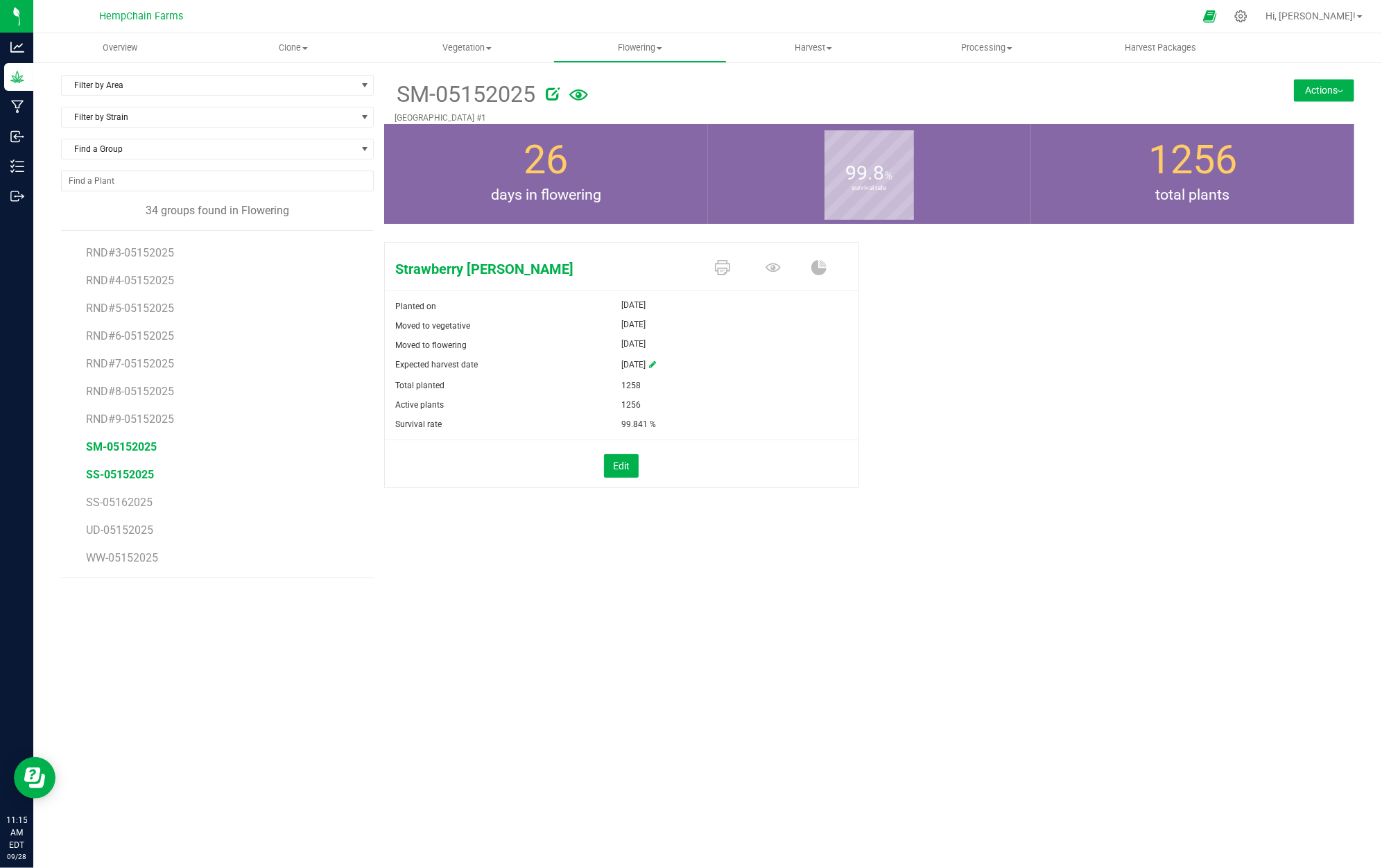
click at [130, 478] on span "SS-05152025" at bounding box center [120, 474] width 68 height 13
click at [142, 441] on li "SM-05152025" at bounding box center [225, 441] width 278 height 27
click at [142, 450] on span "SM-05152025" at bounding box center [121, 447] width 71 height 13
click at [798, 43] on span "Harvest" at bounding box center [813, 48] width 172 height 12
click at [797, 84] on span "Harvests" at bounding box center [765, 84] width 77 height 12
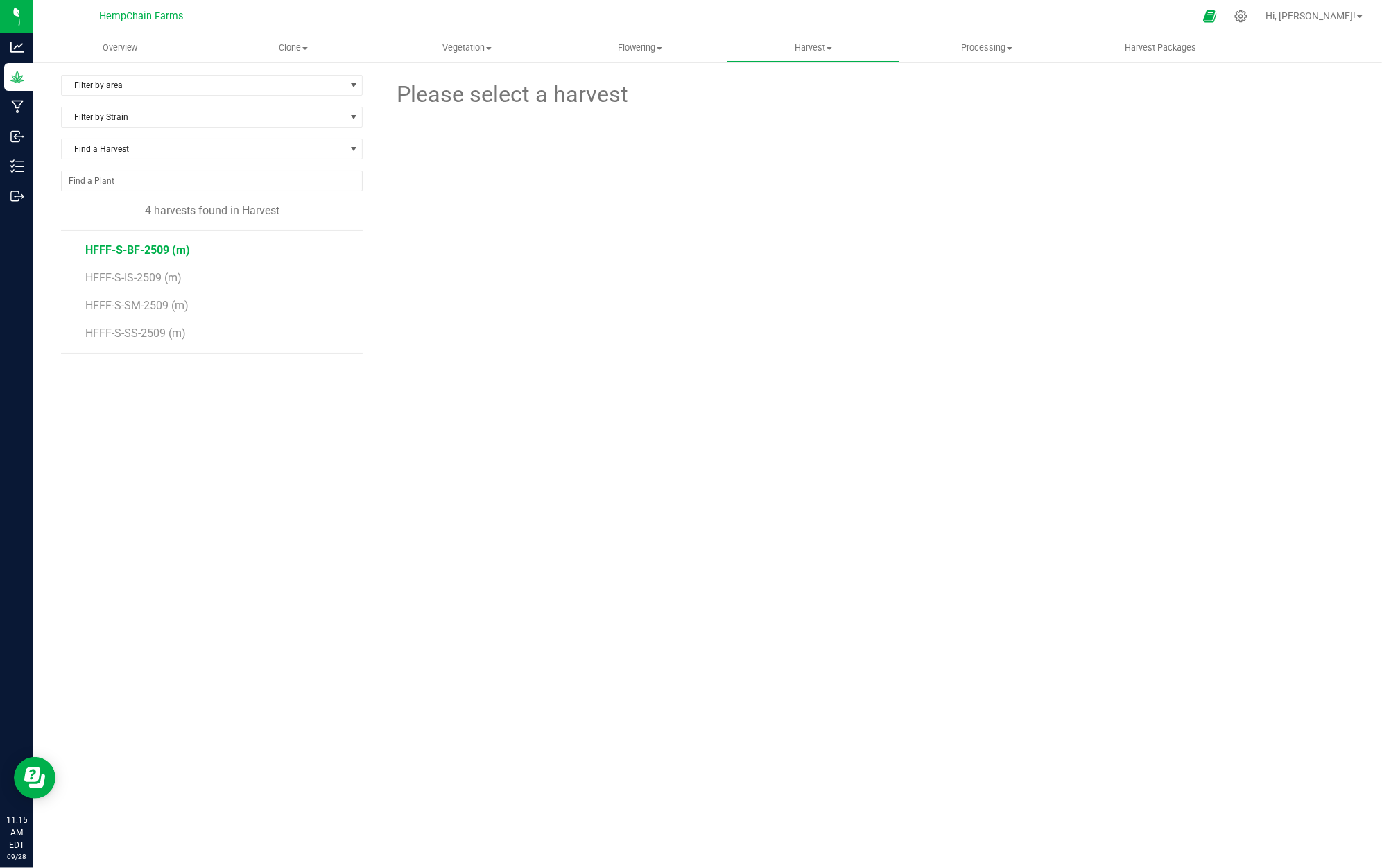
click at [148, 248] on span "HFFF-S-BF-2509 (m)" at bounding box center [137, 250] width 105 height 13
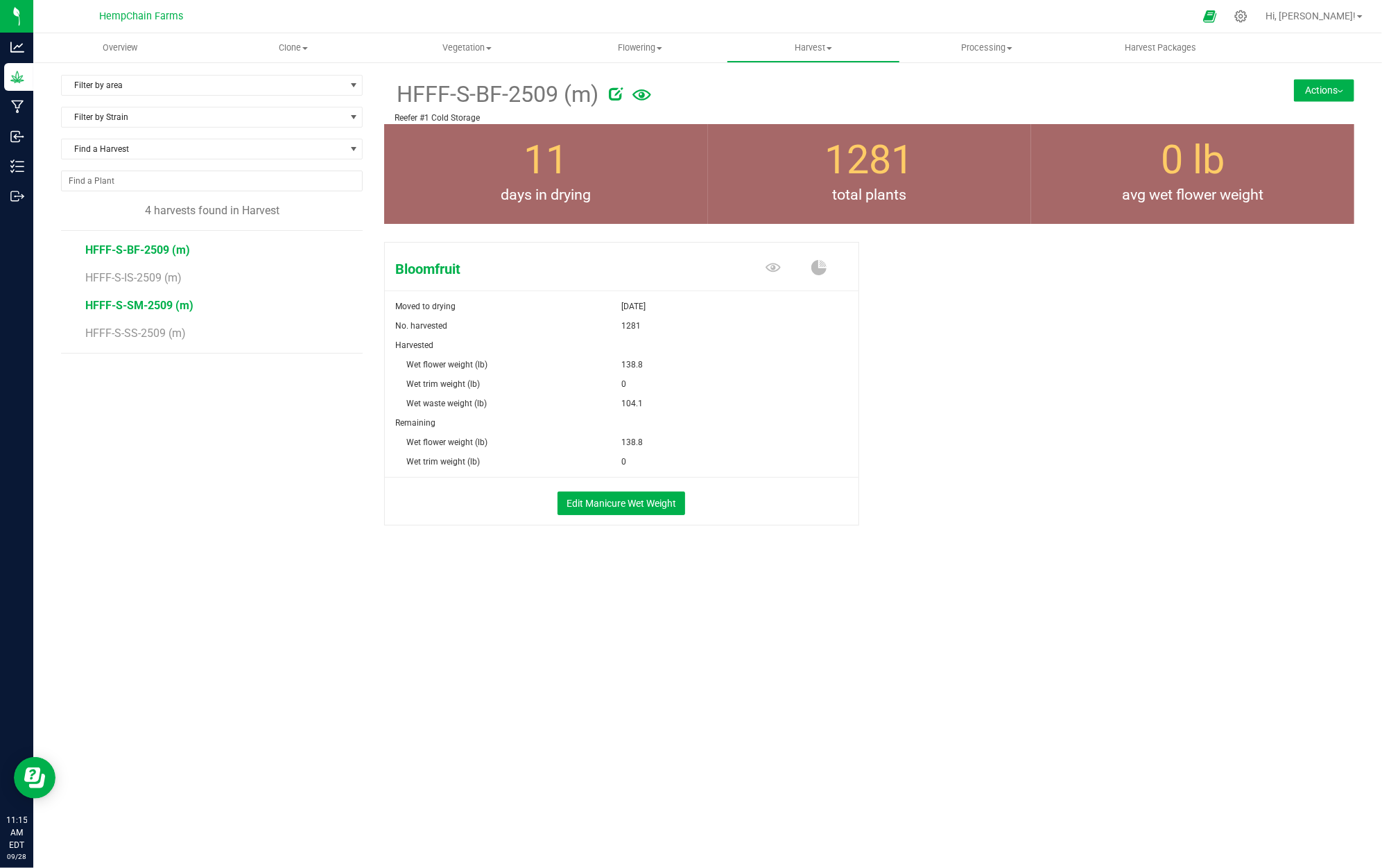
click at [170, 301] on span "HFFF-S-SM-2509 (m)" at bounding box center [139, 305] width 108 height 13
click at [176, 252] on span "HFFF-S-BF-2509 (m)" at bounding box center [137, 250] width 105 height 13
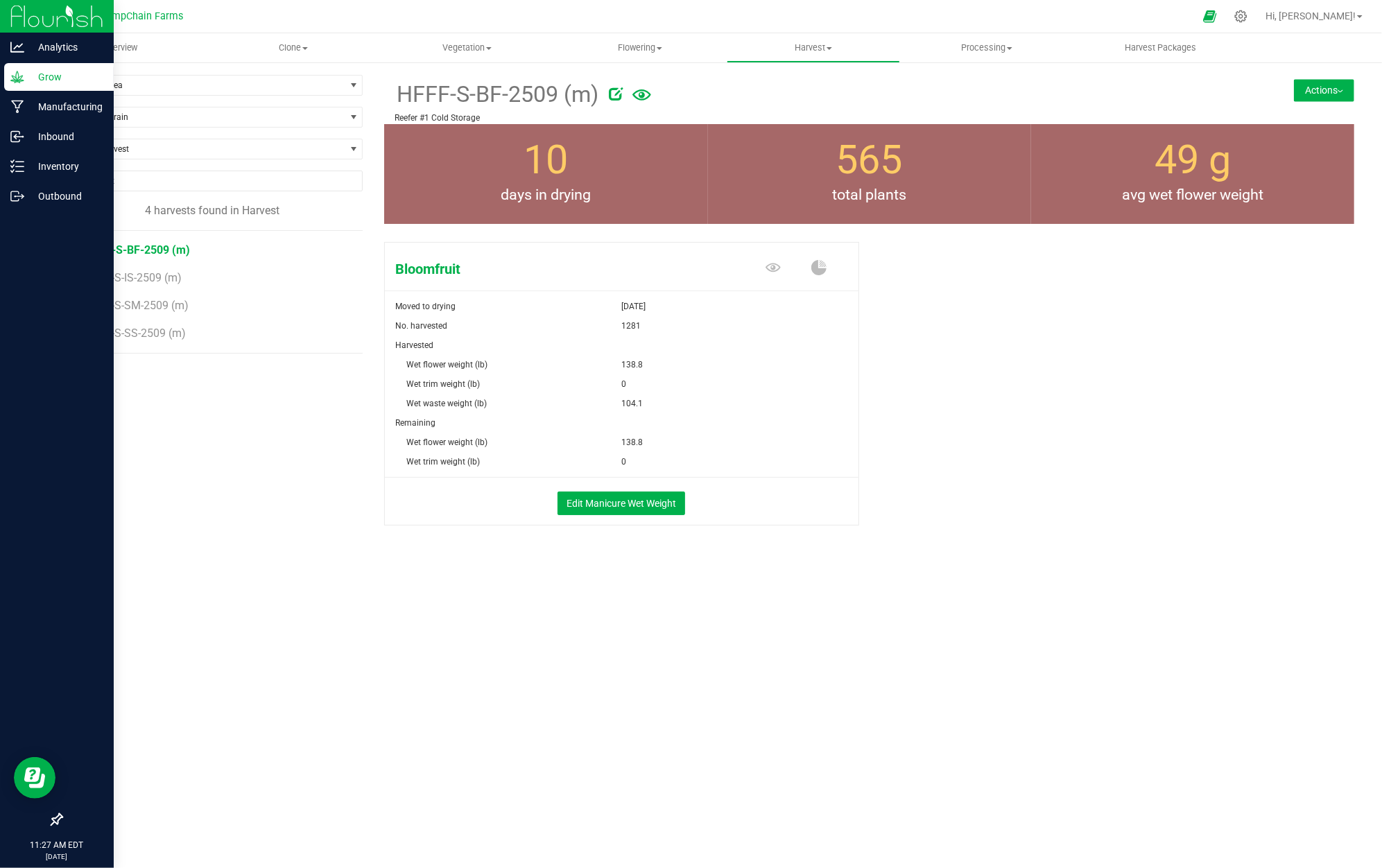
click at [18, 76] on icon at bounding box center [17, 77] width 13 height 12
